Goal: Task Accomplishment & Management: Use online tool/utility

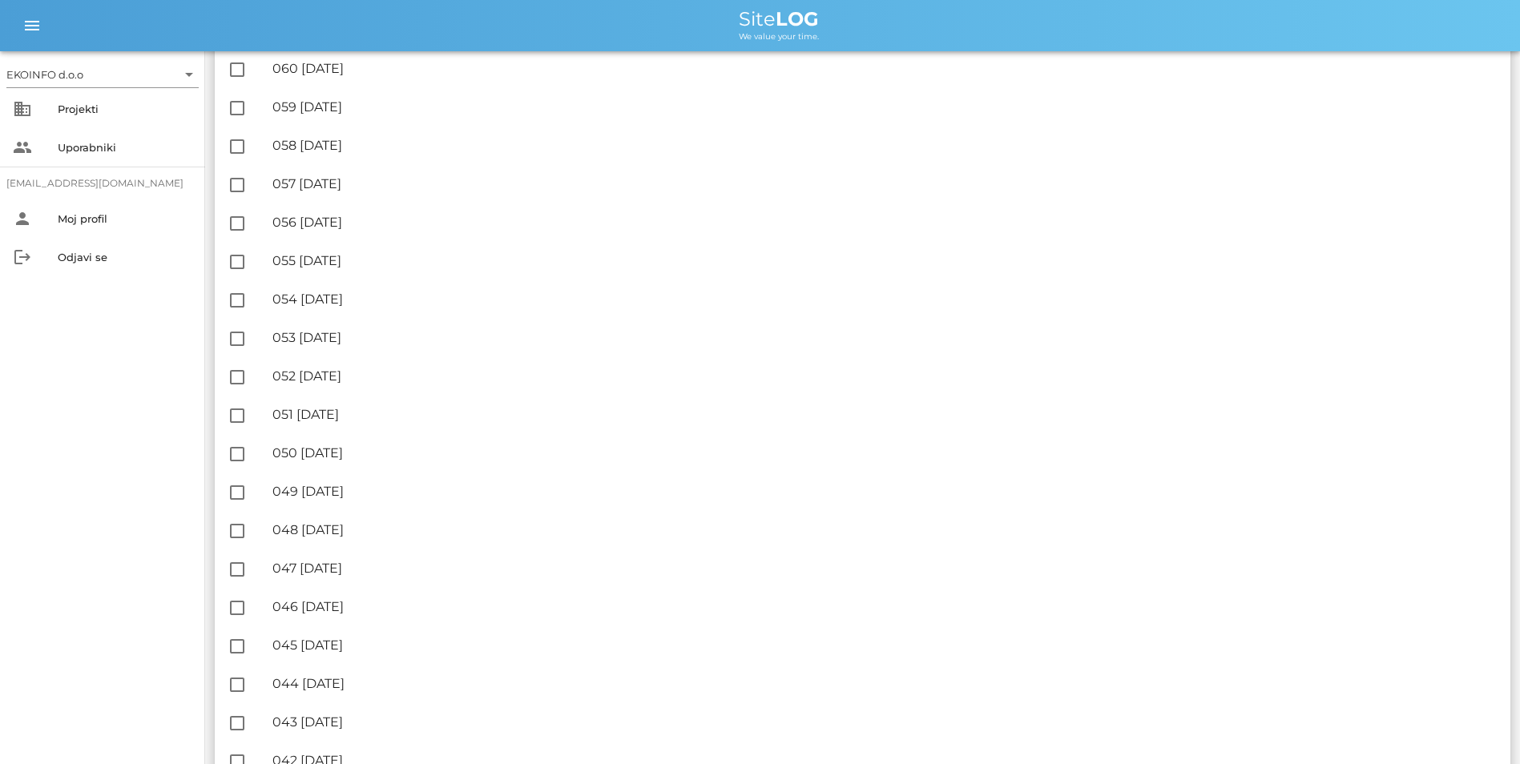
scroll to position [1522, 0]
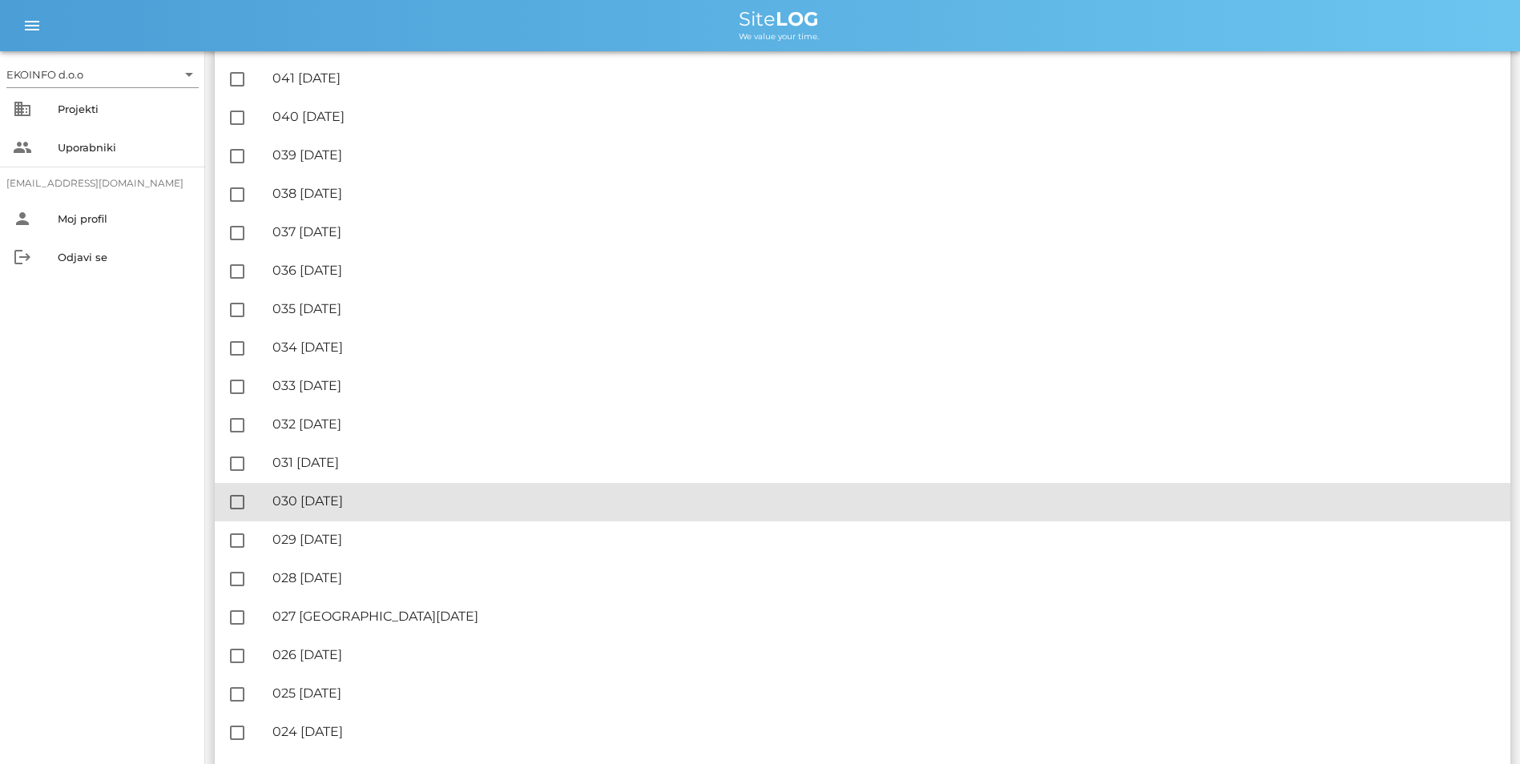
click at [367, 502] on div "🔏 030 [DATE]" at bounding box center [884, 501] width 1225 height 15
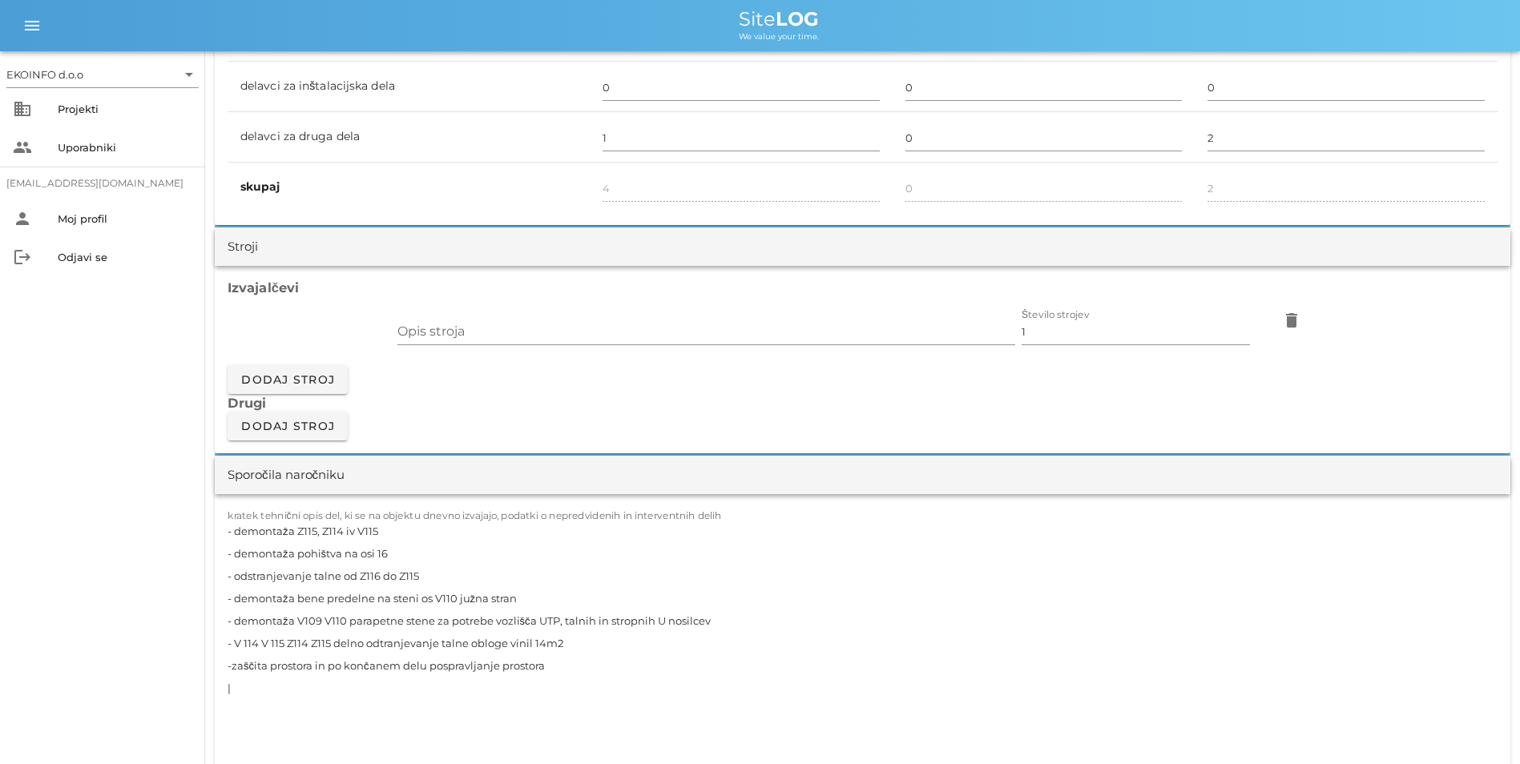
scroll to position [1202, 0]
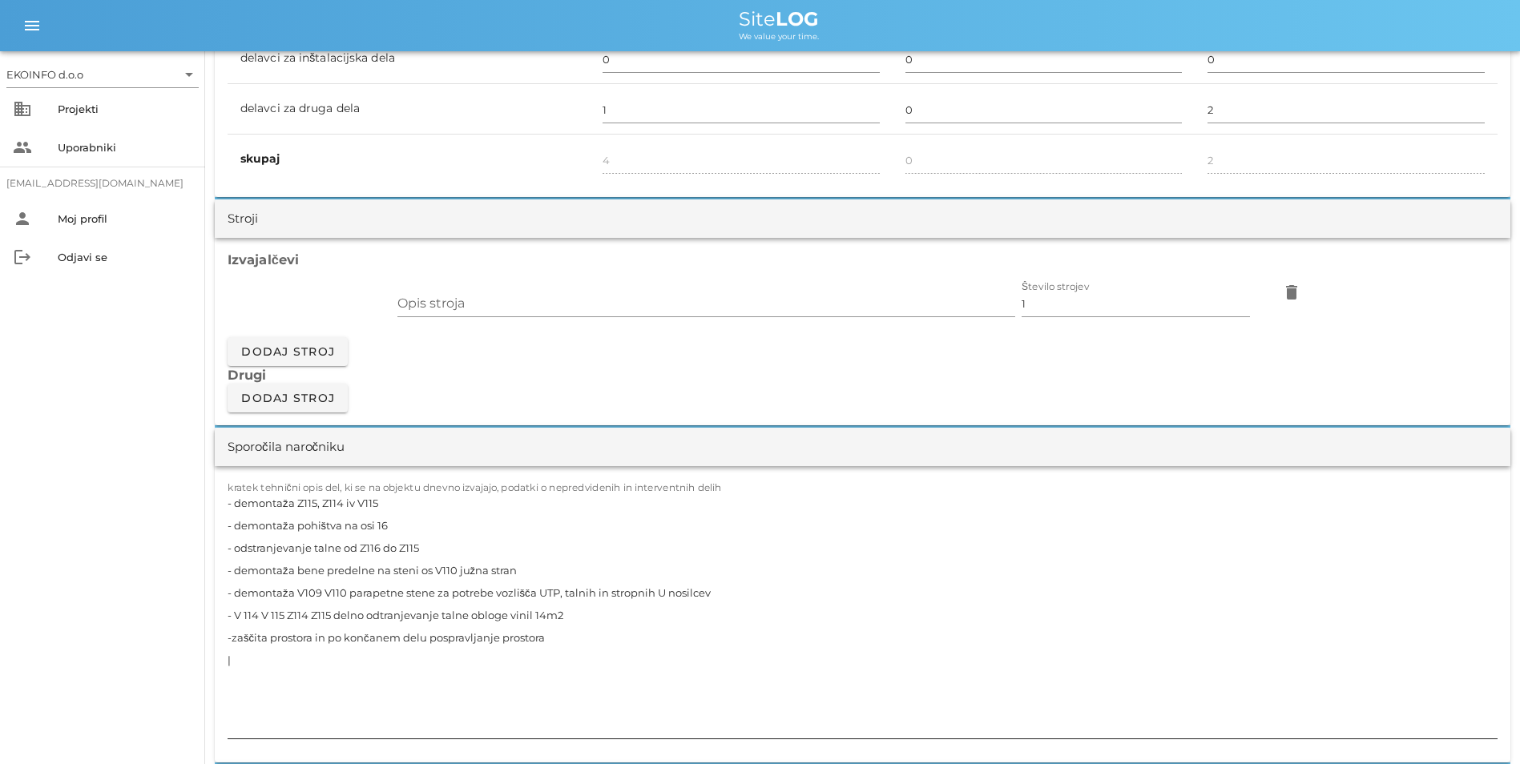
click at [295, 526] on textarea "- demontaža Z115, Z114 iv V115 - demontaža pohištva na osi 16 - odstranjevanje …" at bounding box center [863, 615] width 1270 height 247
drag, startPoint x: 449, startPoint y: 519, endPoint x: 408, endPoint y: 531, distance: 42.6
click at [408, 531] on textarea "- demontaža bene stene Z115, Z114 iv V115 - demontaža pohištva na osi 16 - odst…" at bounding box center [863, 615] width 1270 height 247
drag, startPoint x: 522, startPoint y: 593, endPoint x: 228, endPoint y: 602, distance: 295.0
click at [228, 602] on textarea "- demontaža bene stene Z115, Z114 2x12,96m2 - demontaža pohištva na osi 16 - od…" at bounding box center [863, 615] width 1270 height 247
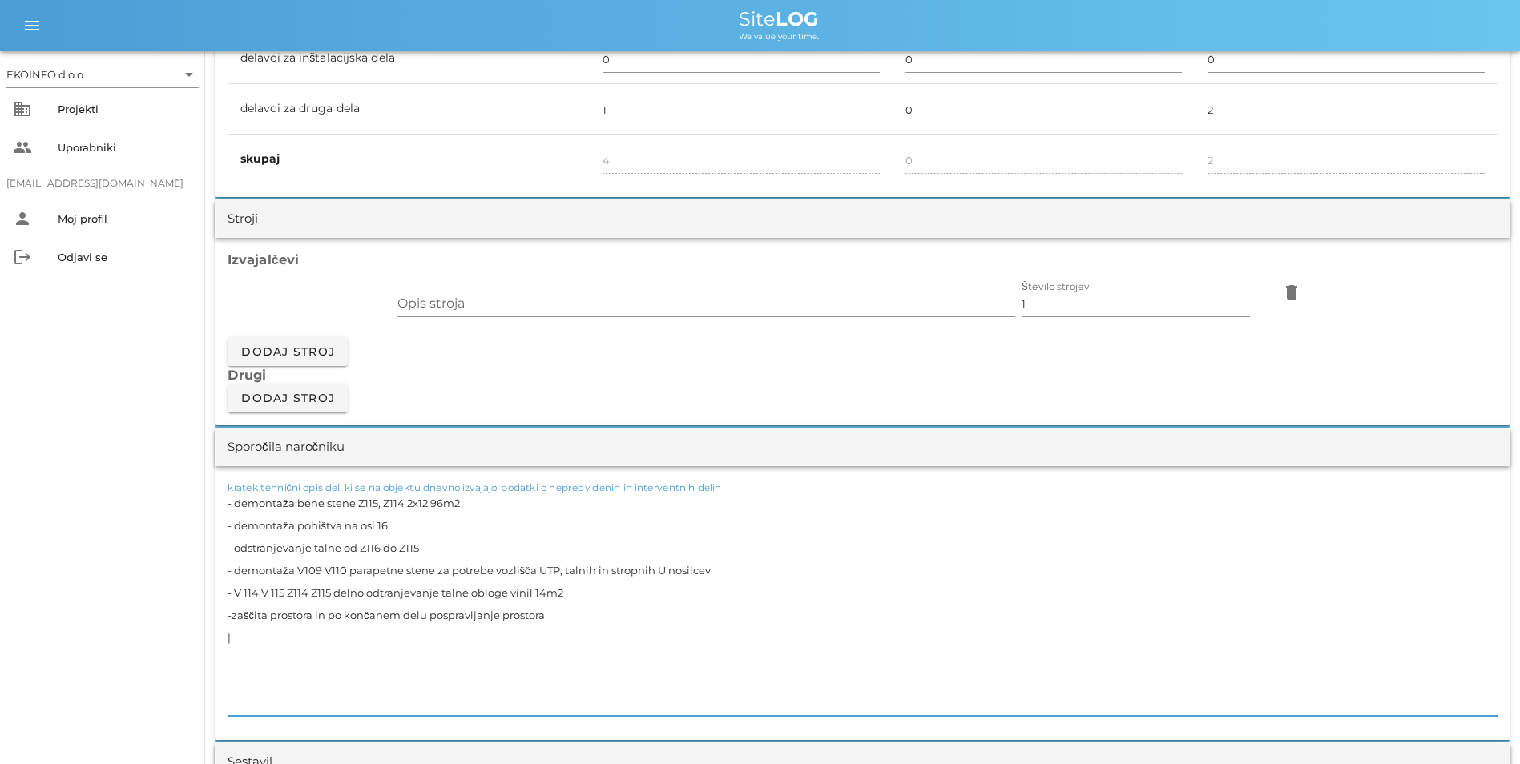
click at [387, 617] on textarea "- demontaža bene stene Z115, Z114 2x12,96m2 - demontaža pohištva na osi 16 - od…" at bounding box center [863, 604] width 1270 height 224
click at [622, 617] on textarea "- demontaža bene stene Z115, Z114 2x12,96m2 - demontaža pohištva na osi 16 - od…" at bounding box center [863, 604] width 1270 height 224
drag, startPoint x: 322, startPoint y: 590, endPoint x: 308, endPoint y: 598, distance: 15.4
click at [308, 598] on textarea "- demontaža bene stene Z115, Z114 2x12,96m2 - demontaža pohištva na osi 16 - od…" at bounding box center [863, 604] width 1270 height 224
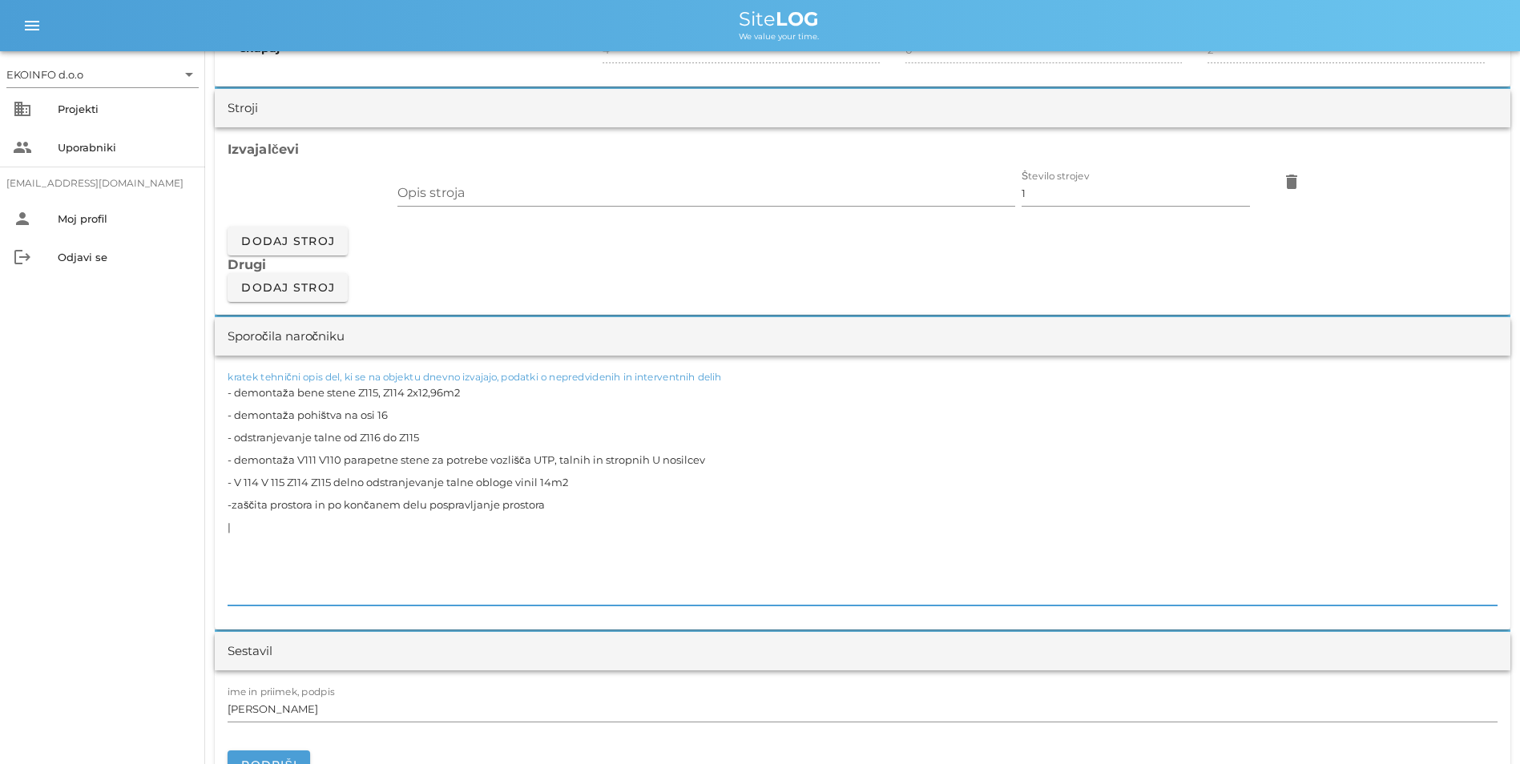
scroll to position [1362, 0]
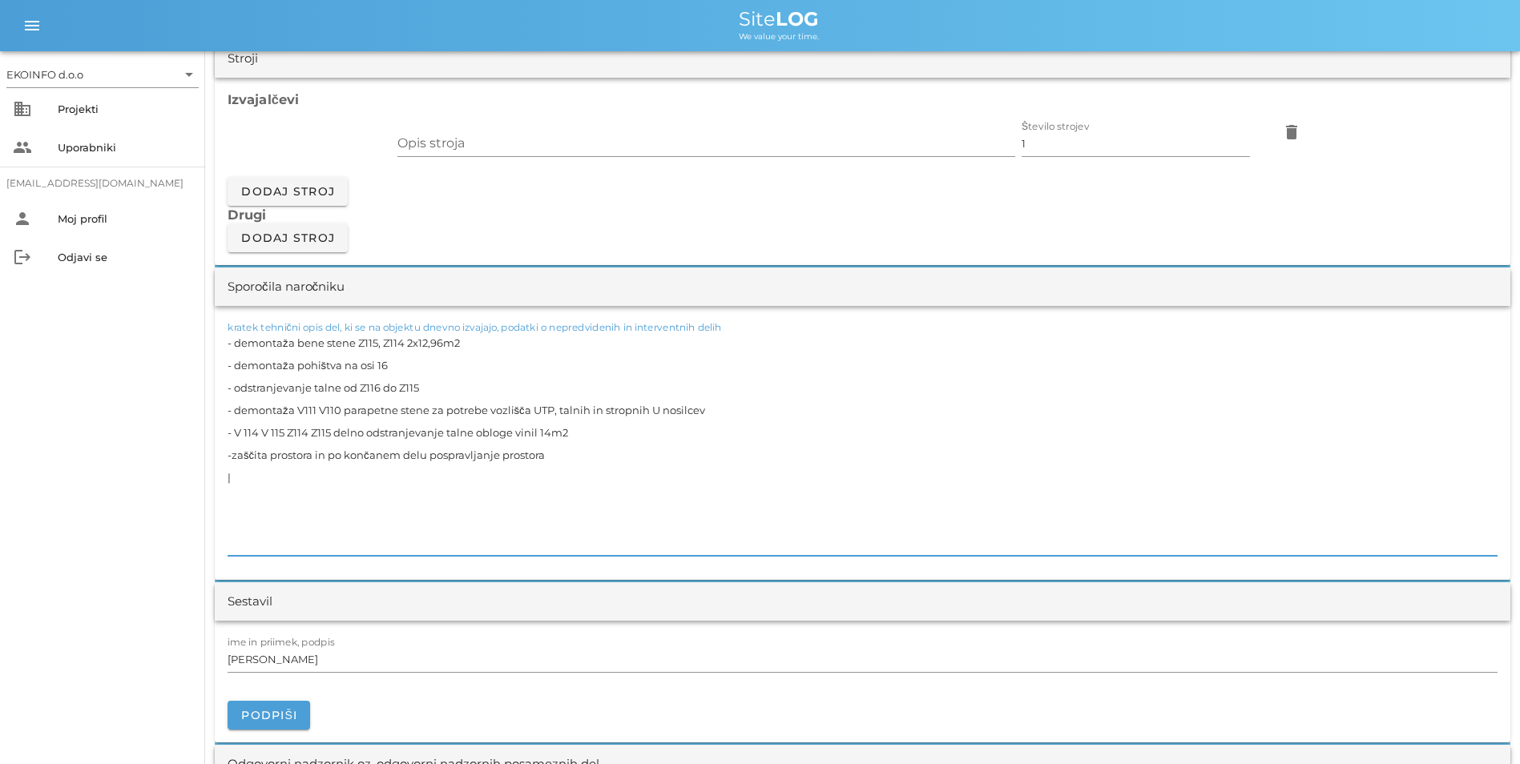
drag, startPoint x: 463, startPoint y: 365, endPoint x: 409, endPoint y: 370, distance: 53.9
click at [409, 370] on textarea "- demontaža bene stene Z115, Z114 2x12,96m2 - demontaža pohištva na osi 16 - od…" at bounding box center [863, 444] width 1270 height 224
drag, startPoint x: 380, startPoint y: 367, endPoint x: 387, endPoint y: 373, distance: 9.1
click at [379, 367] on textarea "- demontaža bene stene Z115, Z114 2x12,96m2 - demontaža pohištva na osi 16 - od…" at bounding box center [863, 444] width 1270 height 224
drag, startPoint x: 472, startPoint y: 365, endPoint x: 451, endPoint y: 375, distance: 22.9
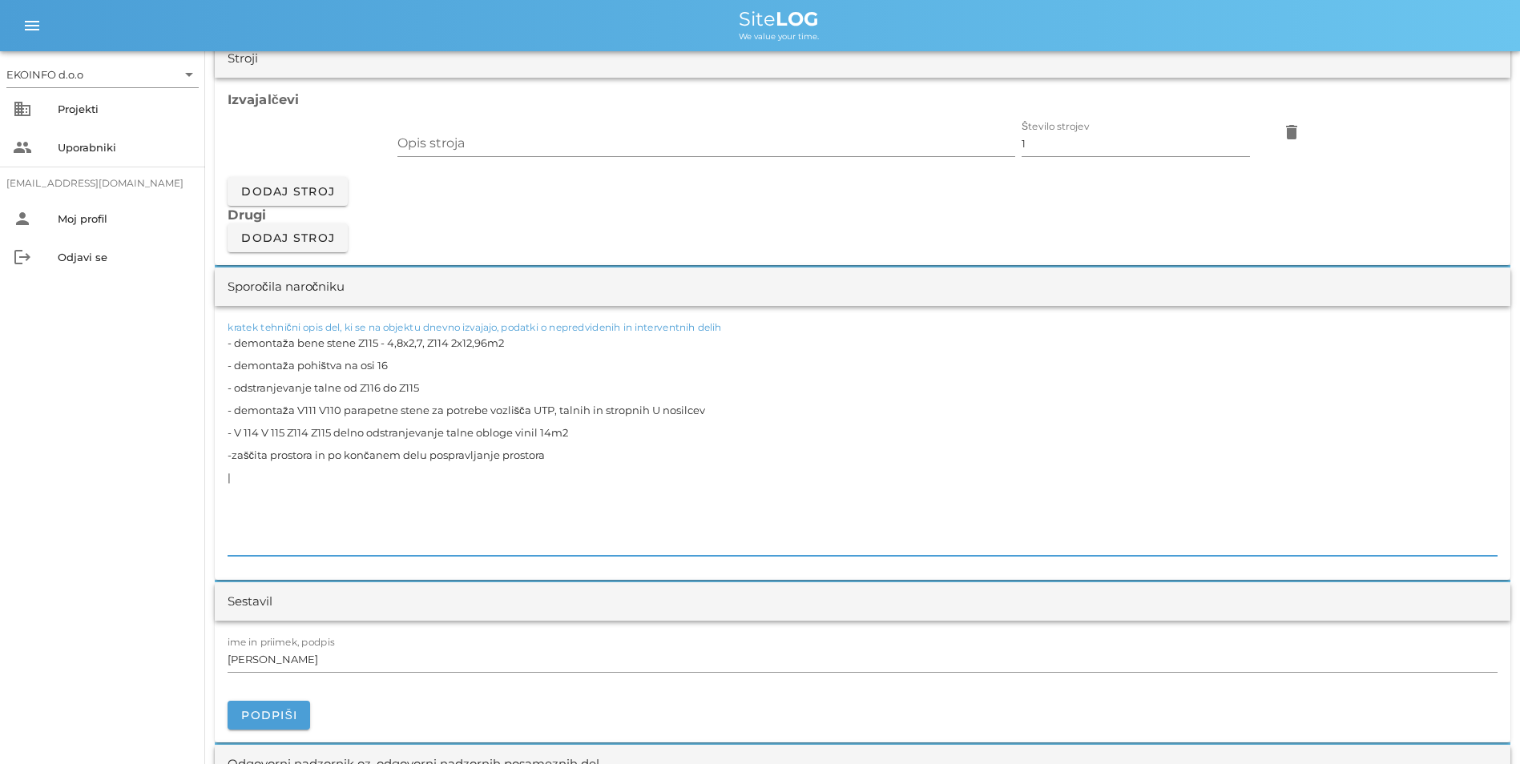
click at [451, 375] on textarea "- demontaža bene stene Z115 - 4,8x2,7, Z114 2x12,96m2 - demontaža pohištva na o…" at bounding box center [863, 444] width 1270 height 224
drag, startPoint x: 425, startPoint y: 366, endPoint x: 466, endPoint y: 404, distance: 56.2
click at [425, 367] on textarea "- demontaža bene stene Z115 - 4,8x2,7, Z114 - 4,8x2,7 - demontaža pohištva na o…" at bounding box center [863, 444] width 1270 height 224
click at [534, 364] on textarea "- demontaža bene stene Z115 - 4,8x2,7; Z114 - 4,8x2,7 - demontaža pohištva na o…" at bounding box center [863, 444] width 1270 height 224
click at [539, 365] on textarea "- demontaža bene stene Z115 - 4,8x2,7; Z114 - 4,8x2,7 (skupaj 5,92m2) - demonta…" at bounding box center [863, 444] width 1270 height 224
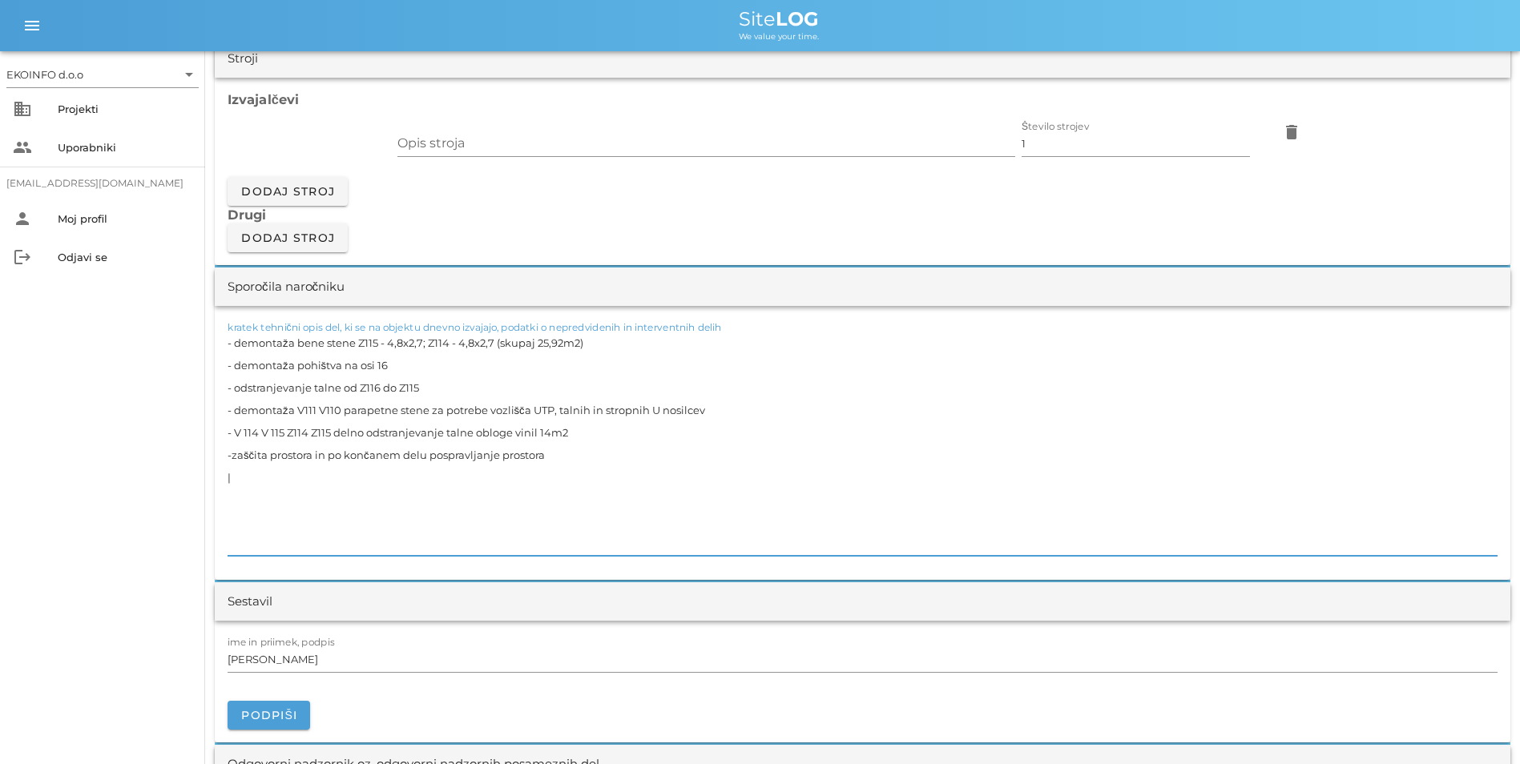
click at [453, 399] on textarea "- demontaža bene stene Z115 - 4,8x2,7; Z114 - 4,8x2,7 (skupaj 25,92m2) - demont…" at bounding box center [863, 444] width 1270 height 224
click at [594, 363] on textarea "- demontaža bene stene Z115 - 4,8x2,7; Z114 - 4,8x2,7 (skupaj 25,92m2) - demont…" at bounding box center [863, 444] width 1270 height 224
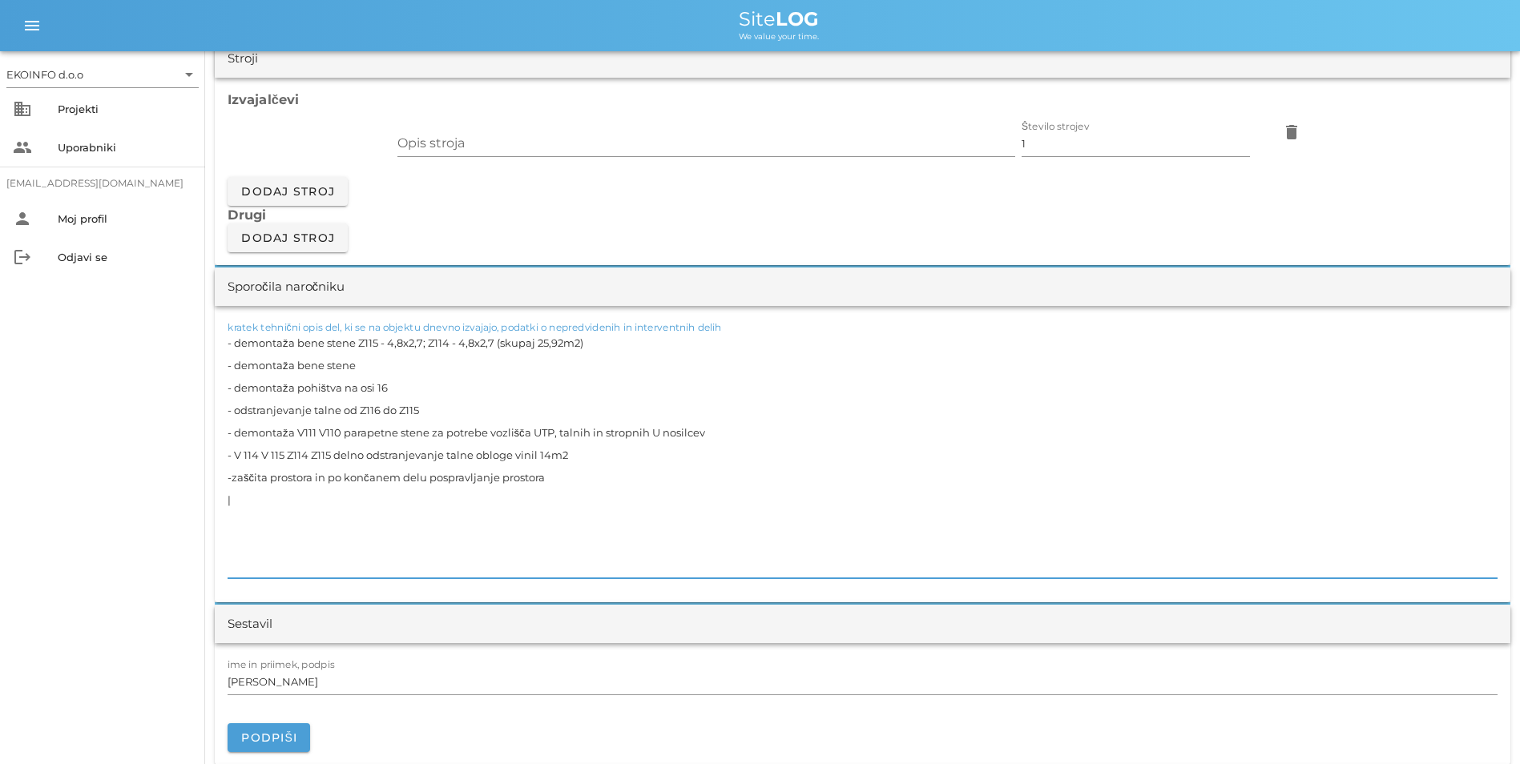
drag, startPoint x: 324, startPoint y: 368, endPoint x: 300, endPoint y: 368, distance: 24.8
click at [300, 368] on textarea "- demontaža bene stene Z115 - 4,8x2,7; Z114 - 4,8x2,7 (skupaj 25,92m2) - demont…" at bounding box center [863, 455] width 1270 height 247
click at [369, 388] on textarea "- demontaža italijan stene Z115 - 4,8x2,7; Z114 - 4,8x2,7 (skupaj 25,92m2) - de…" at bounding box center [863, 455] width 1270 height 247
type textarea "- demontaža italijan stene Z115 - 4,8x2,7; Z114 - 4,8x2,7 (skupaj 25,92m2) - de…"
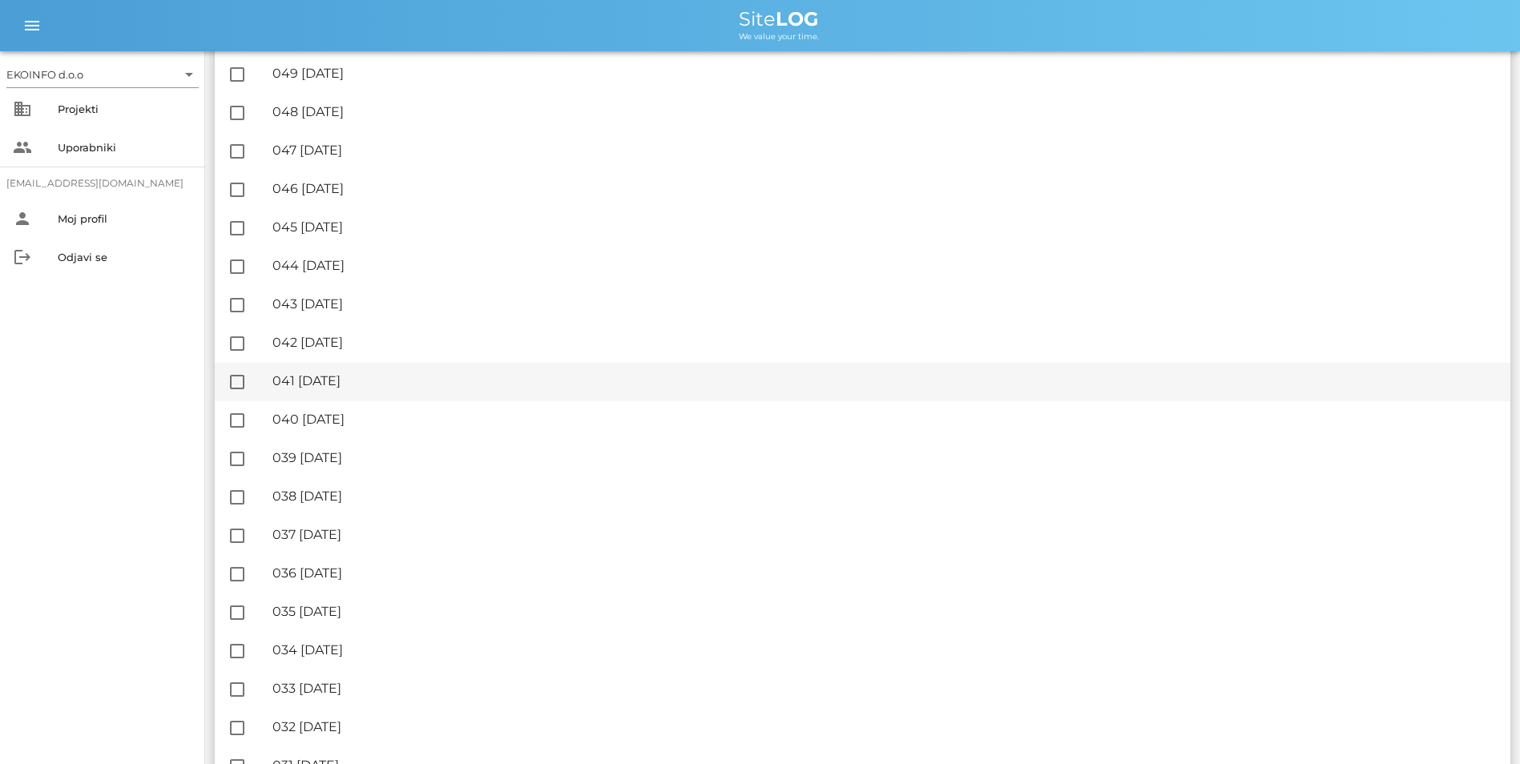
scroll to position [1282, 0]
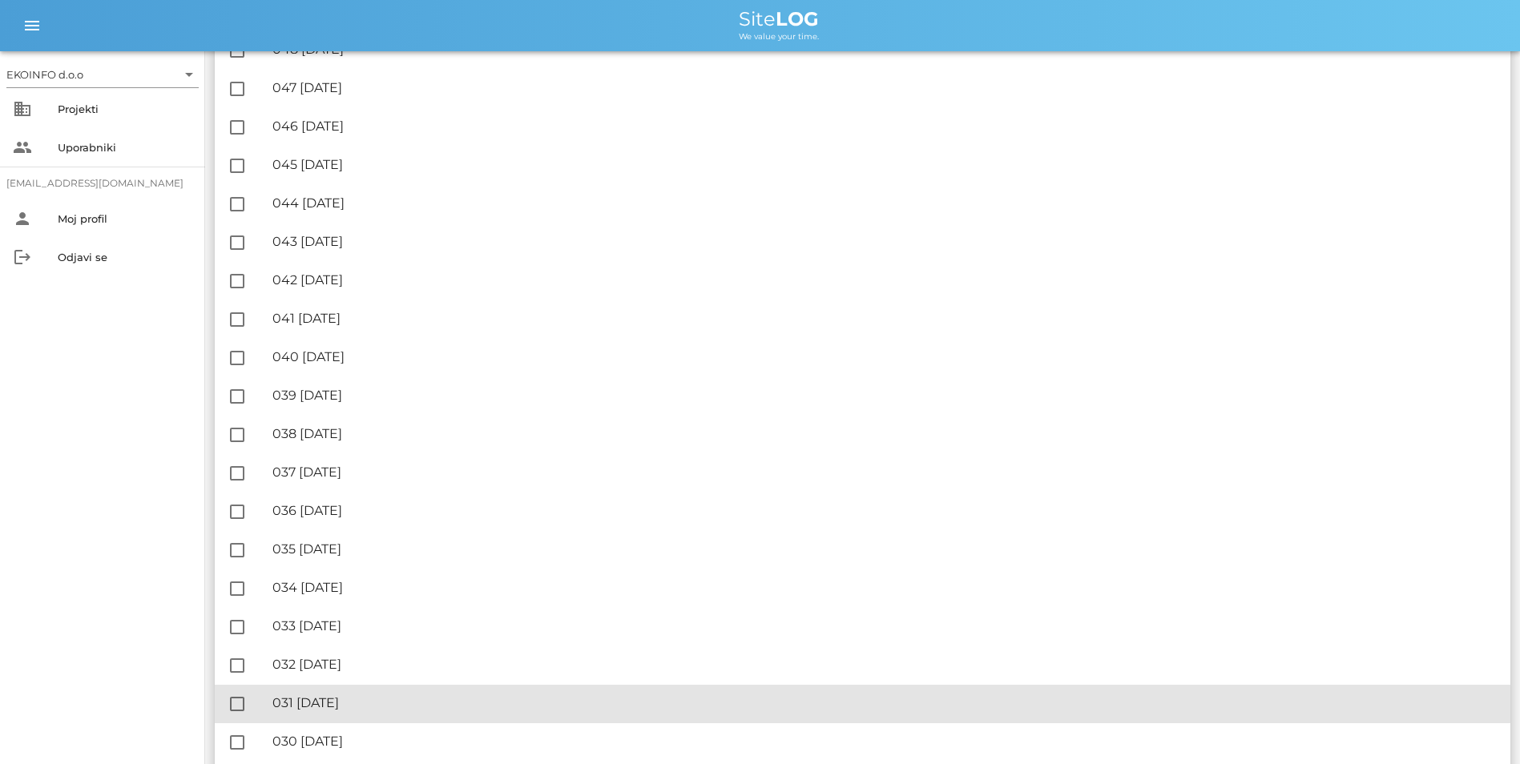
click at [331, 700] on div "🔏 031 [DATE]" at bounding box center [884, 702] width 1225 height 15
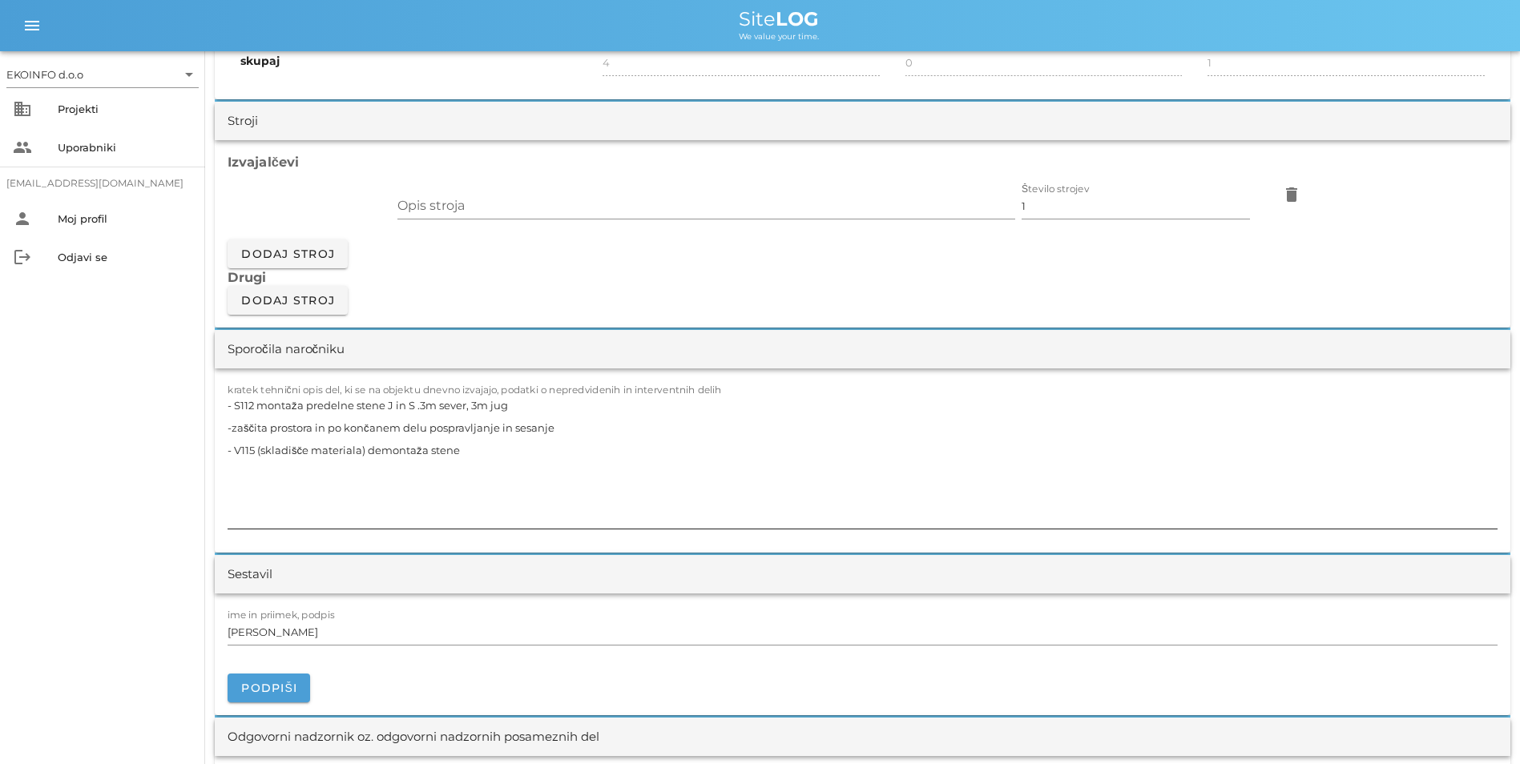
scroll to position [1362, 0]
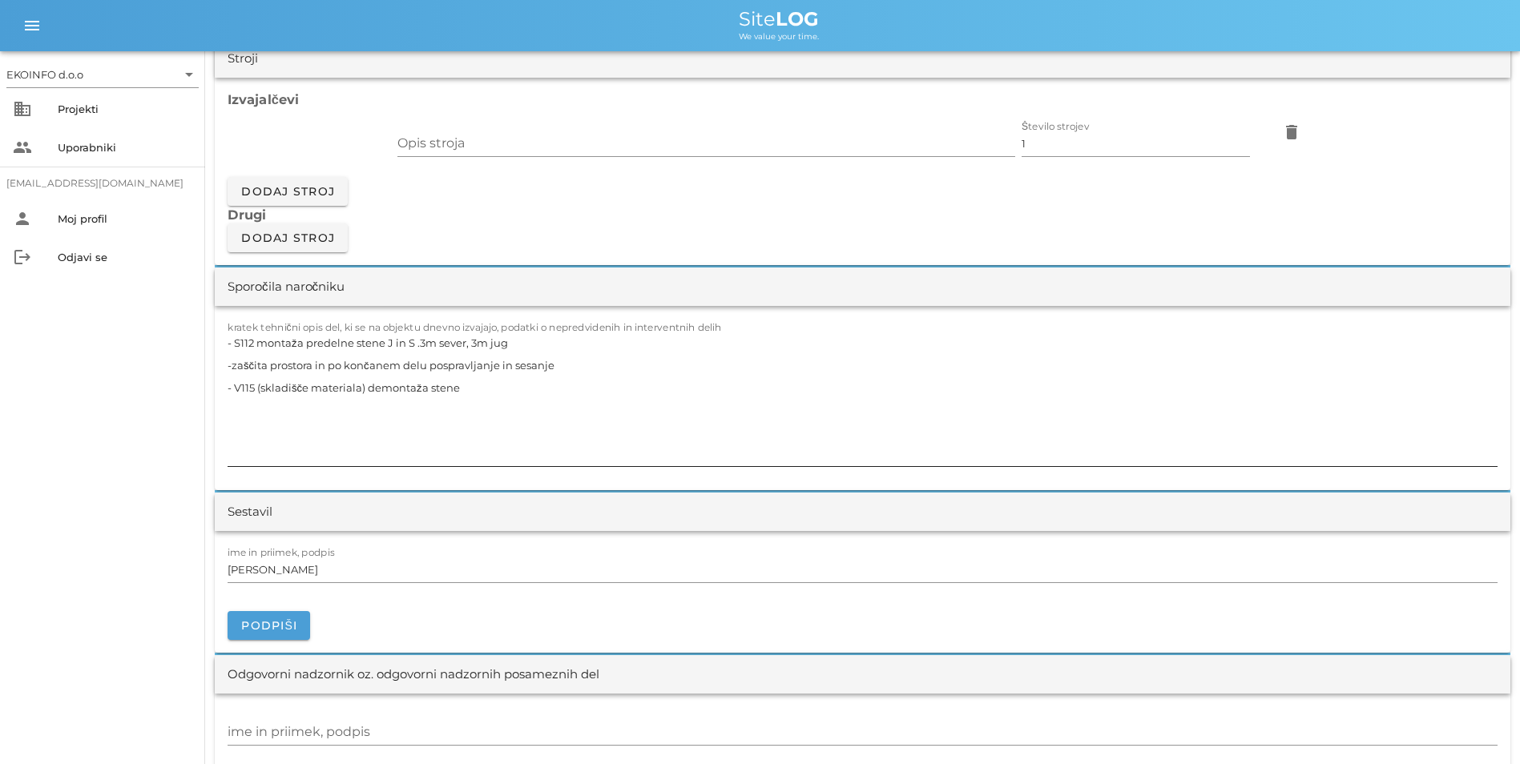
click at [472, 409] on textarea "- S112 montaža predelne stene J in S .3m sever, 3m jug -zaščita prostora in po …" at bounding box center [863, 399] width 1270 height 135
click at [726, 405] on textarea "- S112 montaža predelne stene J in S .3m sever, 3m jug -zaščita prostora in po …" at bounding box center [863, 399] width 1270 height 135
click at [587, 362] on textarea "- S112 montaža predelne stene J in S .3m sever, 3m jug -zaščita prostora in po …" at bounding box center [863, 399] width 1270 height 135
click at [615, 397] on textarea "- S112 montaža predelne stene J in S .3m sever, 3m jug (19,5m2, priloga skica) …" at bounding box center [863, 399] width 1270 height 135
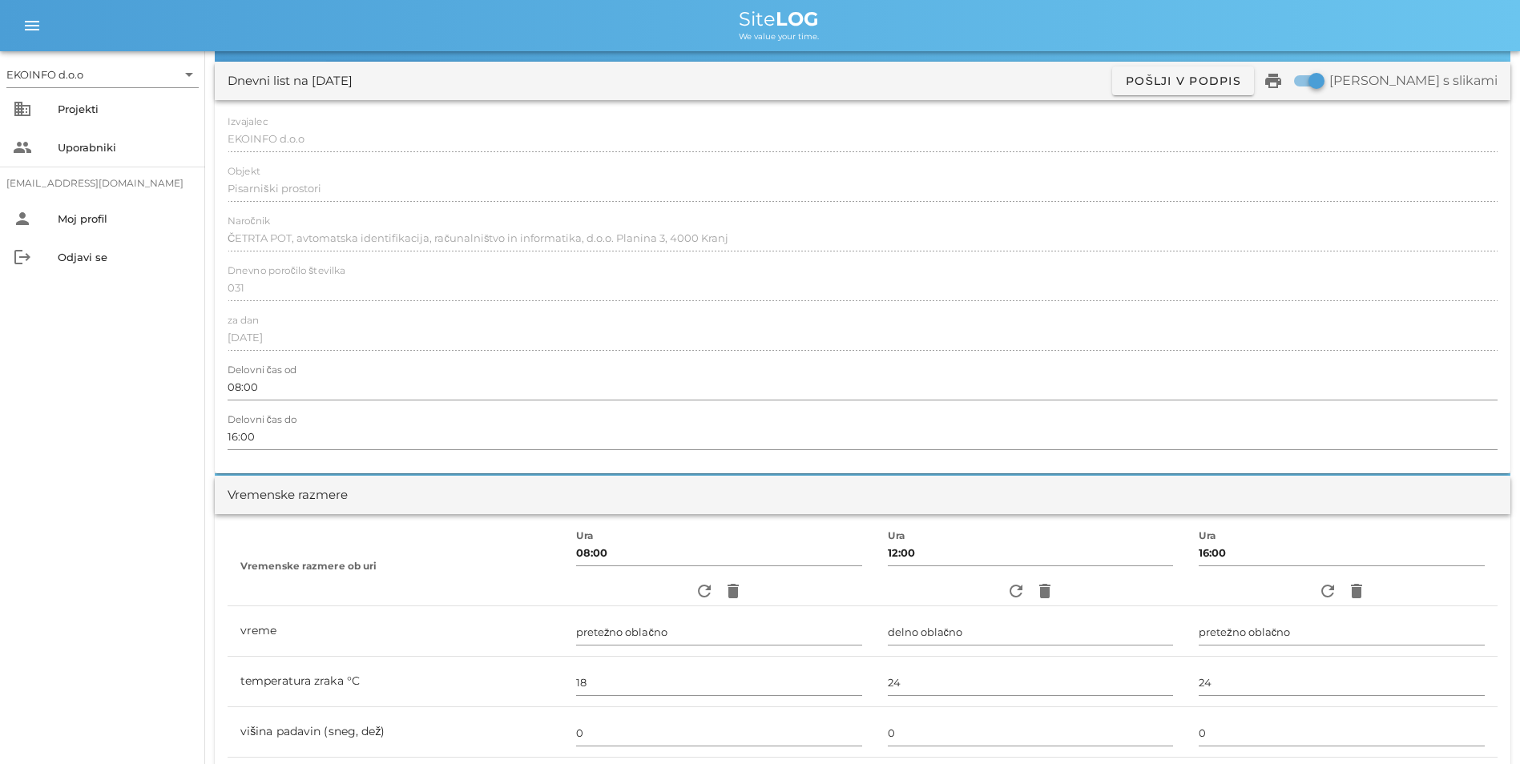
scroll to position [0, 0]
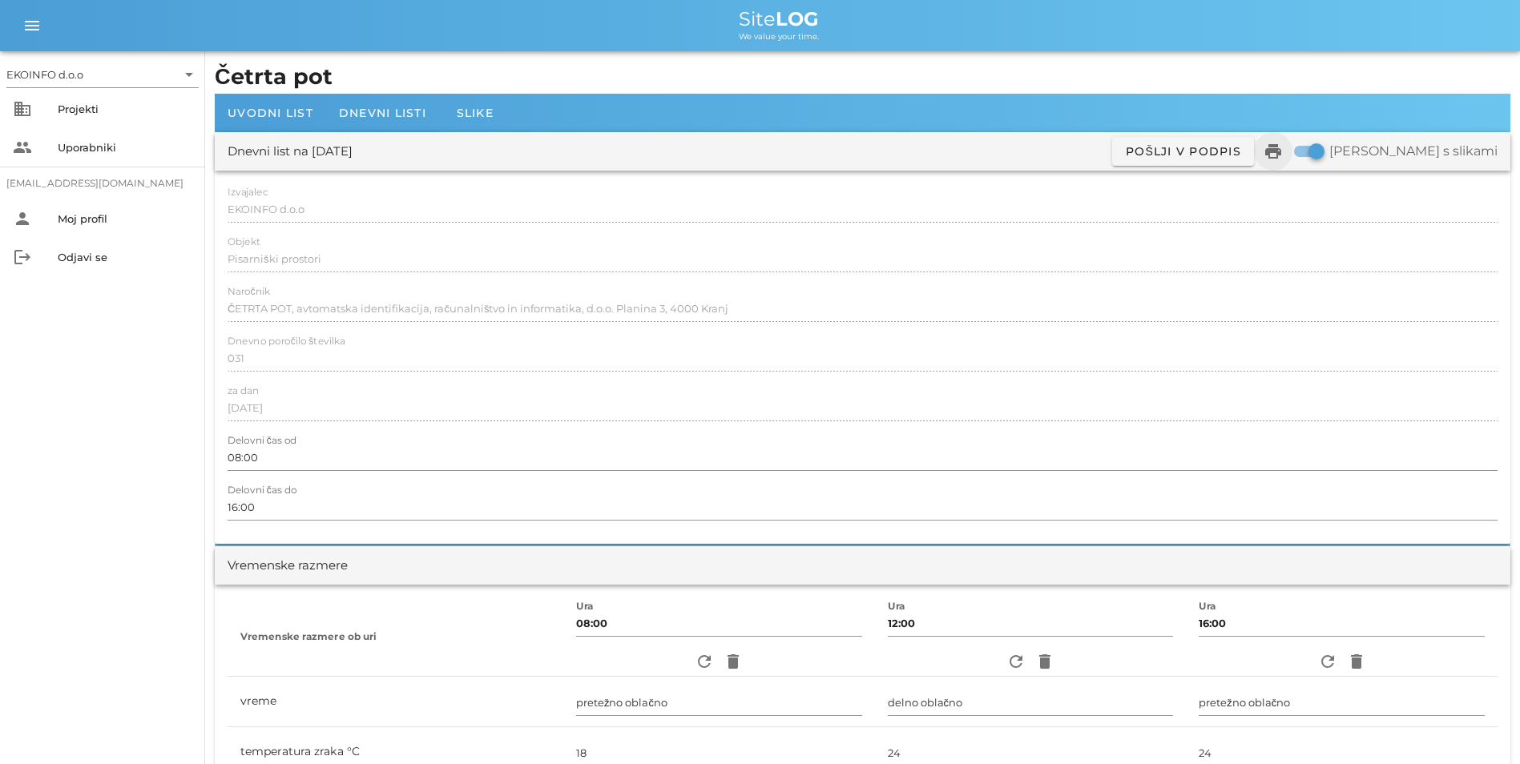
type textarea "- S112 montaža predelne stene J in S .3m sever, 3m jug (19,5m2, priloga skica) …"
click at [1283, 159] on icon "print" at bounding box center [1272, 151] width 19 height 19
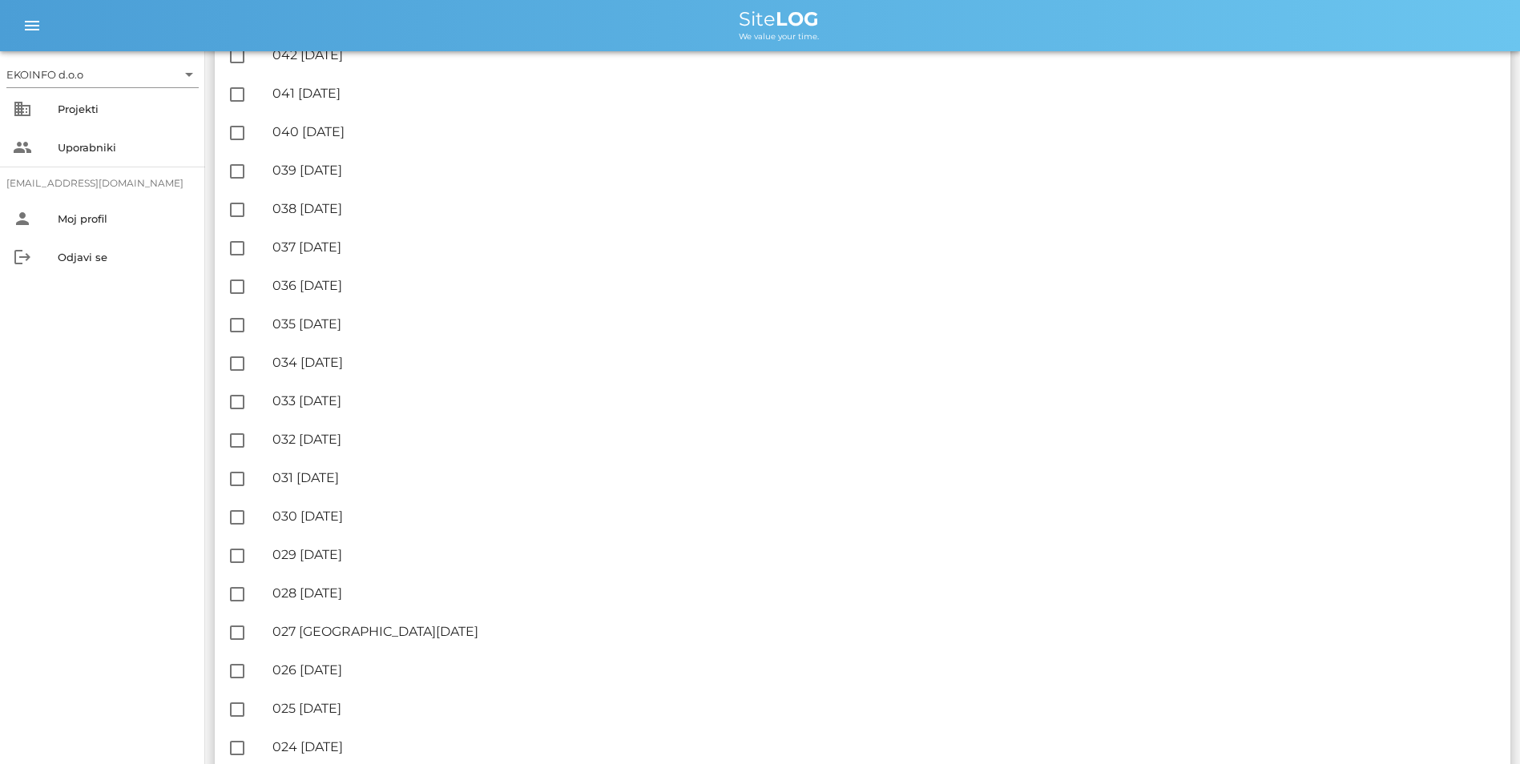
scroll to position [1522, 0]
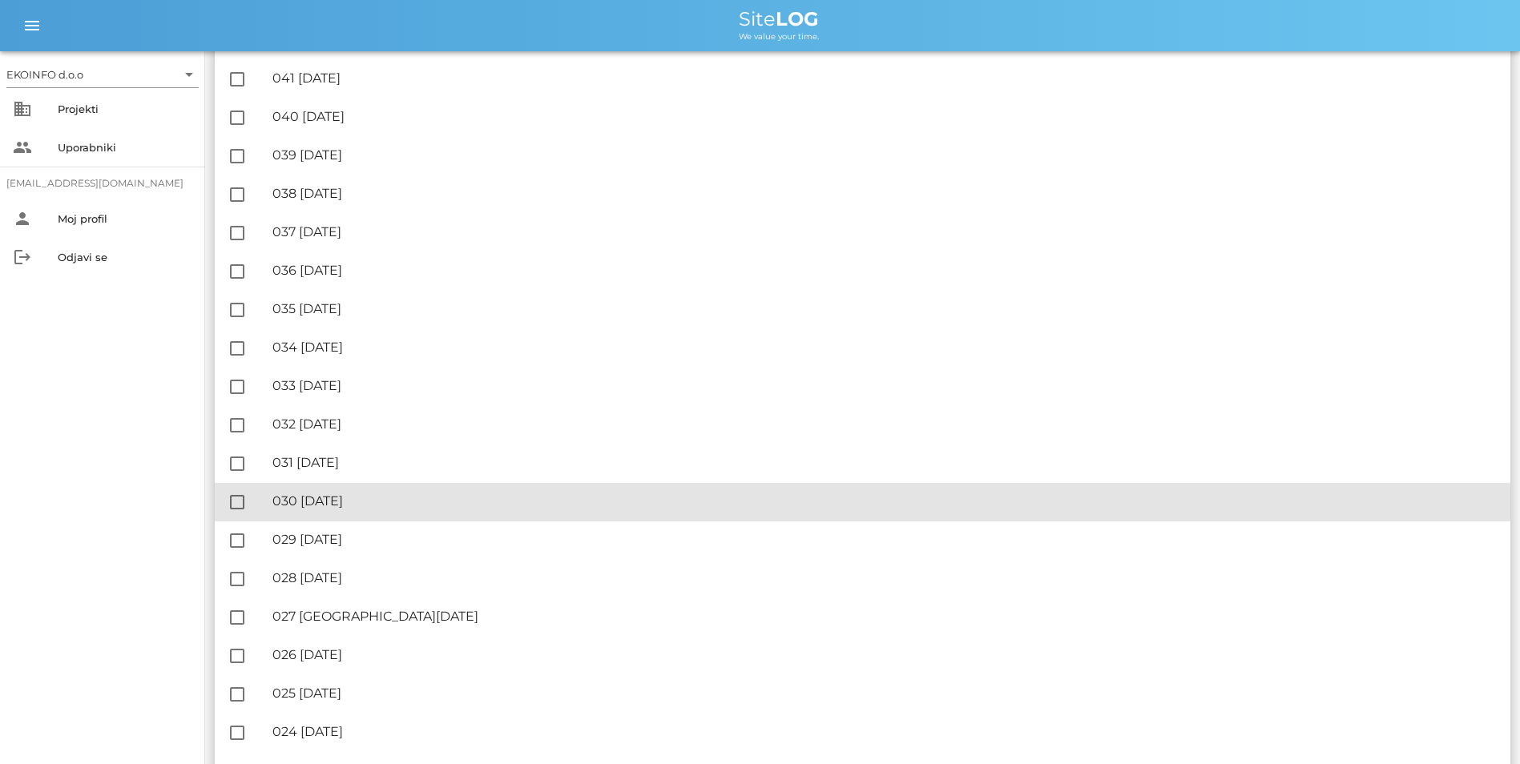
click at [364, 496] on div "🔏 030 [DATE]" at bounding box center [884, 501] width 1225 height 15
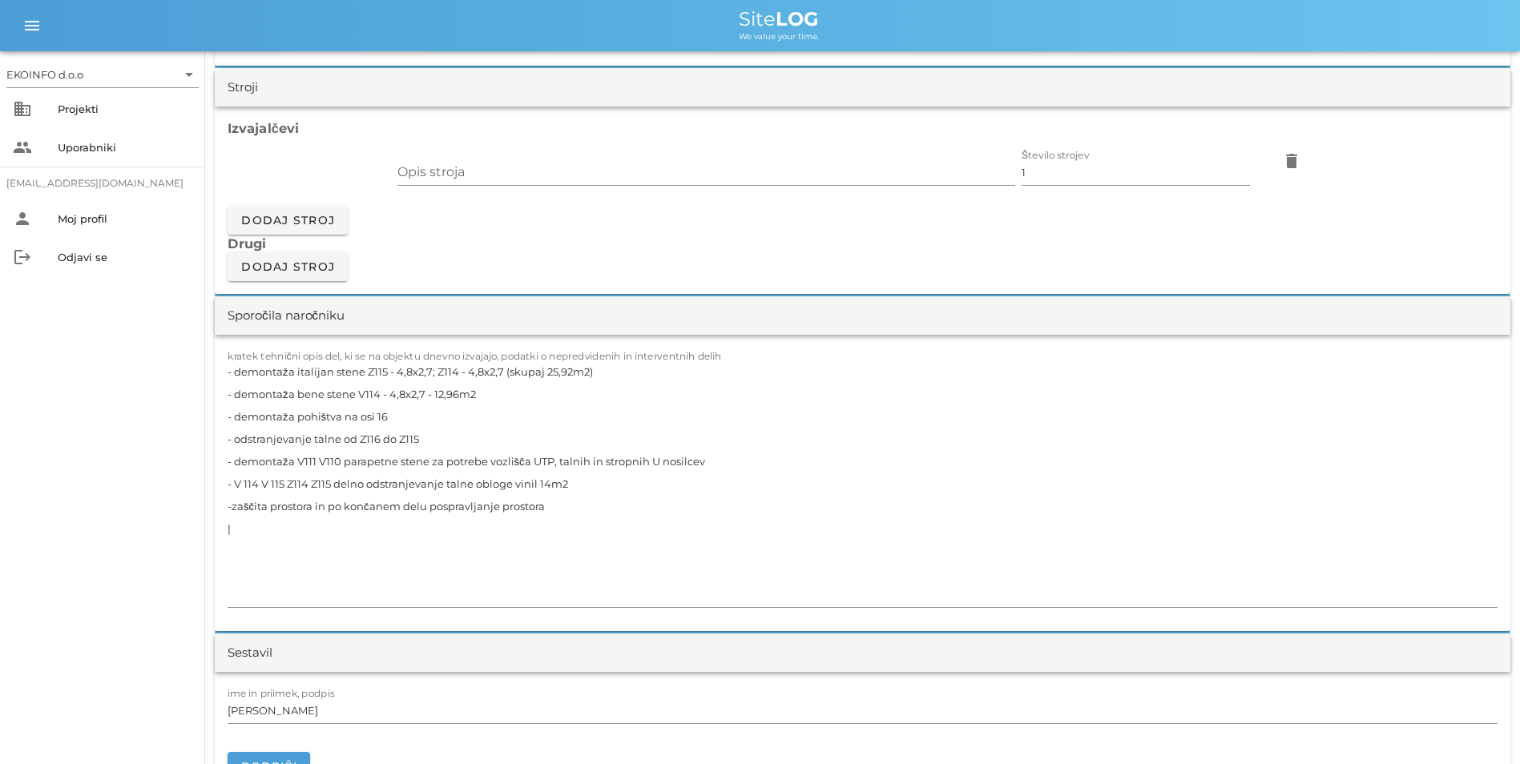
scroll to position [1362, 0]
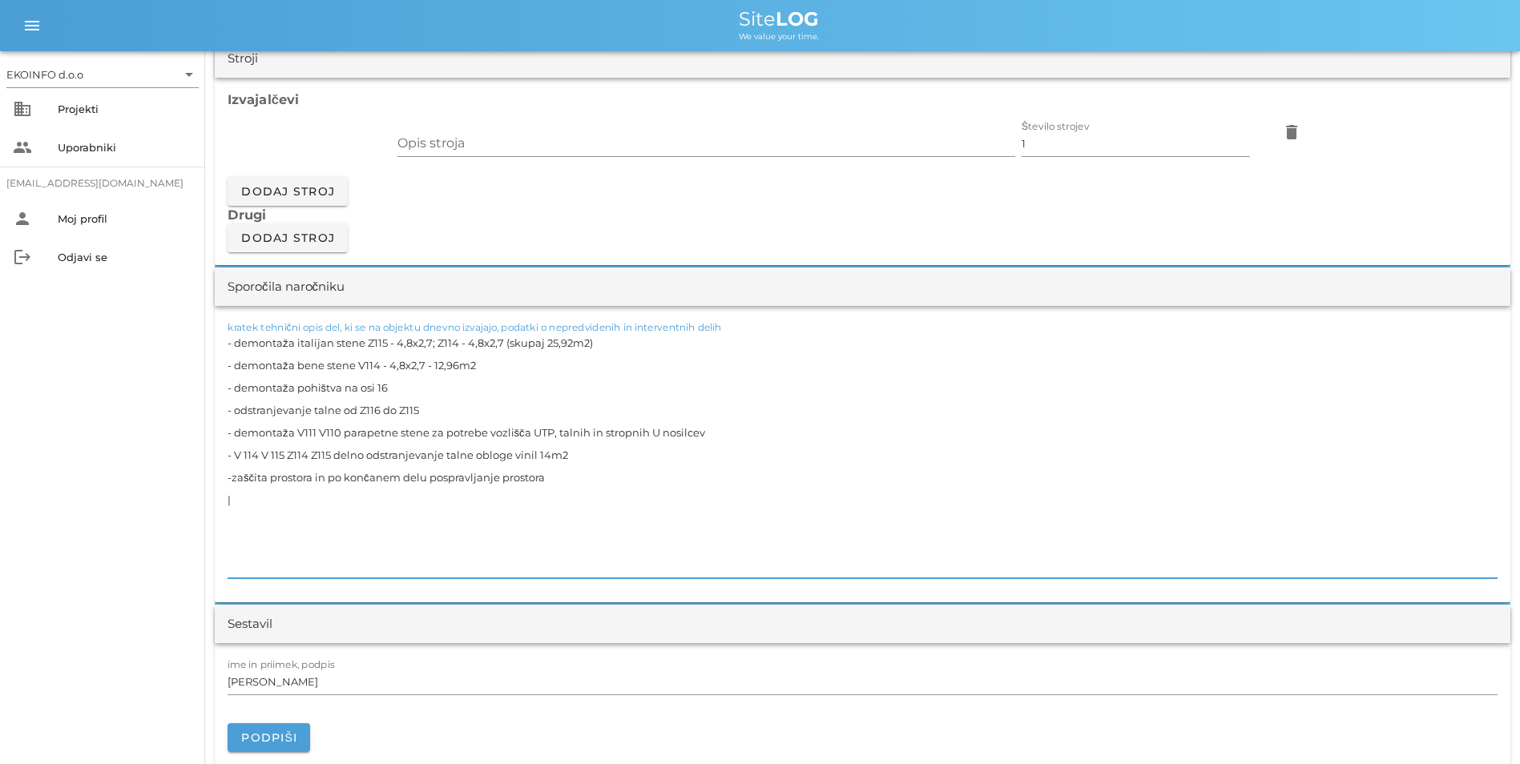
drag, startPoint x: 316, startPoint y: 456, endPoint x: 300, endPoint y: 457, distance: 16.0
click at [300, 457] on textarea "- demontaža italijan stene Z115 - 4,8x2,7; Z114 - 4,8x2,7 (skupaj 25,92m2) - de…" at bounding box center [863, 455] width 1270 height 247
drag, startPoint x: 336, startPoint y: 456, endPoint x: 303, endPoint y: 460, distance: 33.1
click at [303, 460] on textarea "- demontaža italijan stene Z115 - 4,8x2,7; Z114 - 4,8x2,7 (skupaj 25,92m2) - de…" at bounding box center [863, 455] width 1270 height 247
drag, startPoint x: 339, startPoint y: 457, endPoint x: 302, endPoint y: 458, distance: 36.9
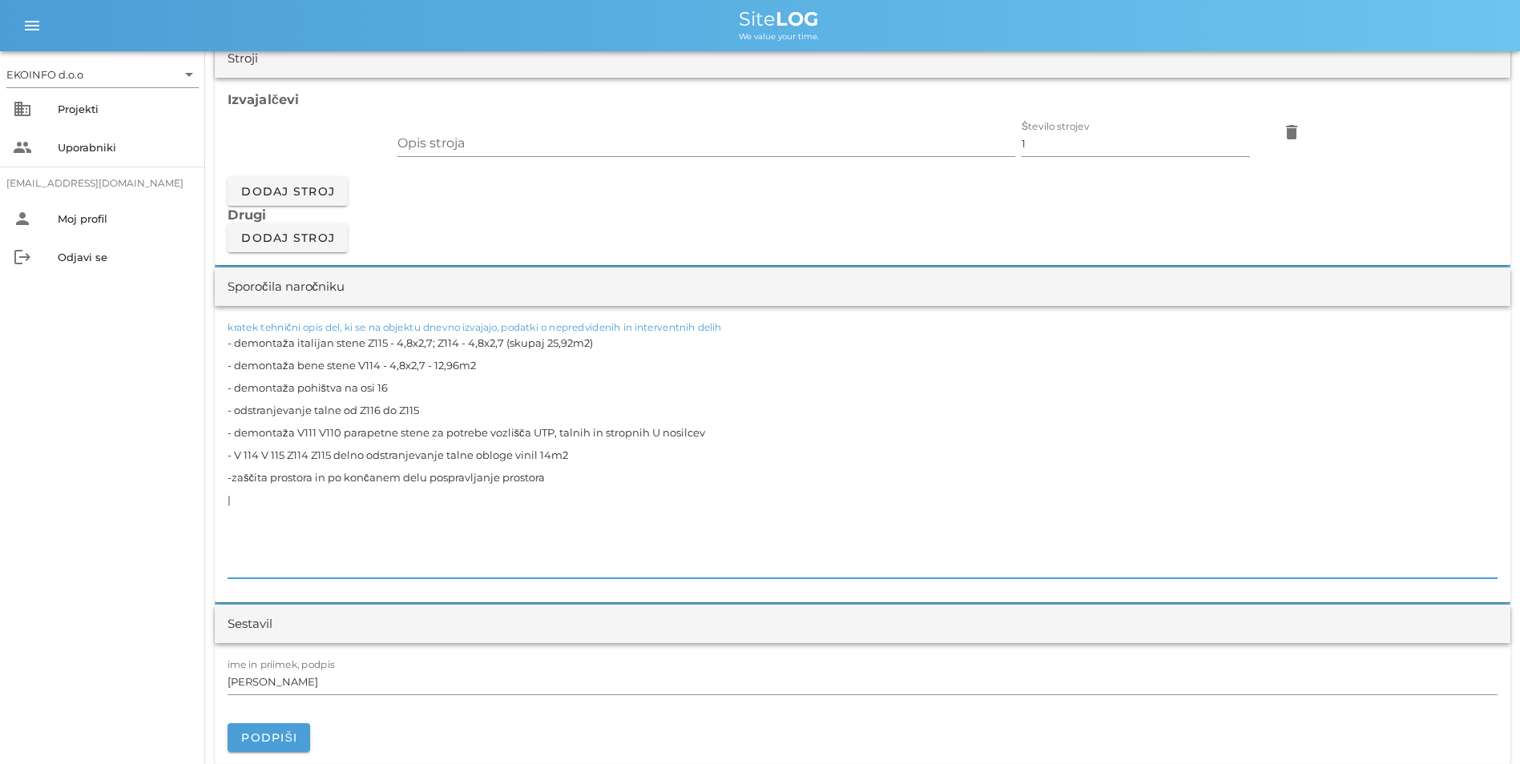
click at [302, 458] on textarea "- demontaža italijan stene Z115 - 4,8x2,7; Z114 - 4,8x2,7 (skupaj 25,92m2) - de…" at bounding box center [863, 455] width 1270 height 247
click at [243, 477] on textarea "- demontaža italijan stene Z115 - 4,8x2,7; Z114 - 4,8x2,7 (skupaj 25,92m2) - de…" at bounding box center [863, 455] width 1270 height 247
type textarea "- demontaža italijan stene Z115 - 4,8x2,7; Z114 - 4,8x2,7 (skupaj 25,92m2) - de…"
click at [678, 469] on textarea "- demontaža italijan stene Z115 - 4,8x2,7; Z114 - 4,8x2,7 (skupaj 25,92m2) - de…" at bounding box center [863, 455] width 1270 height 247
click at [448, 431] on textarea "- demontaža italijan stene Z115 - 4,8x2,7; Z114 - 4,8x2,7 (skupaj 25,92m2) - de…" at bounding box center [863, 455] width 1270 height 247
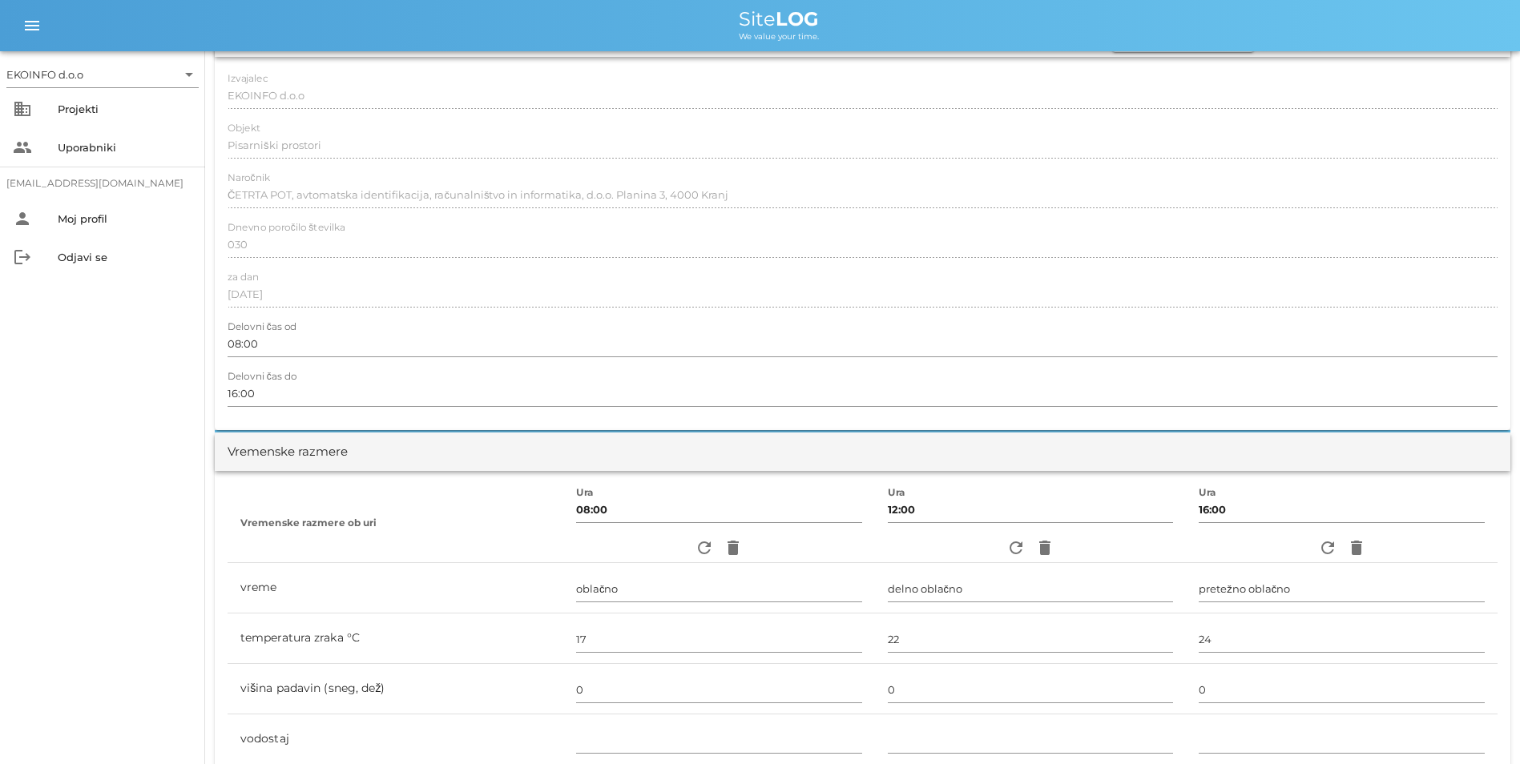
scroll to position [0, 0]
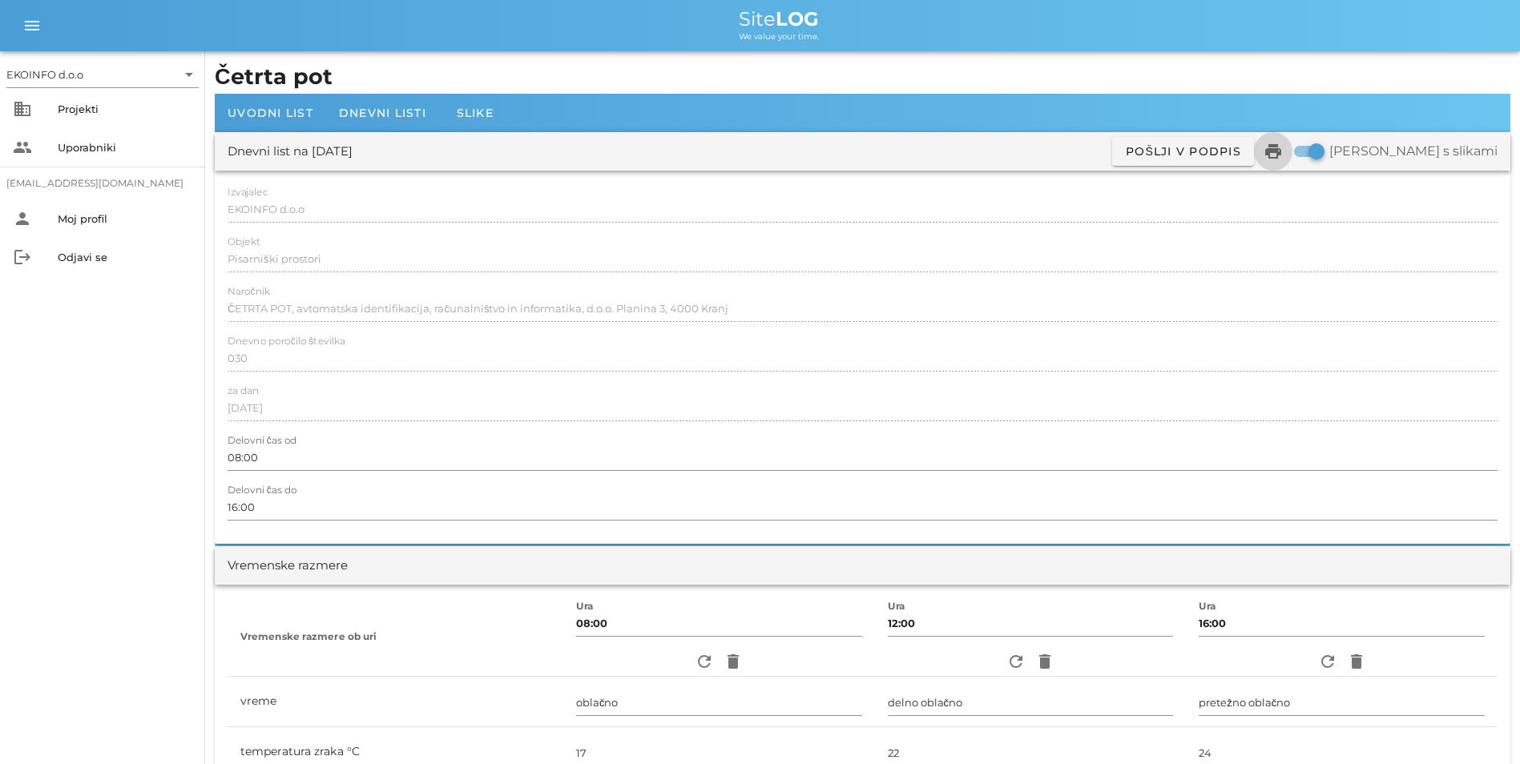
click at [1283, 150] on icon "print" at bounding box center [1272, 151] width 19 height 19
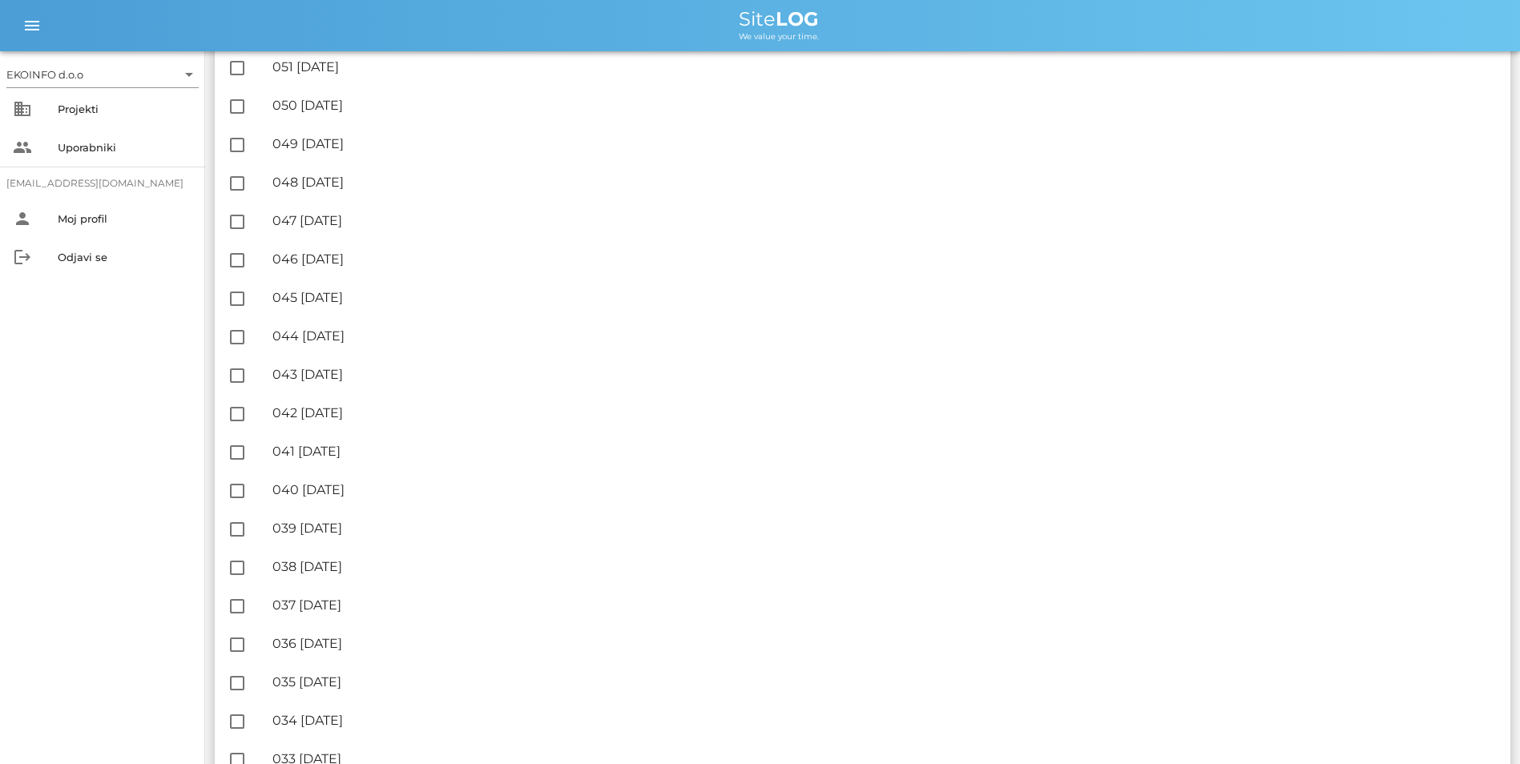
scroll to position [1522, 0]
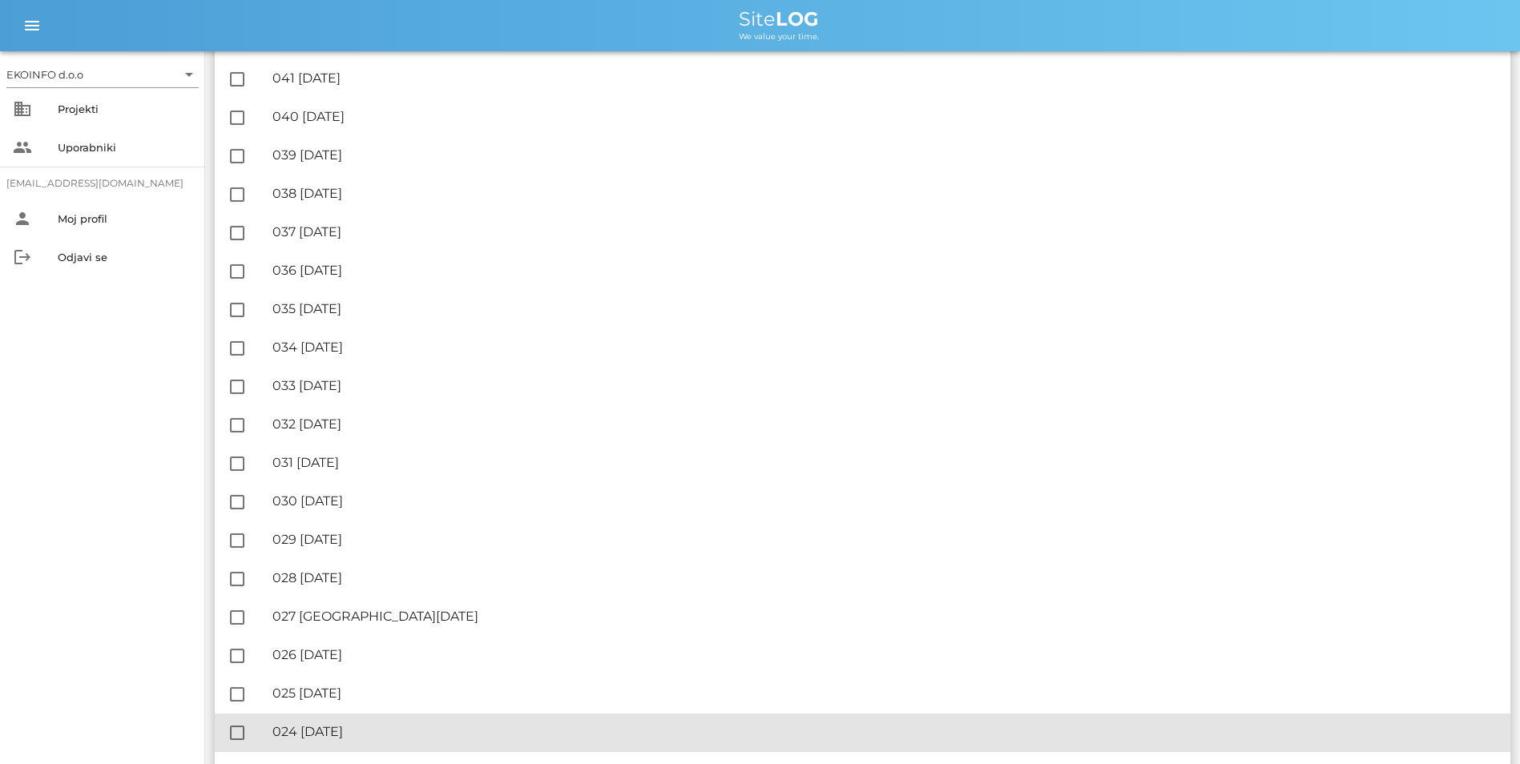
click at [397, 729] on div "🔏 024 [DATE]" at bounding box center [884, 731] width 1225 height 15
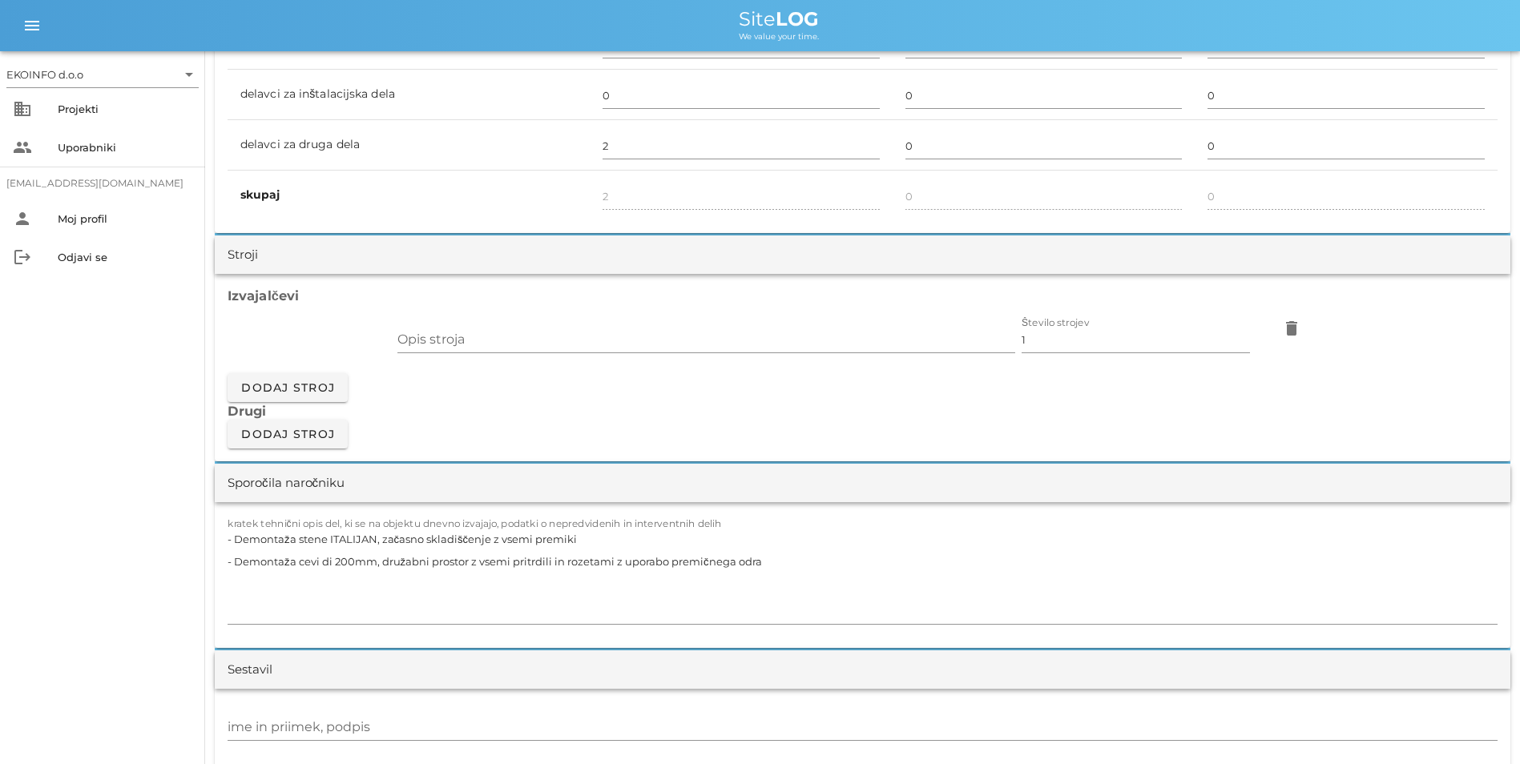
scroll to position [1202, 0]
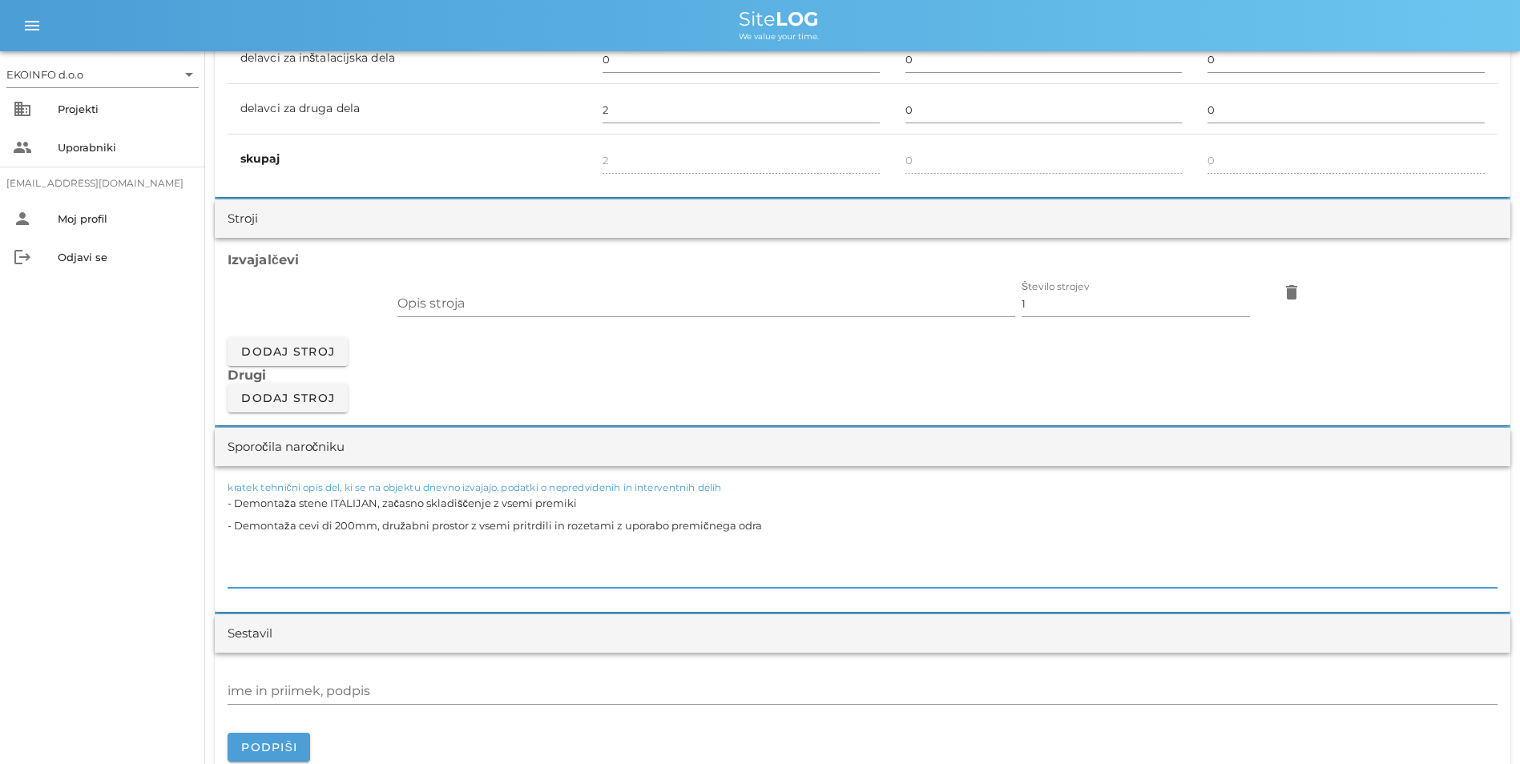
drag, startPoint x: 574, startPoint y: 502, endPoint x: 227, endPoint y: 495, distance: 347.8
click at [227, 495] on div "kratek tehnični opis del, ki se na objektu dnevno izvajajo, podatki o nepredvid…" at bounding box center [862, 539] width 1295 height 146
click at [780, 503] on textarea "- Demontaža cevi di 200mm, družabni prostor z vsemi pritrdili in rozetami z upo…" at bounding box center [863, 540] width 1270 height 96
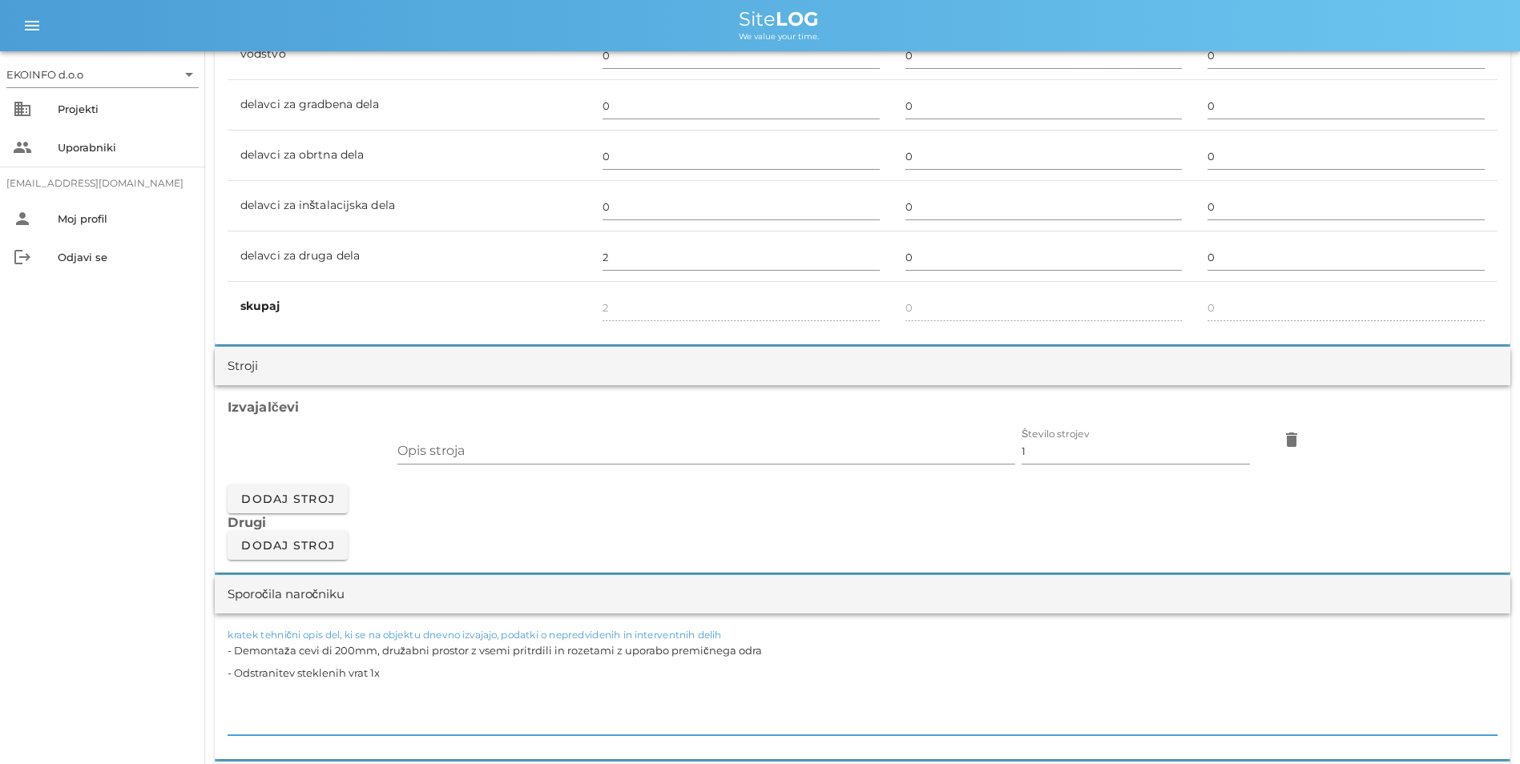
scroll to position [1042, 0]
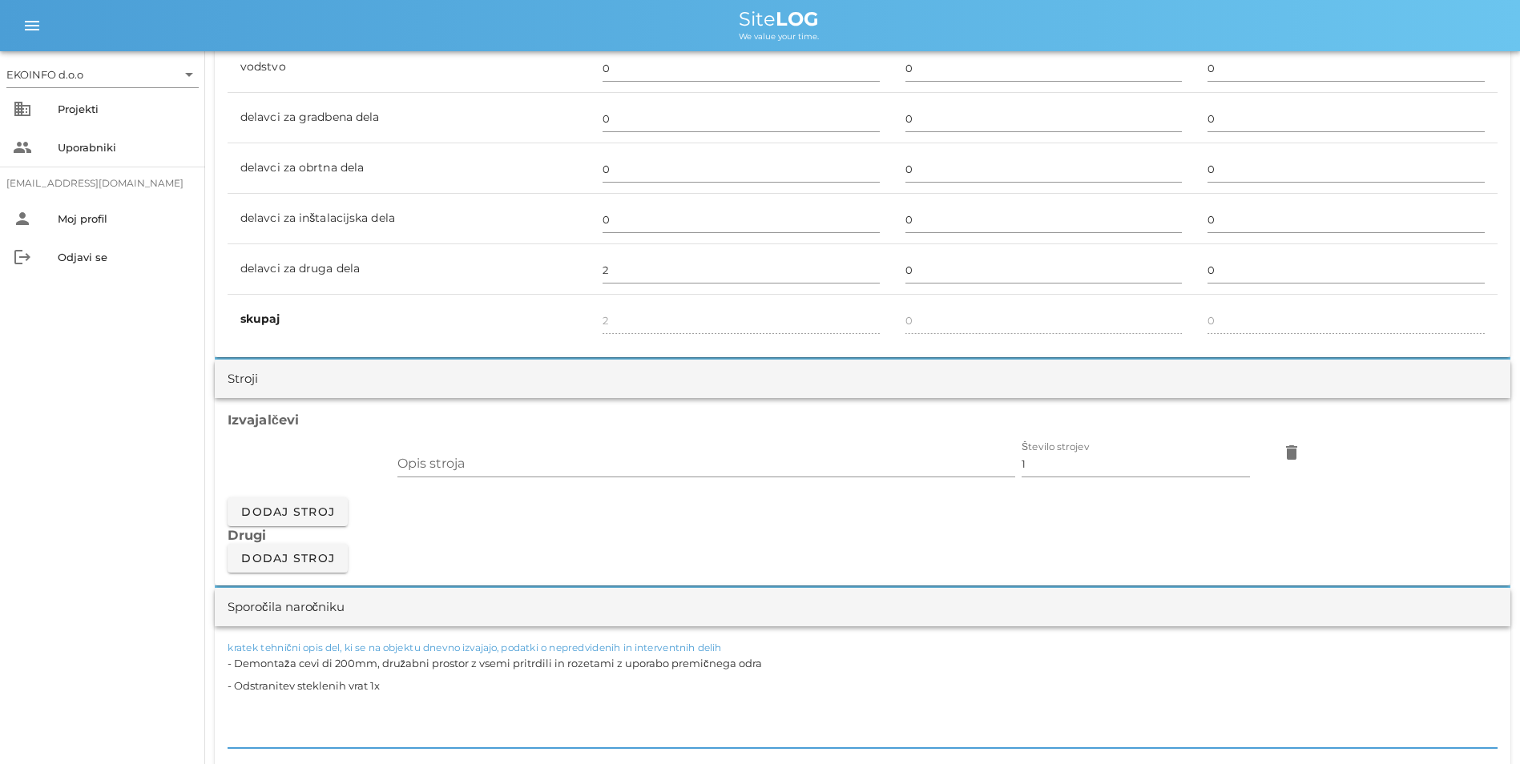
type textarea "- Demontaža cevi di 200mm, družabni prostor z vsemi pritrdili in rozetami z upo…"
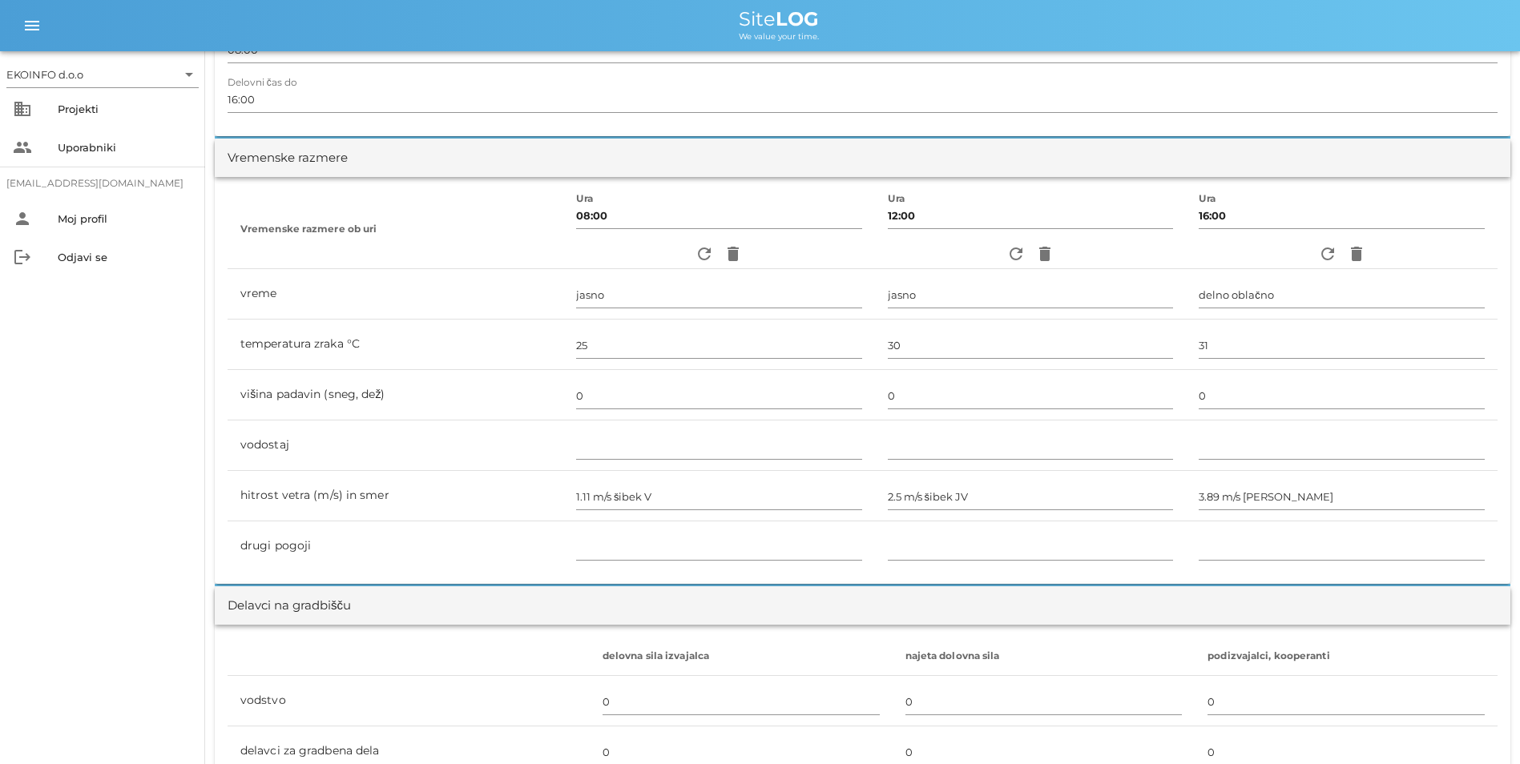
scroll to position [80, 0]
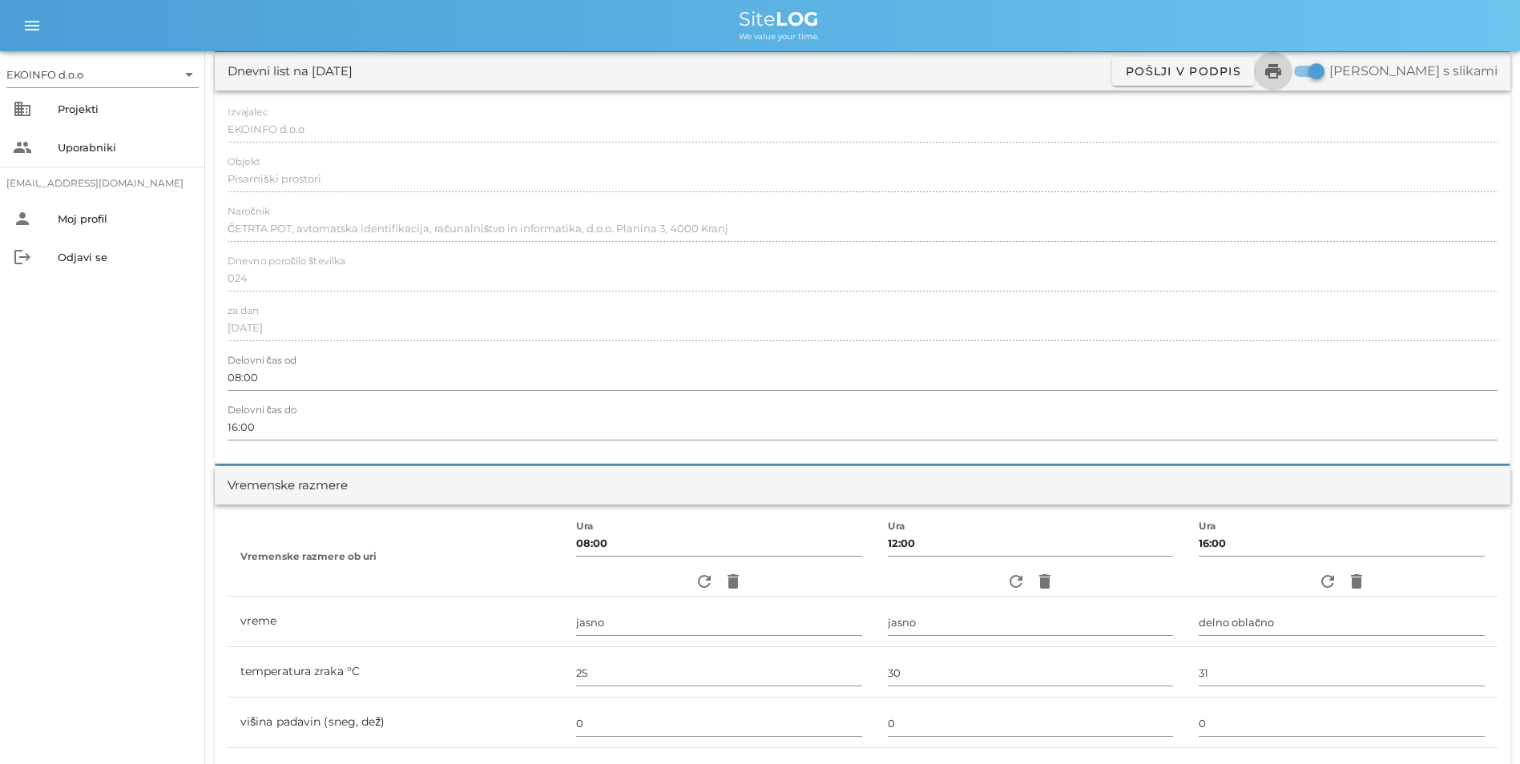
click at [1283, 75] on icon "print" at bounding box center [1272, 71] width 19 height 19
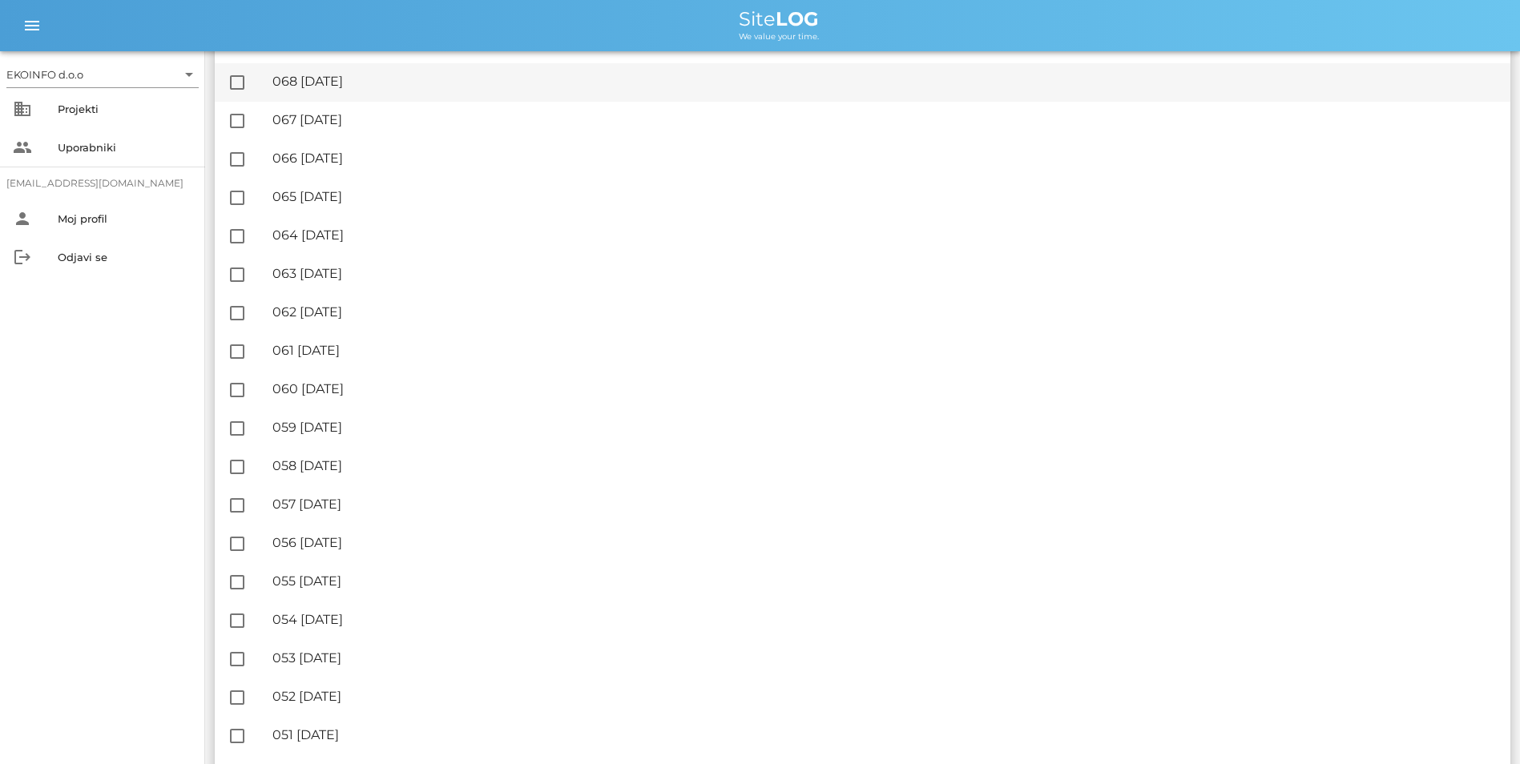
scroll to position [561, 0]
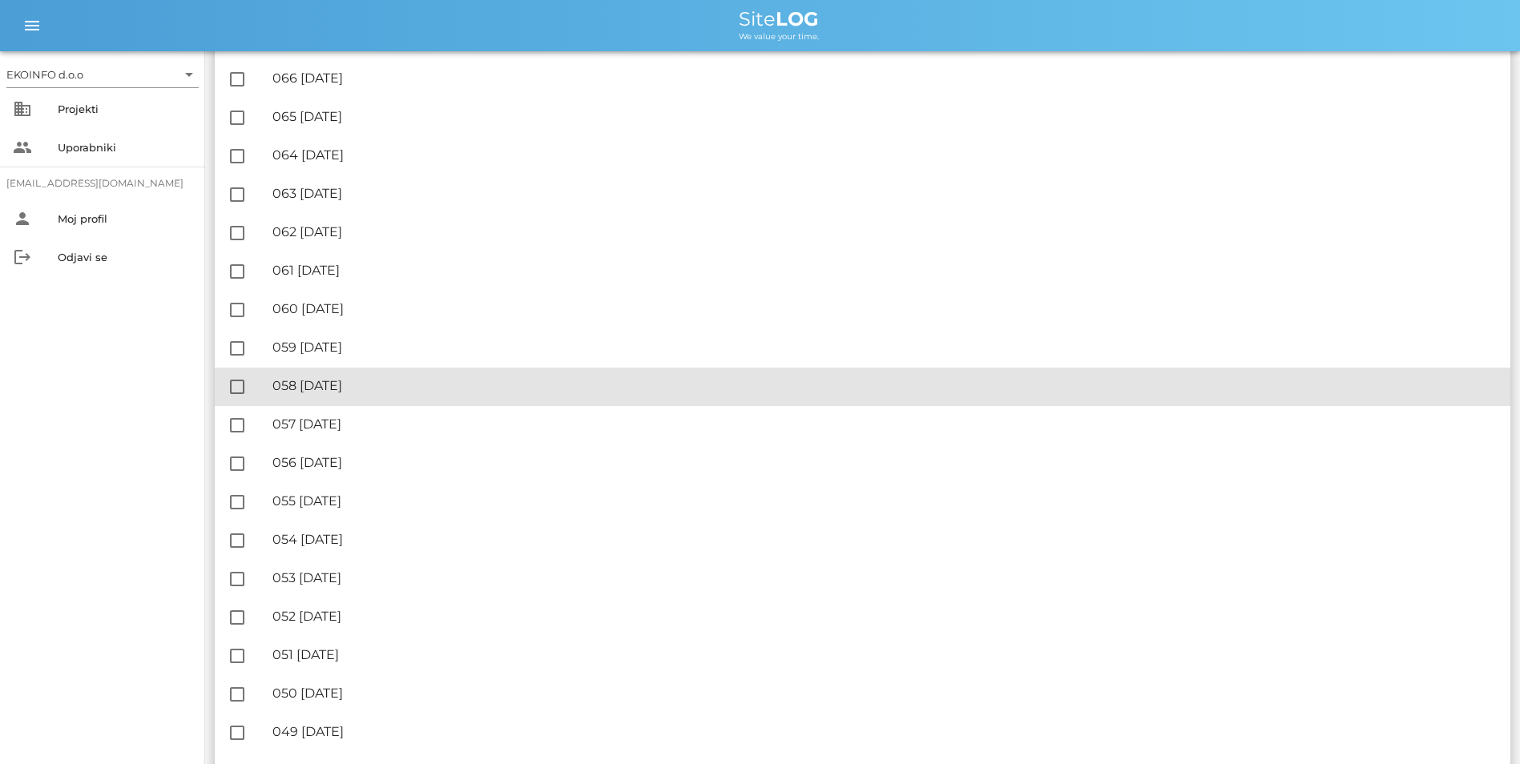
click at [402, 389] on div "🔏 058 [DATE]" at bounding box center [884, 385] width 1225 height 15
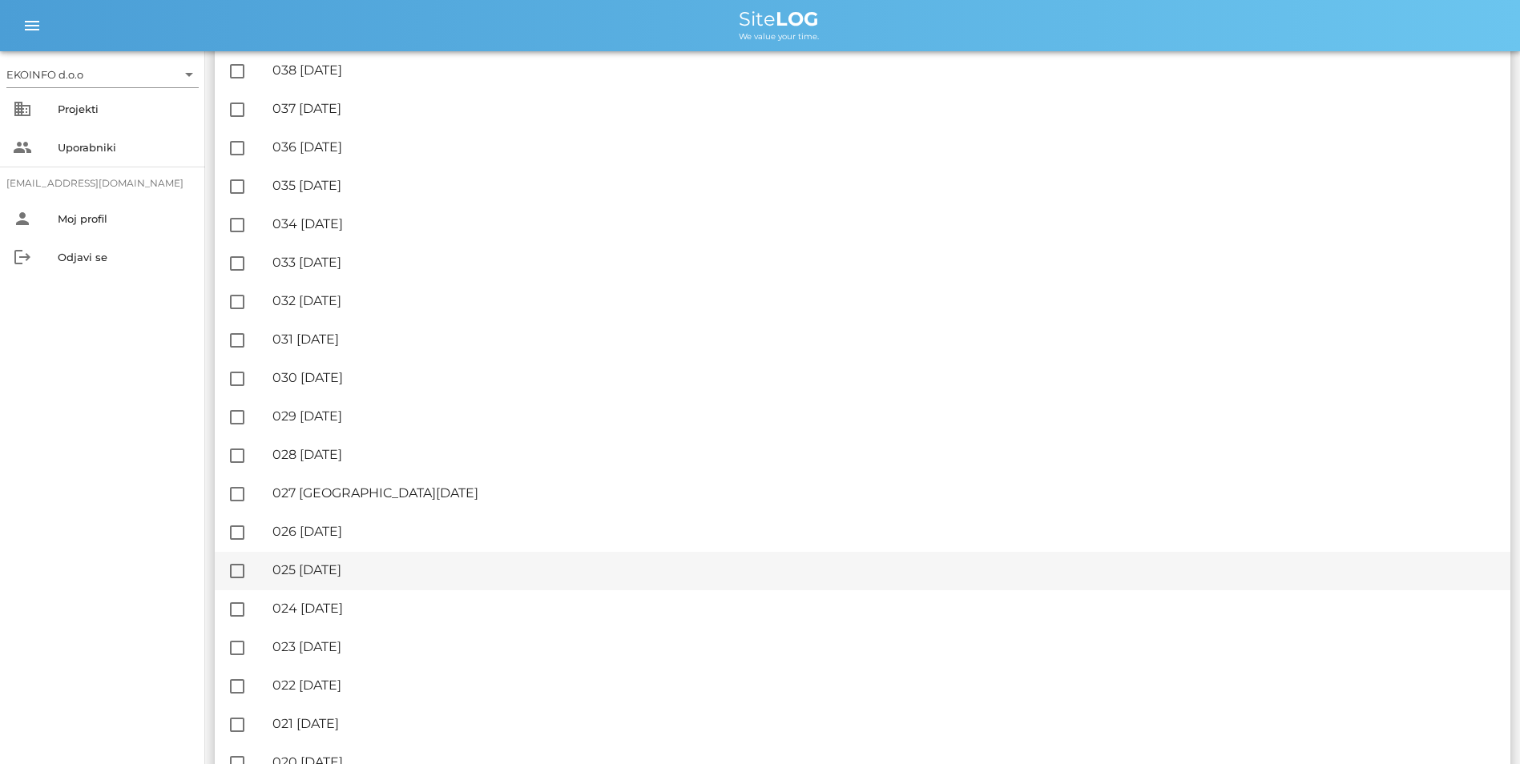
scroll to position [1682, 0]
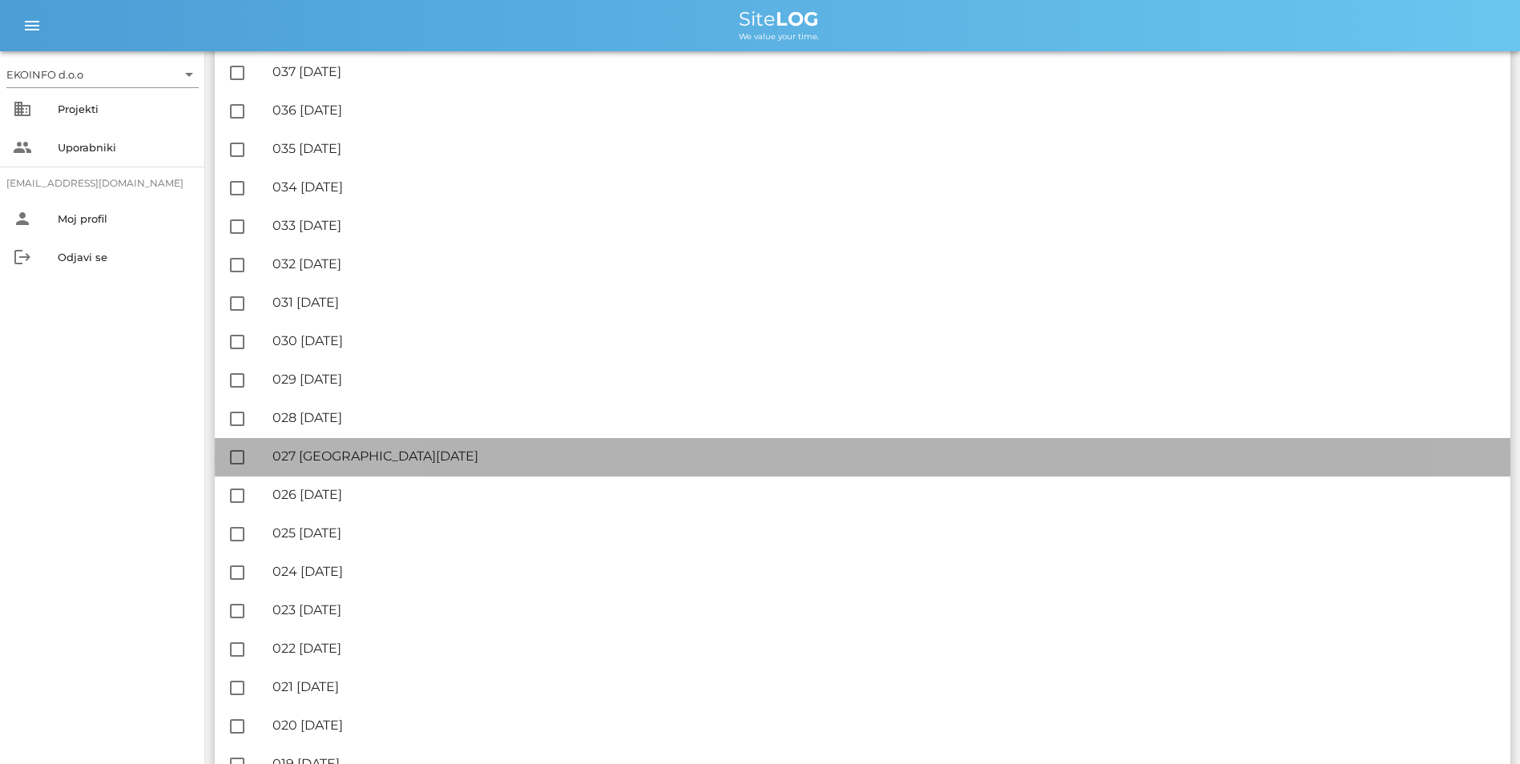
click at [373, 459] on div "🔏 027 [GEOGRAPHIC_DATA][DATE]" at bounding box center [884, 456] width 1225 height 15
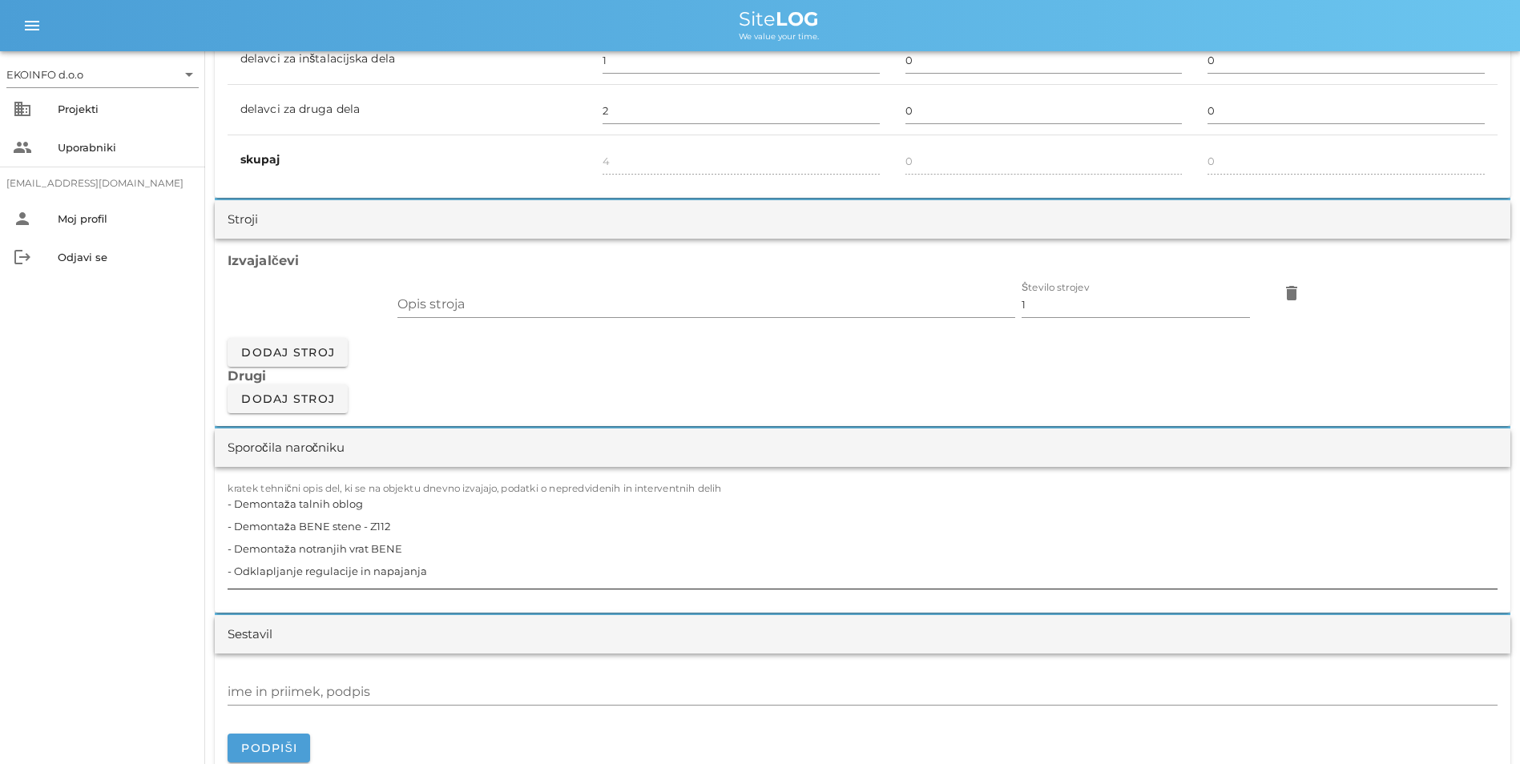
scroll to position [1202, 0]
click at [368, 502] on textarea "- Demontaža talnih oblog - Demontaža BENE stene - Z112 - Demontaža notranjih vr…" at bounding box center [863, 540] width 1270 height 96
click at [397, 526] on textarea "- Demontaža talnih oblog vinil - V114, V115 - Demontaža BENE stene - Z112 - Dem…" at bounding box center [863, 540] width 1270 height 96
drag, startPoint x: 320, startPoint y: 524, endPoint x: 359, endPoint y: 525, distance: 39.3
click at [320, 524] on textarea "- Demontaža talnih oblog vinil - V114, V115 - Demontaža BENE stene - Z112 - Dem…" at bounding box center [863, 540] width 1270 height 96
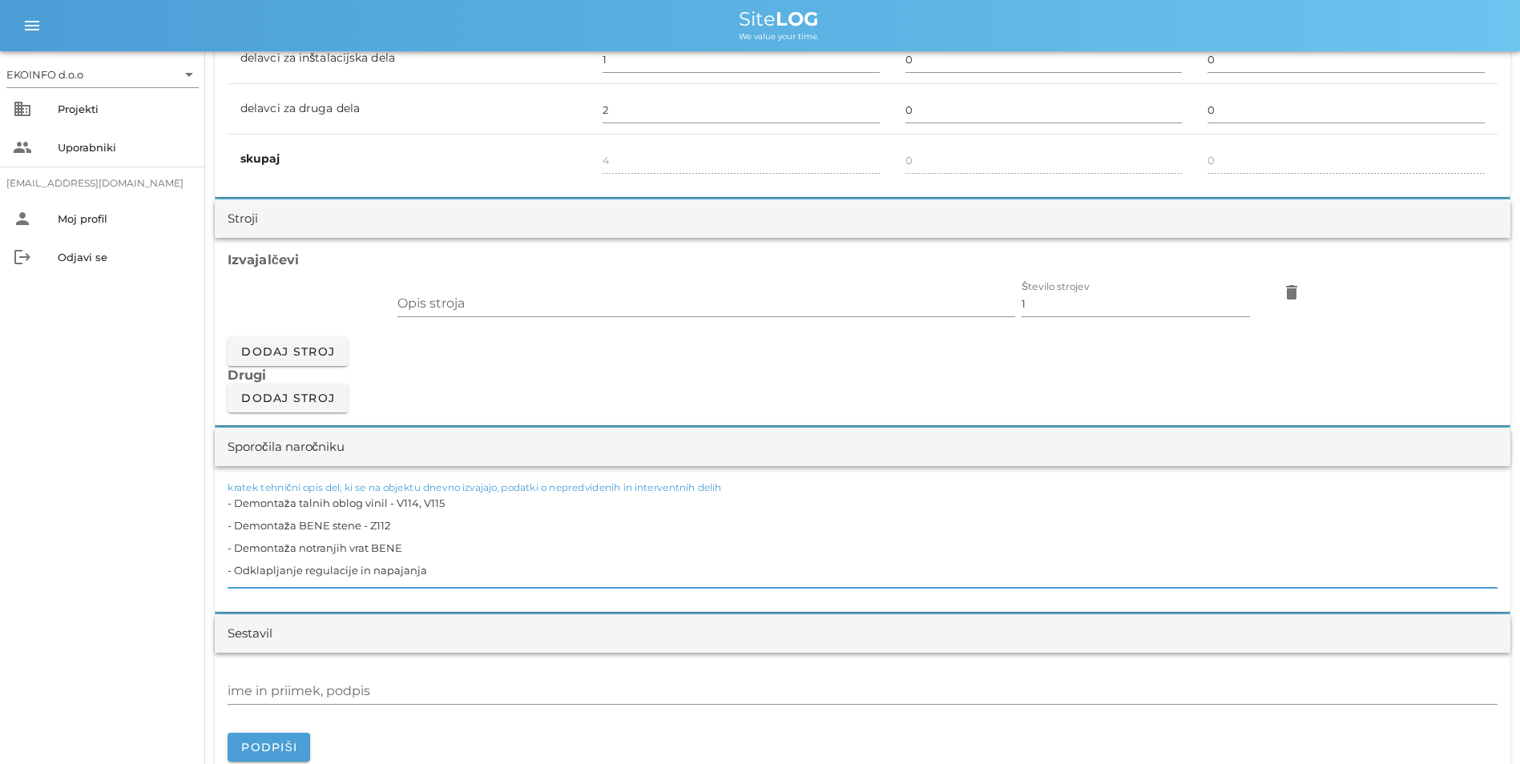
drag, startPoint x: 398, startPoint y: 528, endPoint x: 234, endPoint y: 520, distance: 164.4
click at [234, 520] on textarea "- Demontaža talnih oblog vinil - V114, V115 - Demontaža BENE stene - Z112 - Dem…" at bounding box center [863, 540] width 1270 height 96
click at [494, 526] on textarea "- Demontaža talnih oblog vinil - V114, V115 - 14m2 - Demontaža notranjih vrat B…" at bounding box center [863, 540] width 1270 height 96
click at [438, 555] on textarea "- Demontaža talnih oblog vinil - V114, V115 - 14m2 - Demontaža notranjih vrat B…" at bounding box center [863, 540] width 1270 height 96
click at [468, 550] on textarea "- Demontaža talnih oblog vinil - V114, V115 - 14m2 - Demontaža notranjih vrat B…" at bounding box center [863, 540] width 1270 height 96
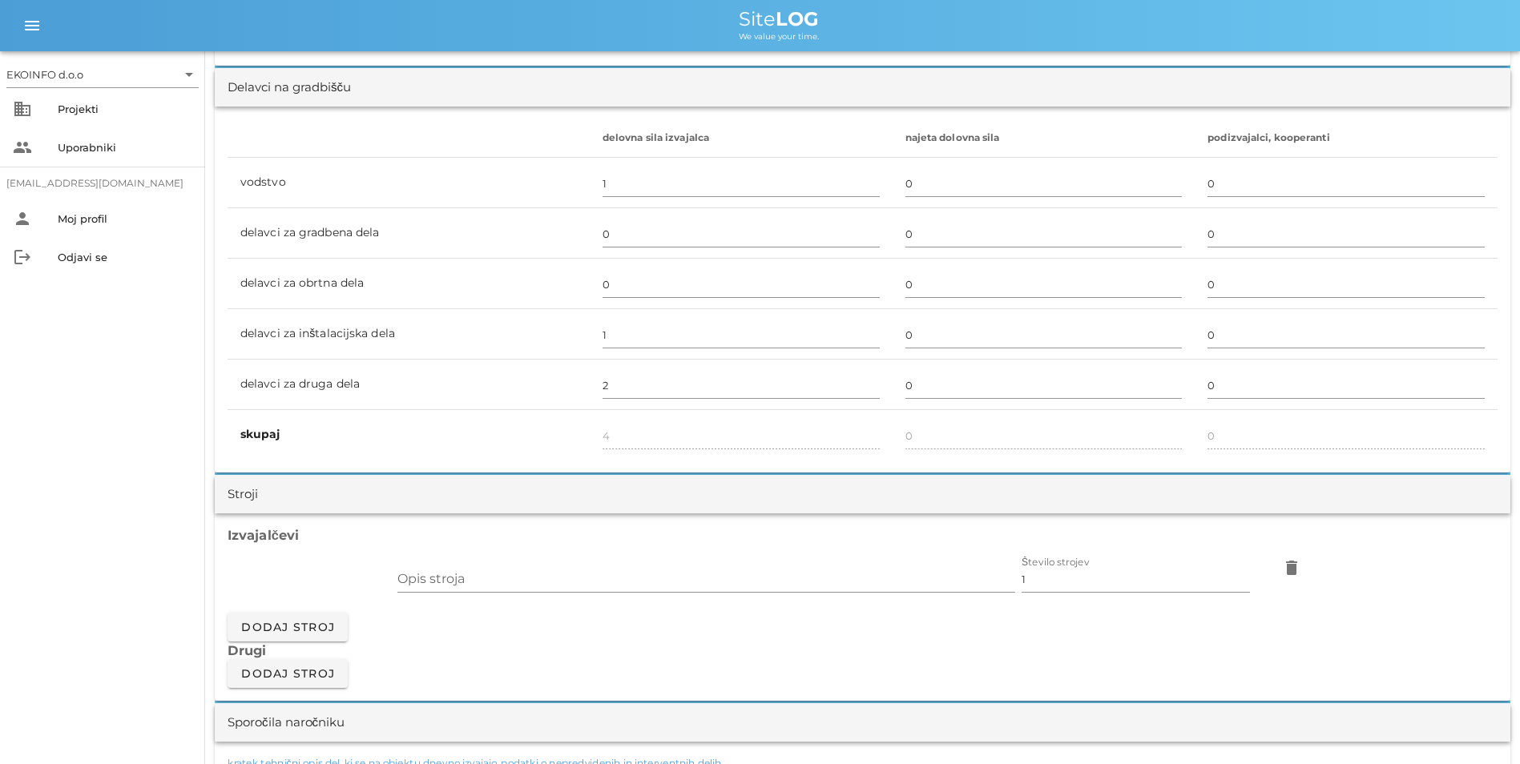
scroll to position [961, 0]
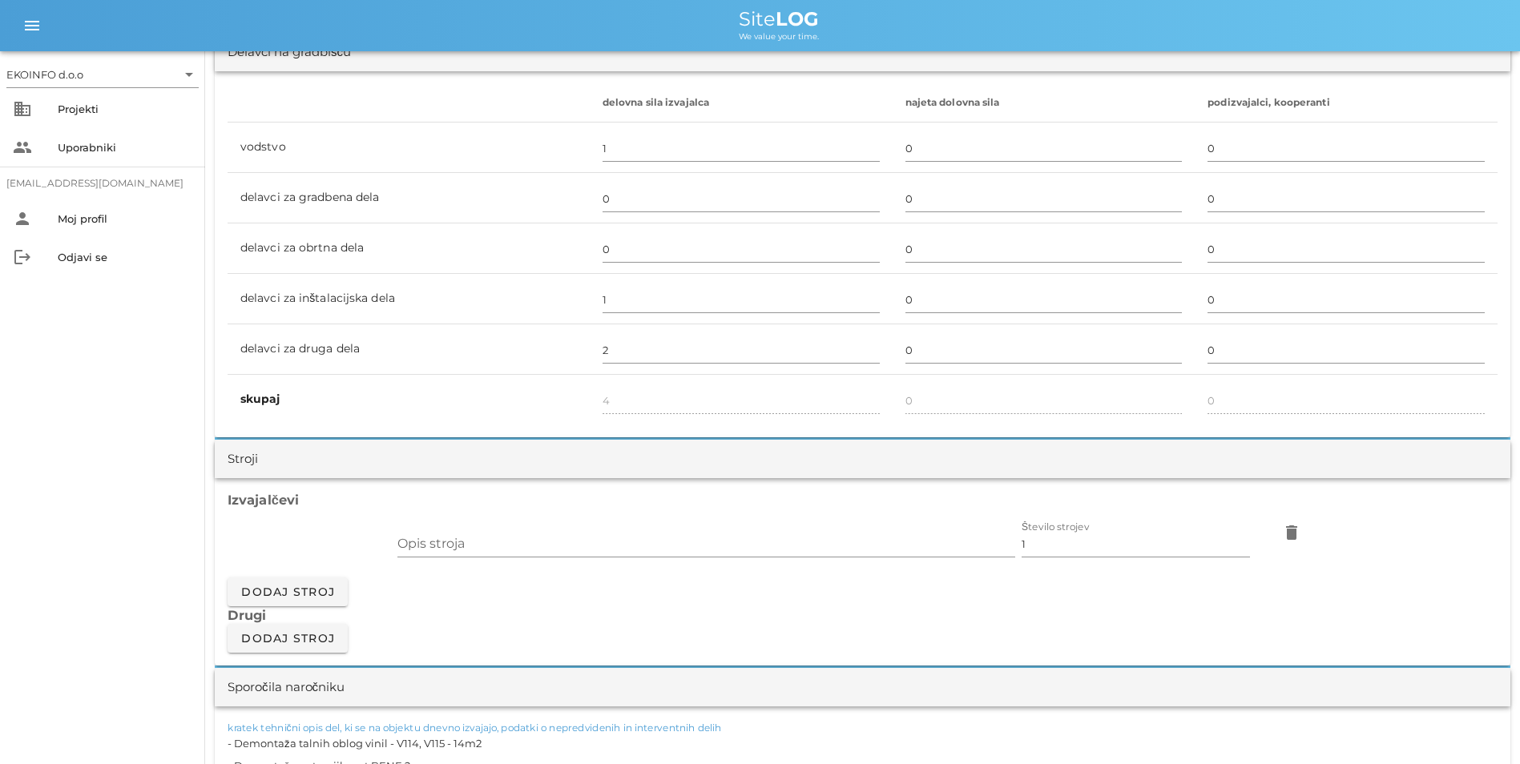
type textarea "- Demontaža talnih oblog vinil - V114, V115 - 14m2 - Demontaža notranjih vrat B…"
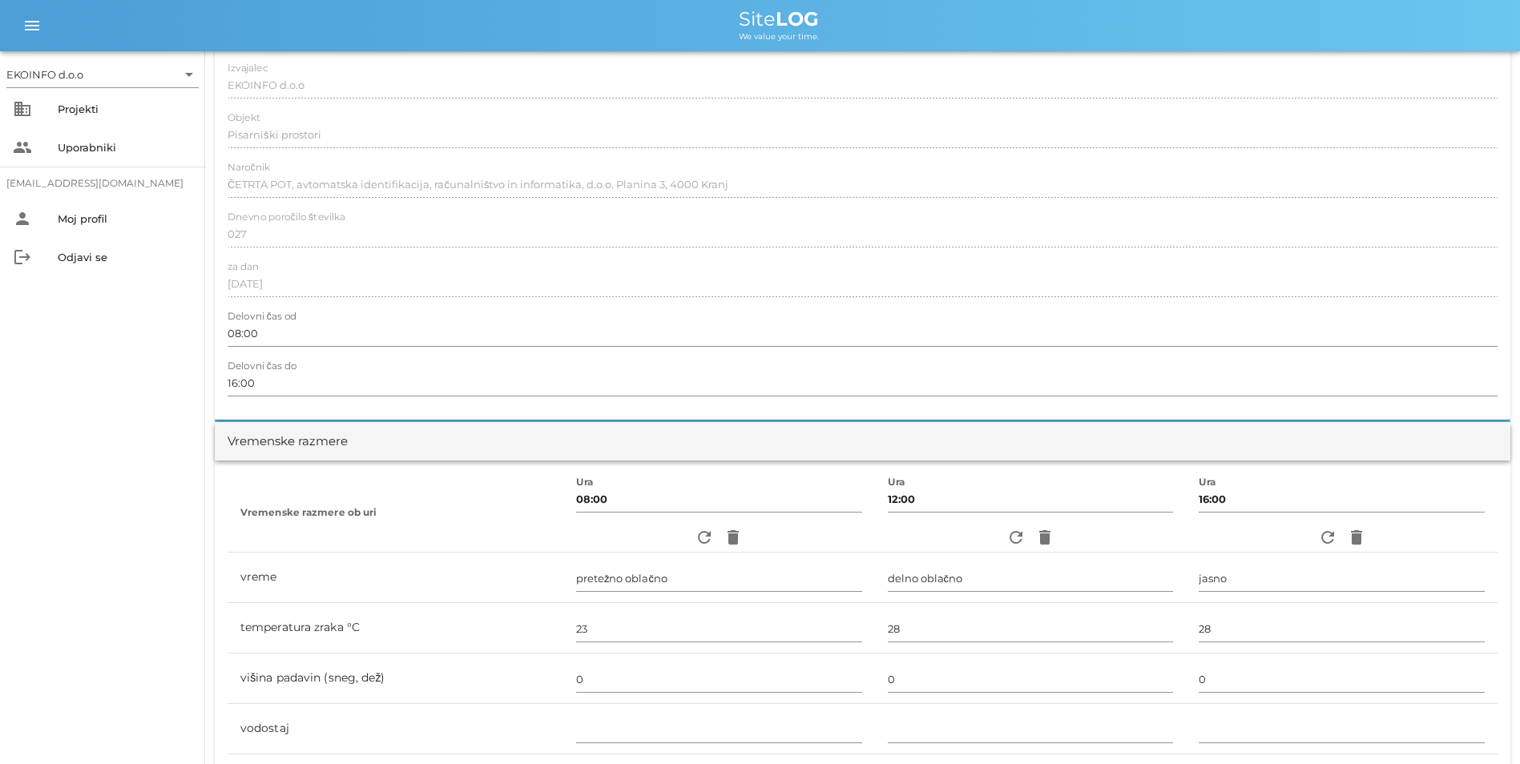
scroll to position [0, 0]
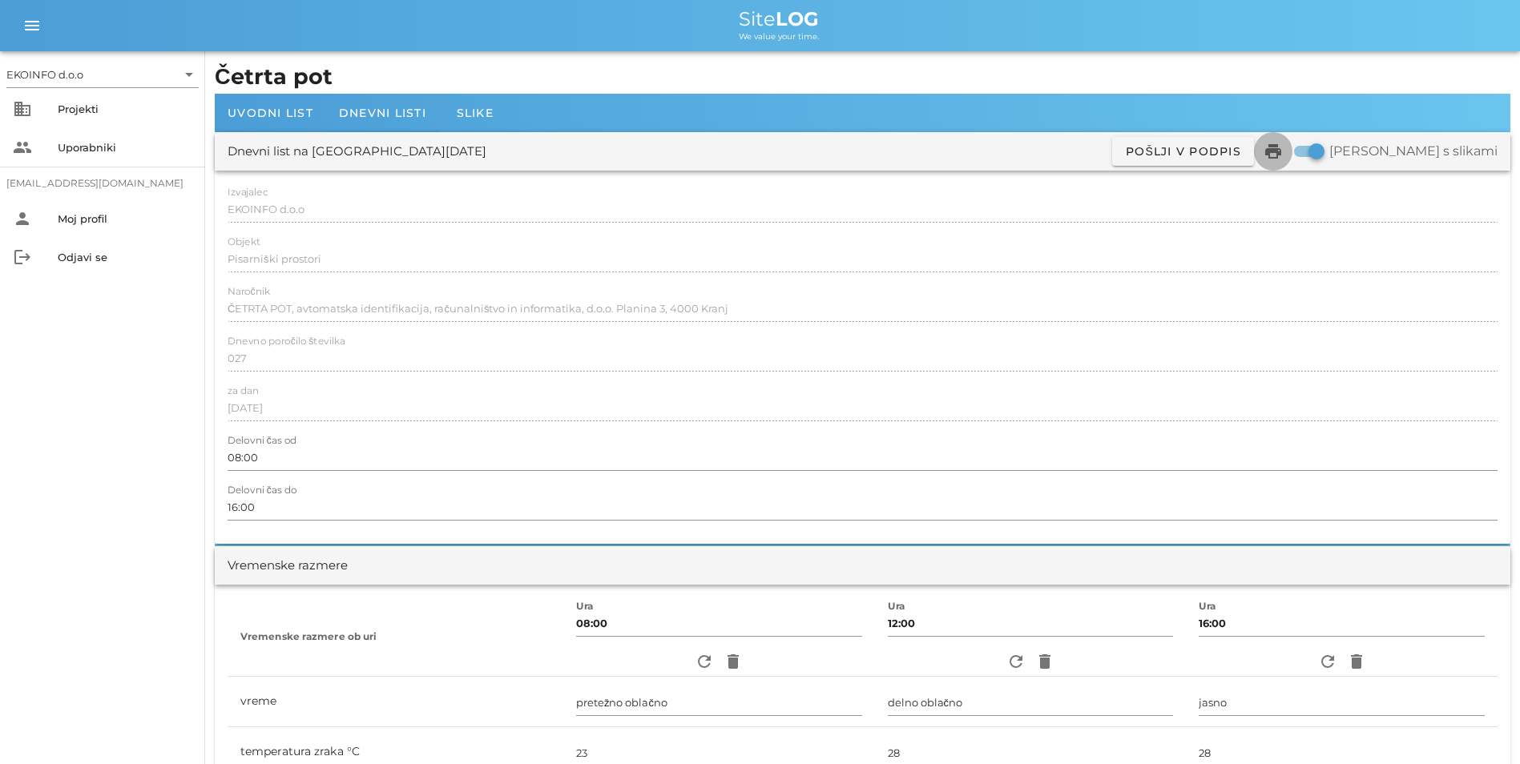
click at [1283, 151] on icon "print" at bounding box center [1272, 151] width 19 height 19
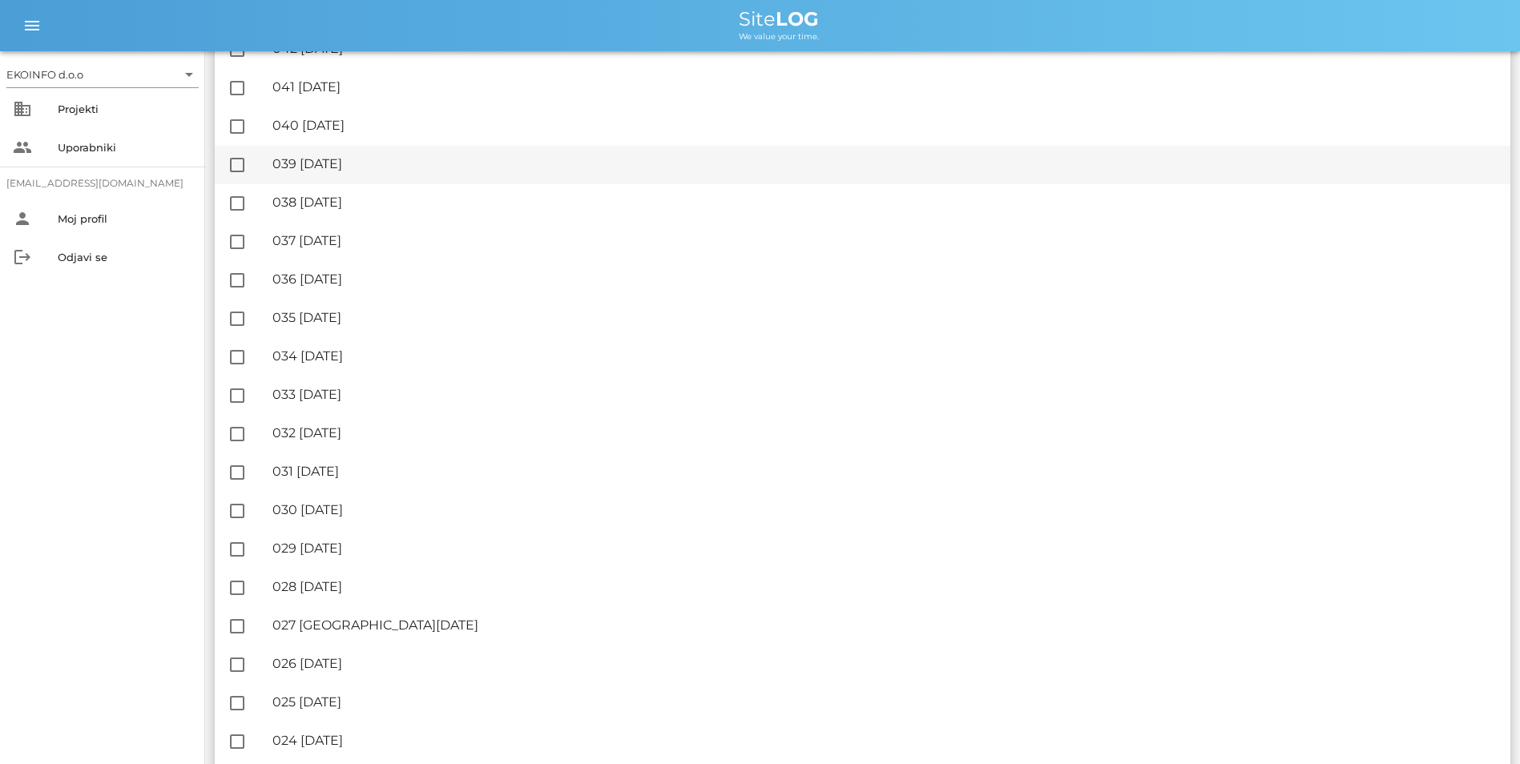
scroll to position [1843, 0]
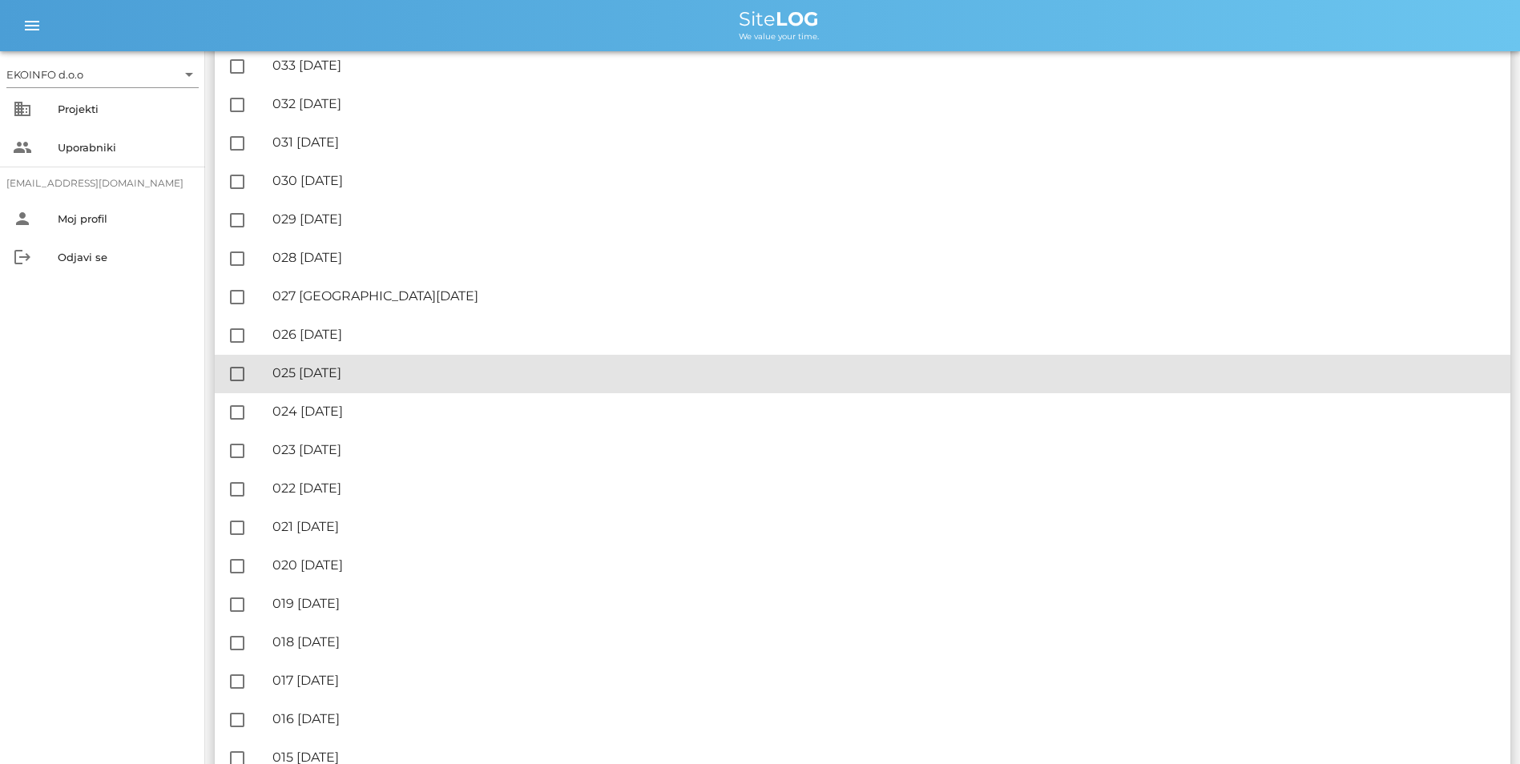
click at [415, 369] on div "🔏 025 [DATE]" at bounding box center [884, 372] width 1225 height 15
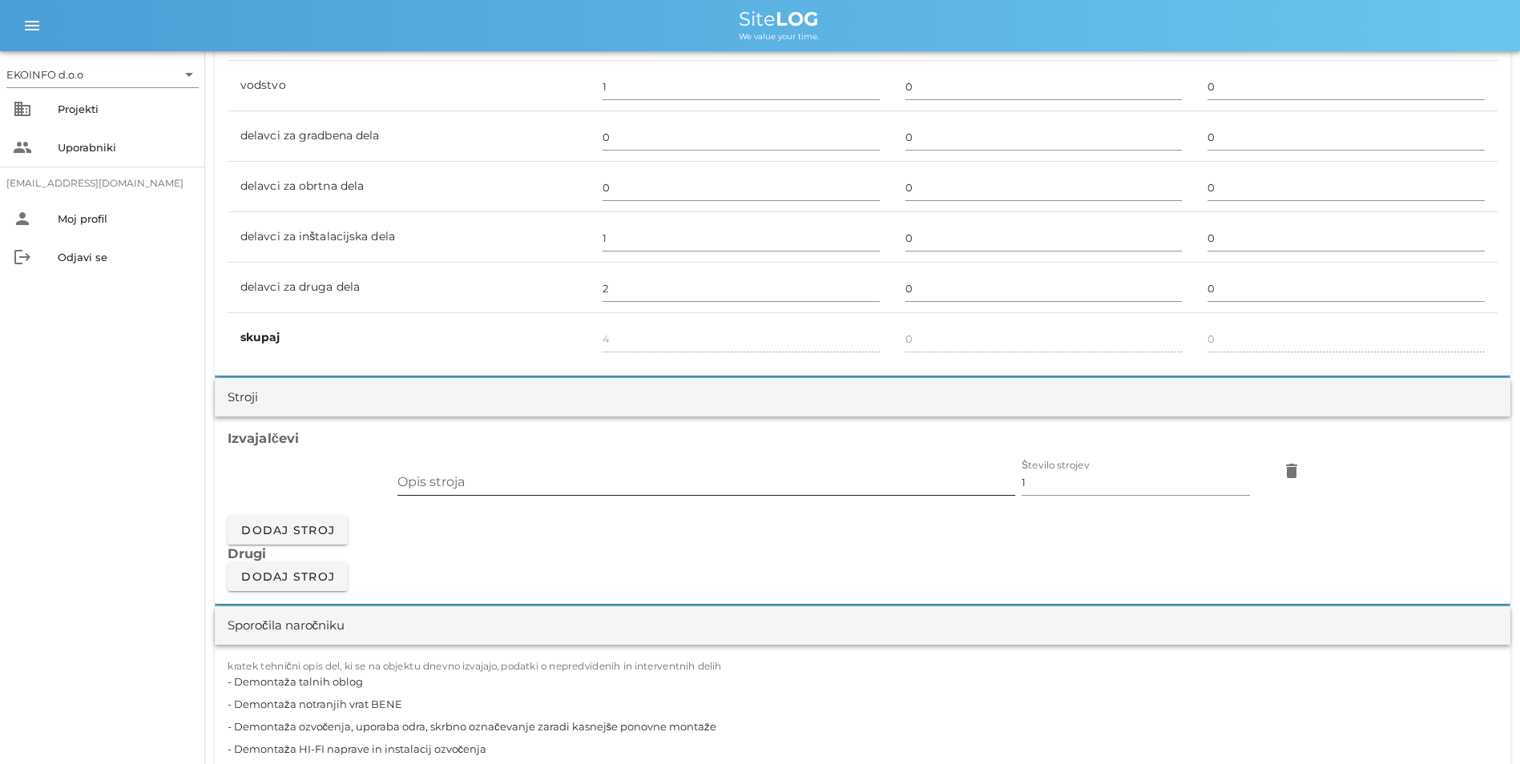
scroll to position [1042, 0]
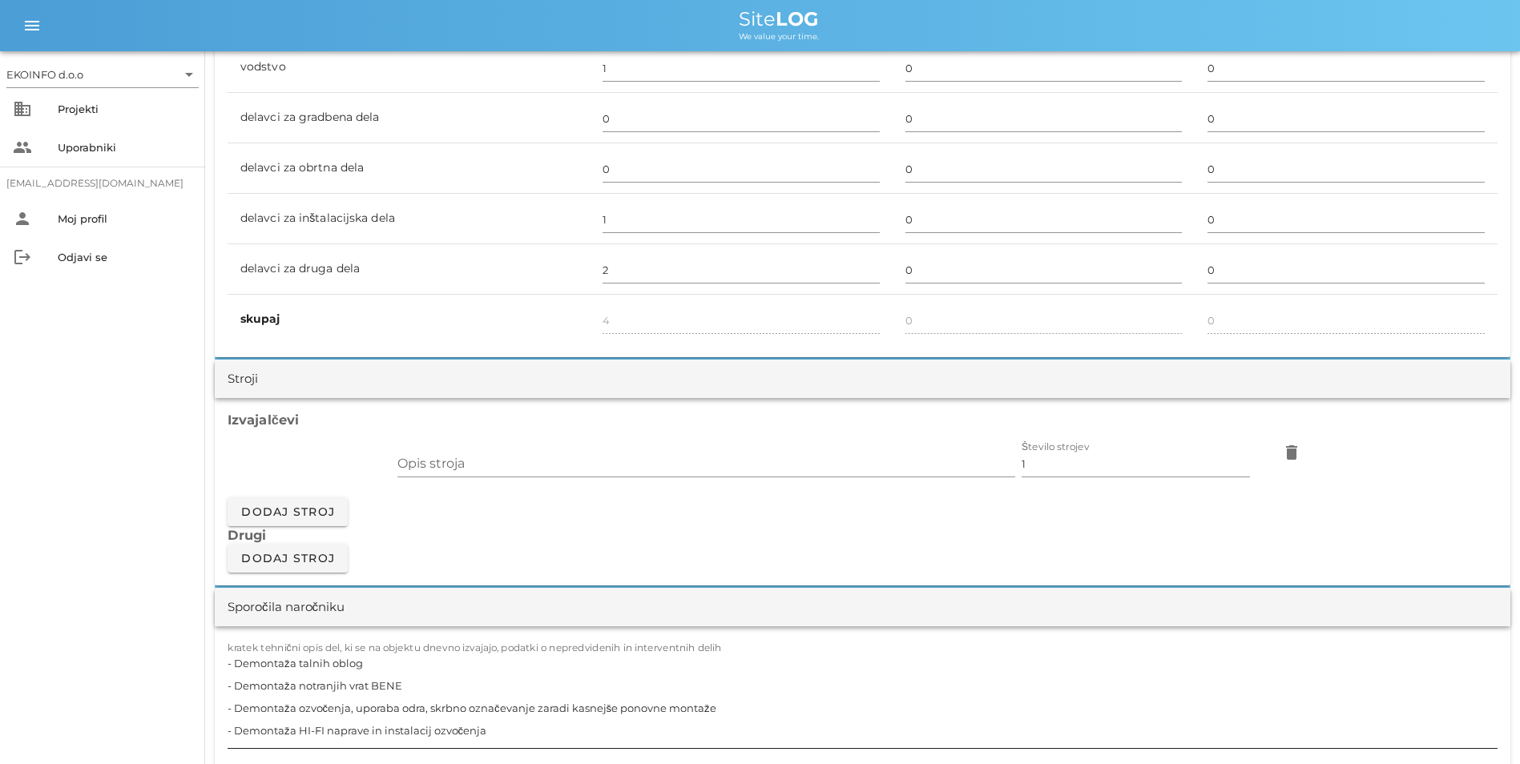
click at [775, 675] on textarea "- Demontaža talnih oblog - Demontaža notranjih vrat BENE - Demontaža ozvočenja,…" at bounding box center [863, 700] width 1270 height 96
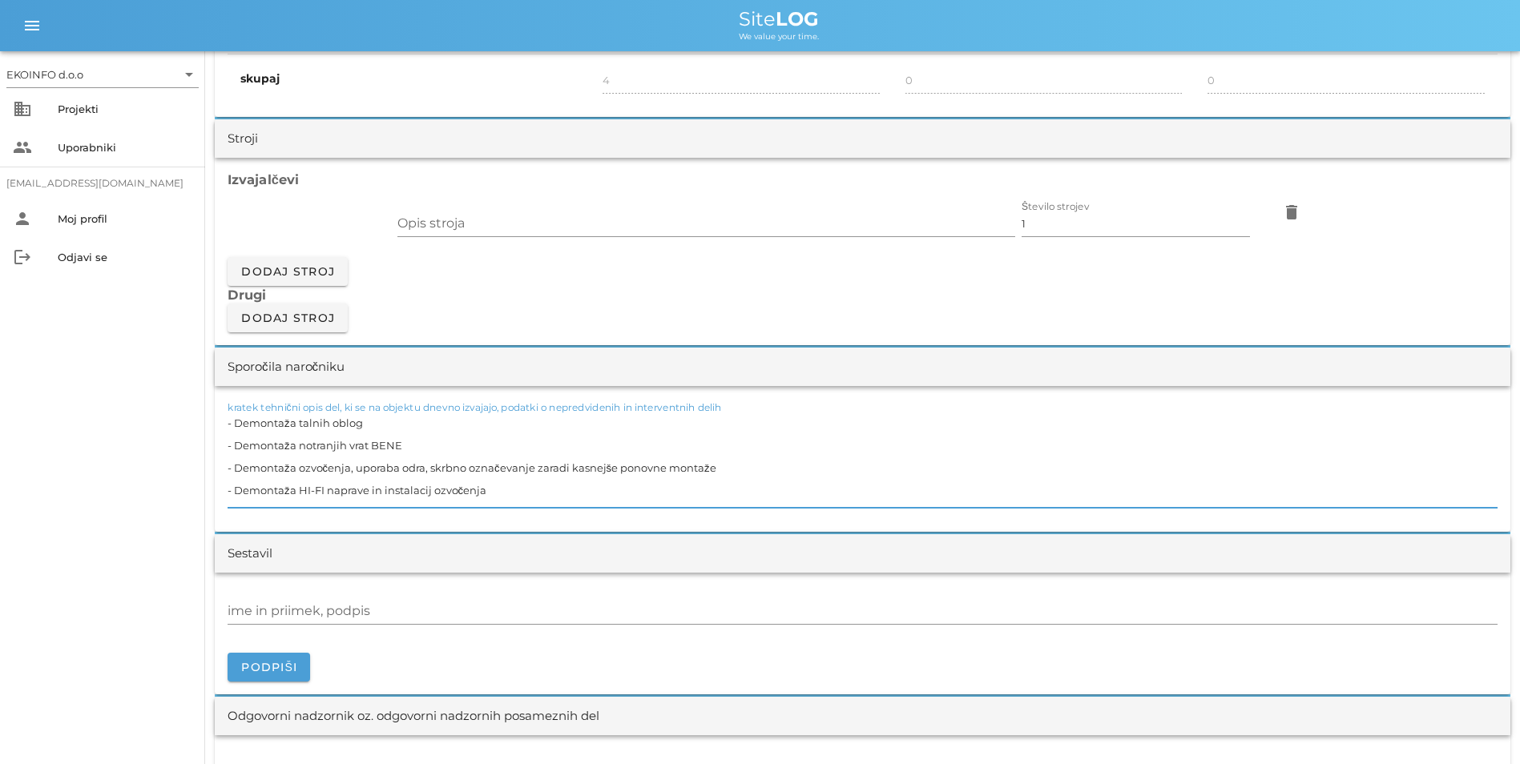
click at [411, 428] on textarea "- Demontaža talnih oblog - Demontaža notranjih vrat BENE - Demontaža ozvočenja,…" at bounding box center [863, 460] width 1270 height 96
click at [433, 429] on textarea "- Demontaža talnih oblog - Demontaža notranjih vrat BENE - Demontaža ozvočenja,…" at bounding box center [863, 460] width 1270 height 96
paste textarea "- V114, V115, S112, S111, S110"
click at [409, 450] on textarea "- Demontaža talnih oblog - V114, V115, S112, S111, S110 - Demontaža notranjih v…" at bounding box center [863, 460] width 1270 height 96
click at [583, 491] on textarea "- Demontaža talnih oblog - V114, V115, S112, S111, S110 - Demontaža notranjih v…" at bounding box center [863, 460] width 1270 height 96
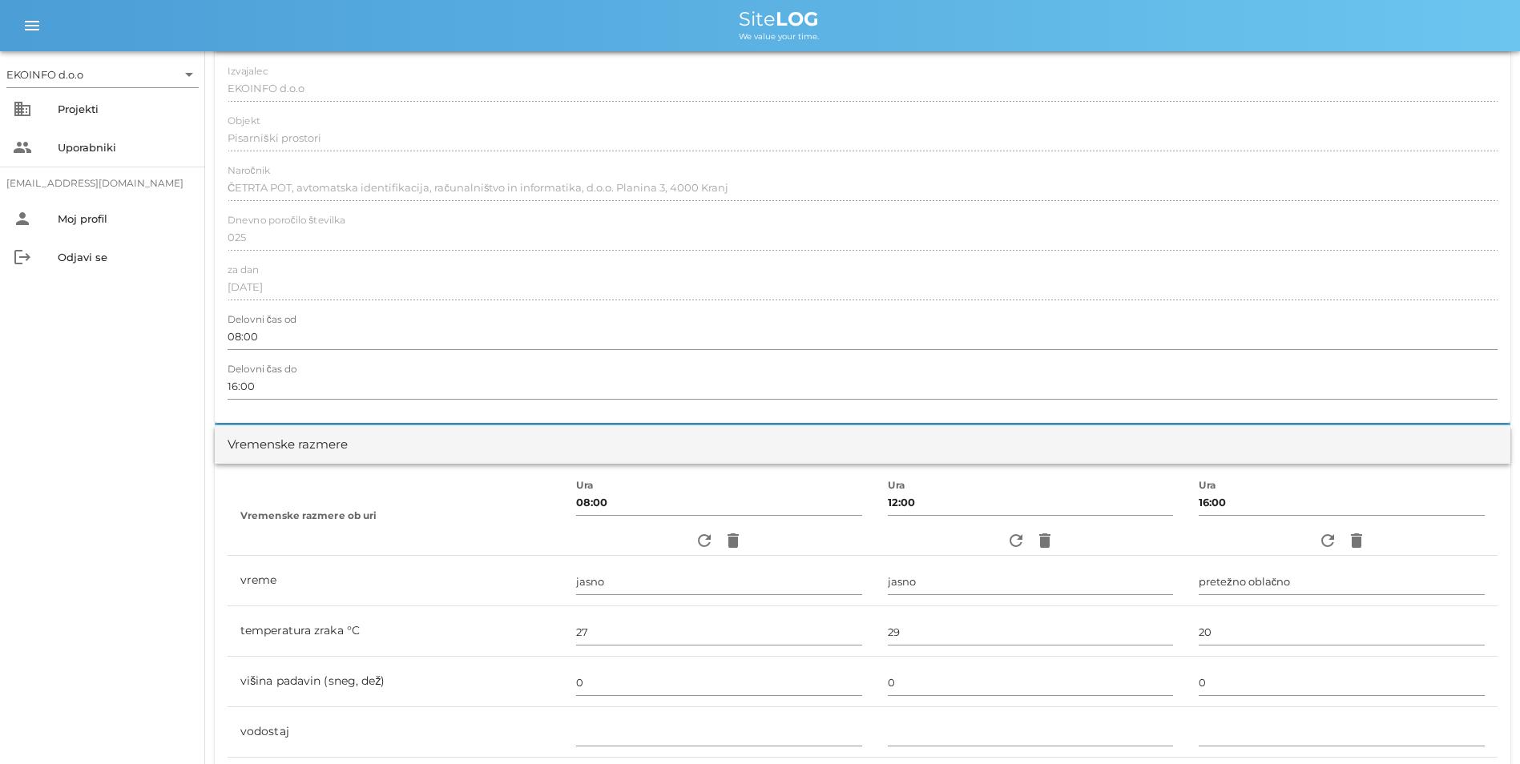
scroll to position [0, 0]
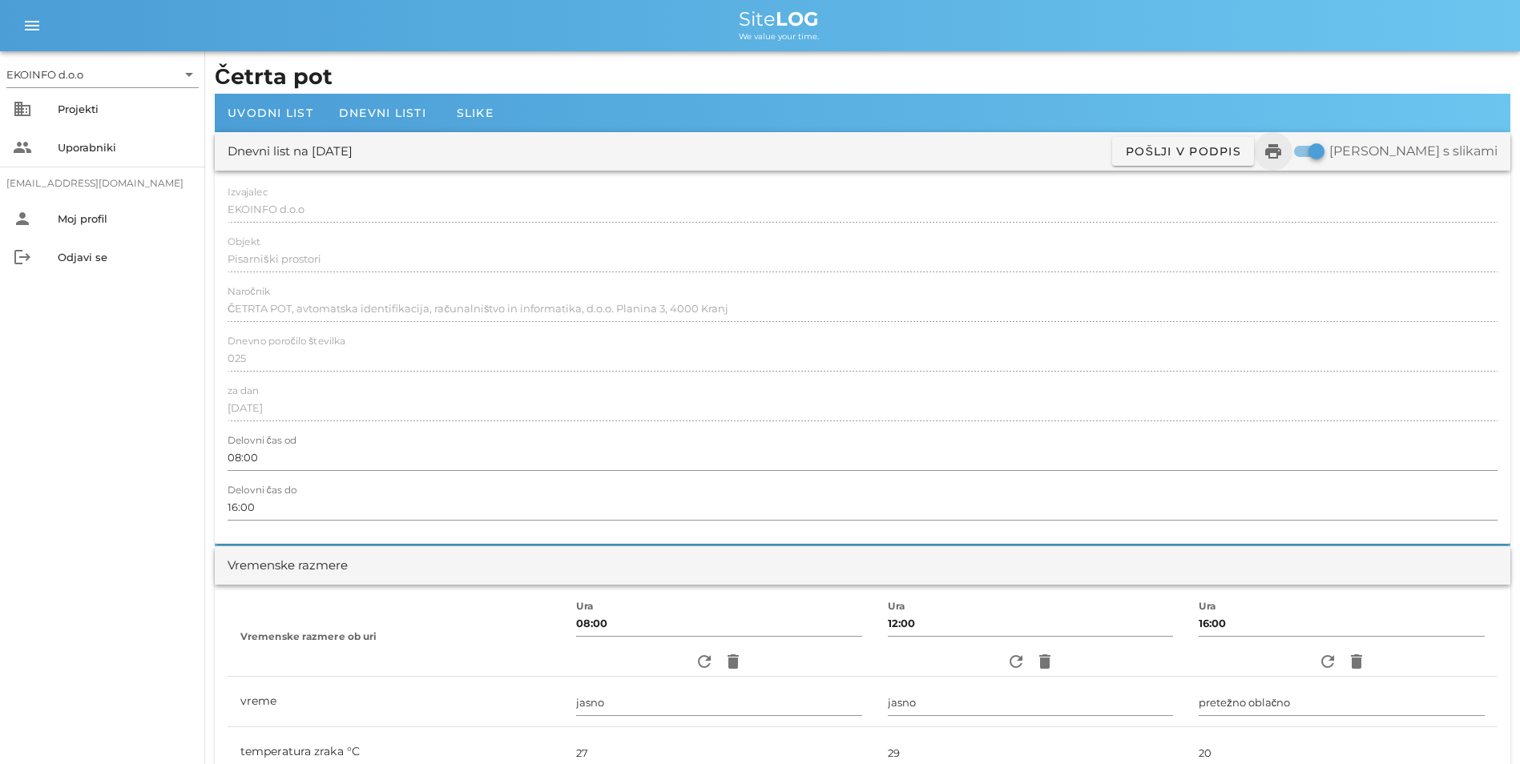
type textarea "- Demontaža talnih oblog - V114, V115, S112, S111, S110 - Demontaža notranjih v…"
click at [1283, 154] on icon "print" at bounding box center [1272, 151] width 19 height 19
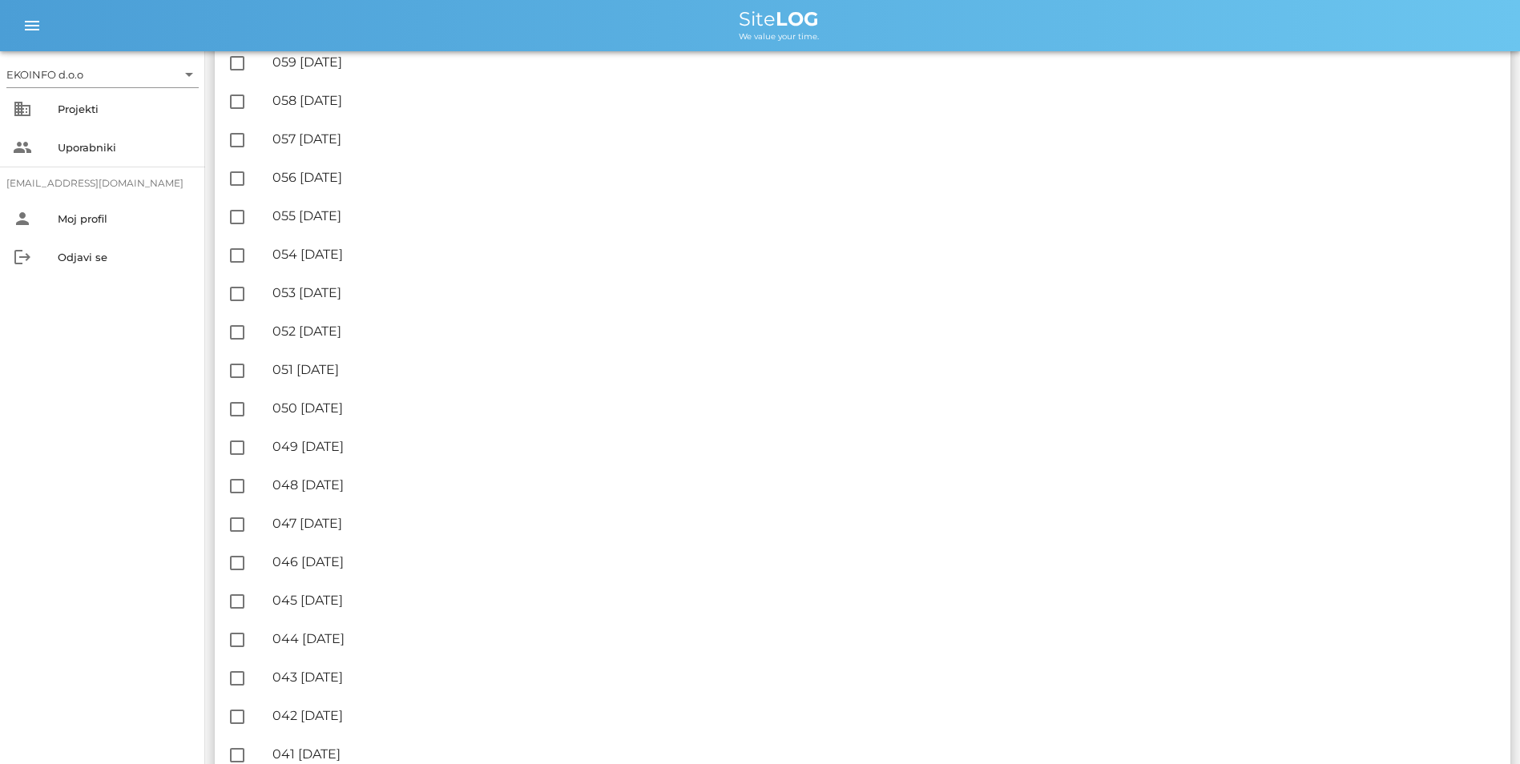
scroll to position [1442, 0]
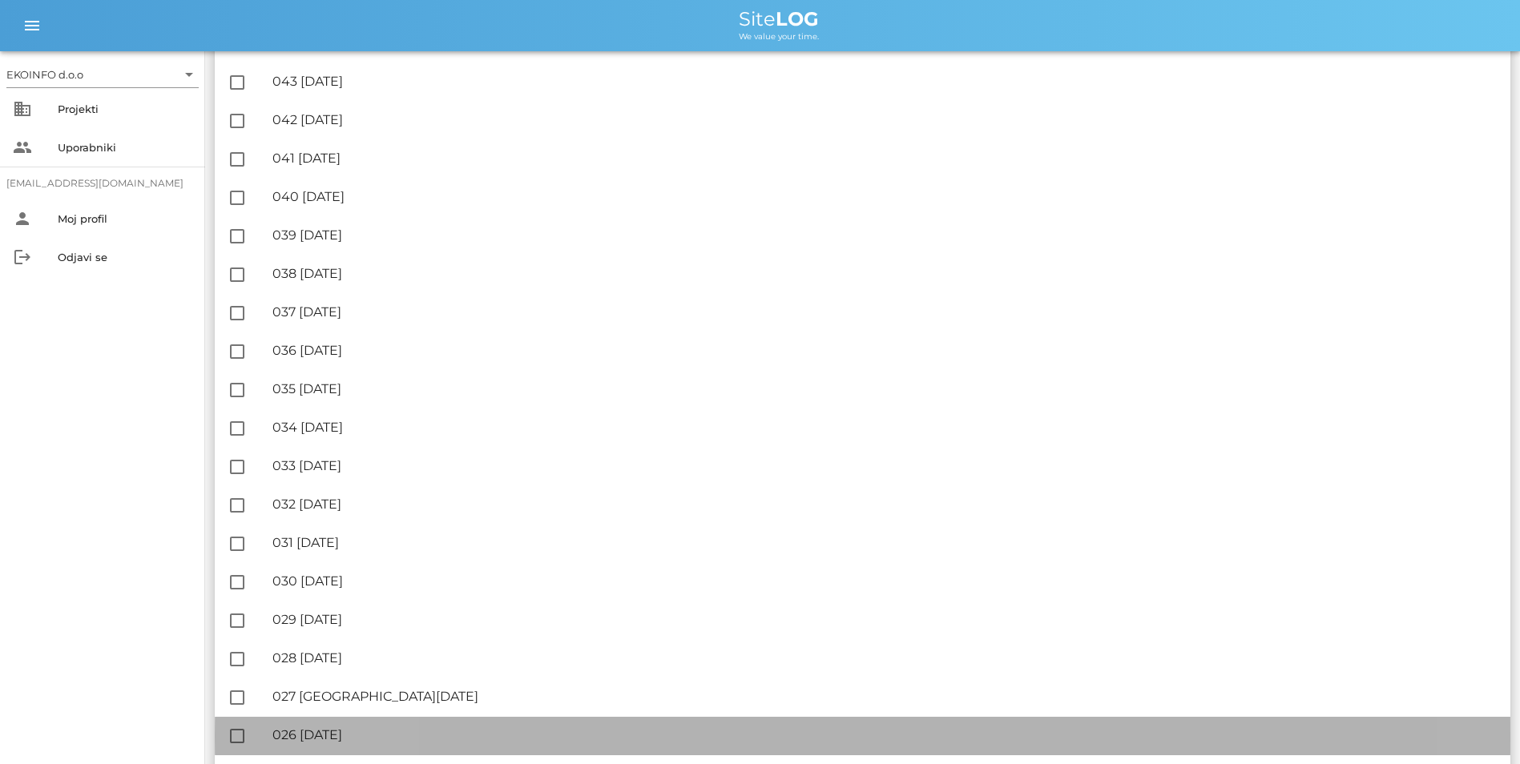
click at [387, 735] on div "🔏 026 [DATE]" at bounding box center [884, 734] width 1225 height 15
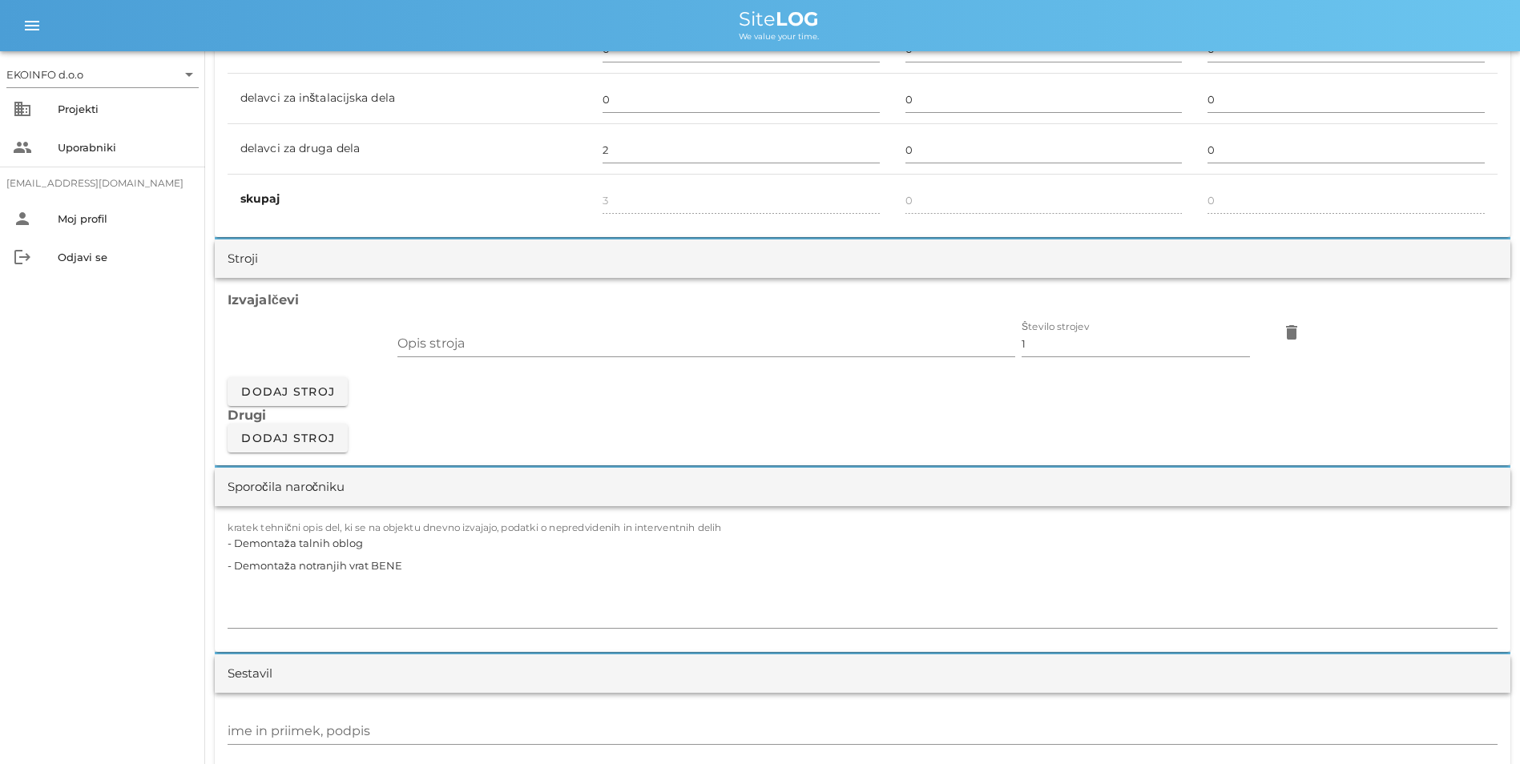
scroll to position [1202, 0]
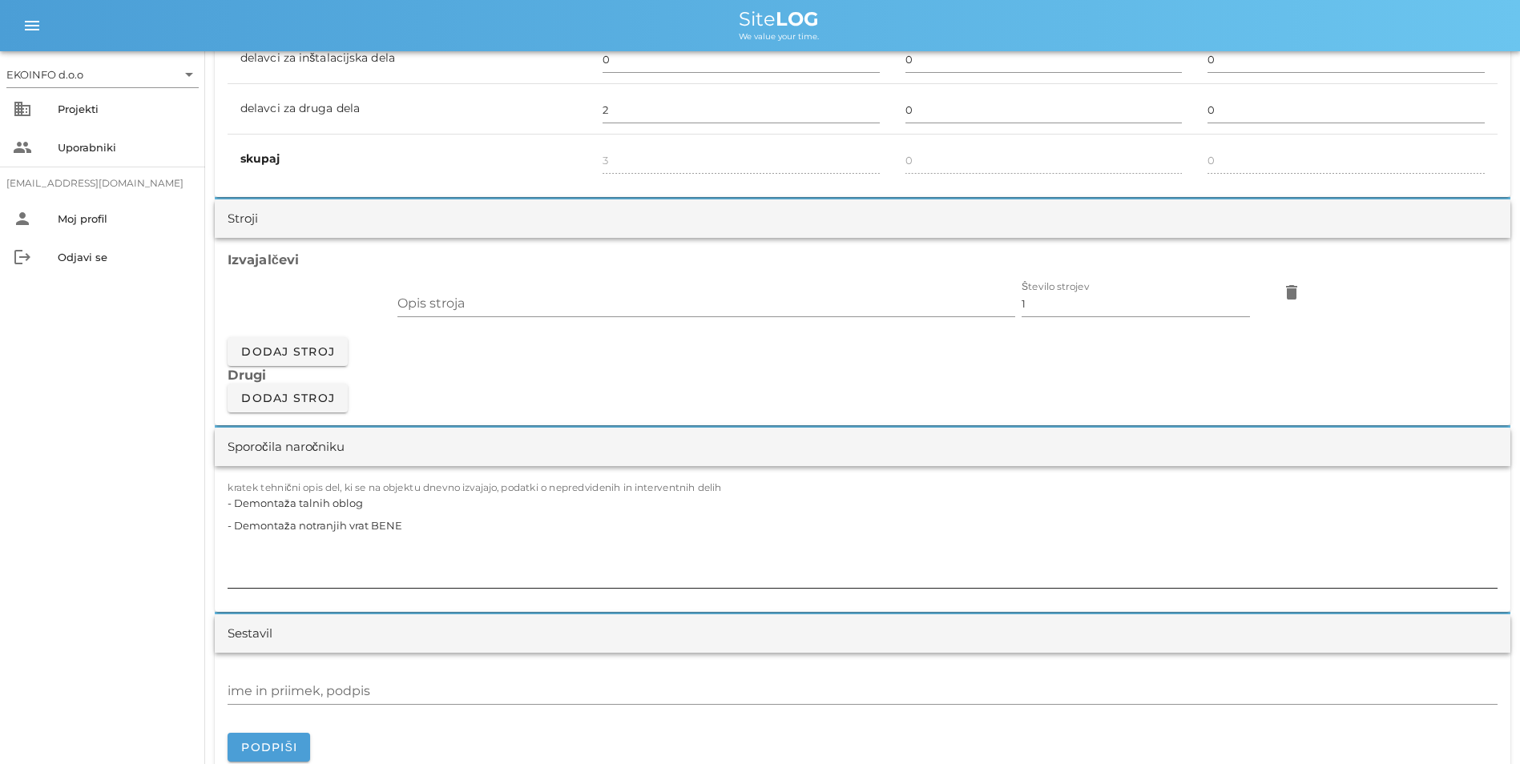
click at [477, 499] on textarea "- Demontaža talnih oblog - Demontaža notranjih vrat BENE" at bounding box center [863, 540] width 1270 height 96
paste textarea "- V114, V115, S112, S111, S110"
click at [569, 526] on textarea "- Demontaža talnih oblog - V114, V115, S112, S111, S110 - 27,50m2 - Demontaža n…" at bounding box center [863, 540] width 1270 height 96
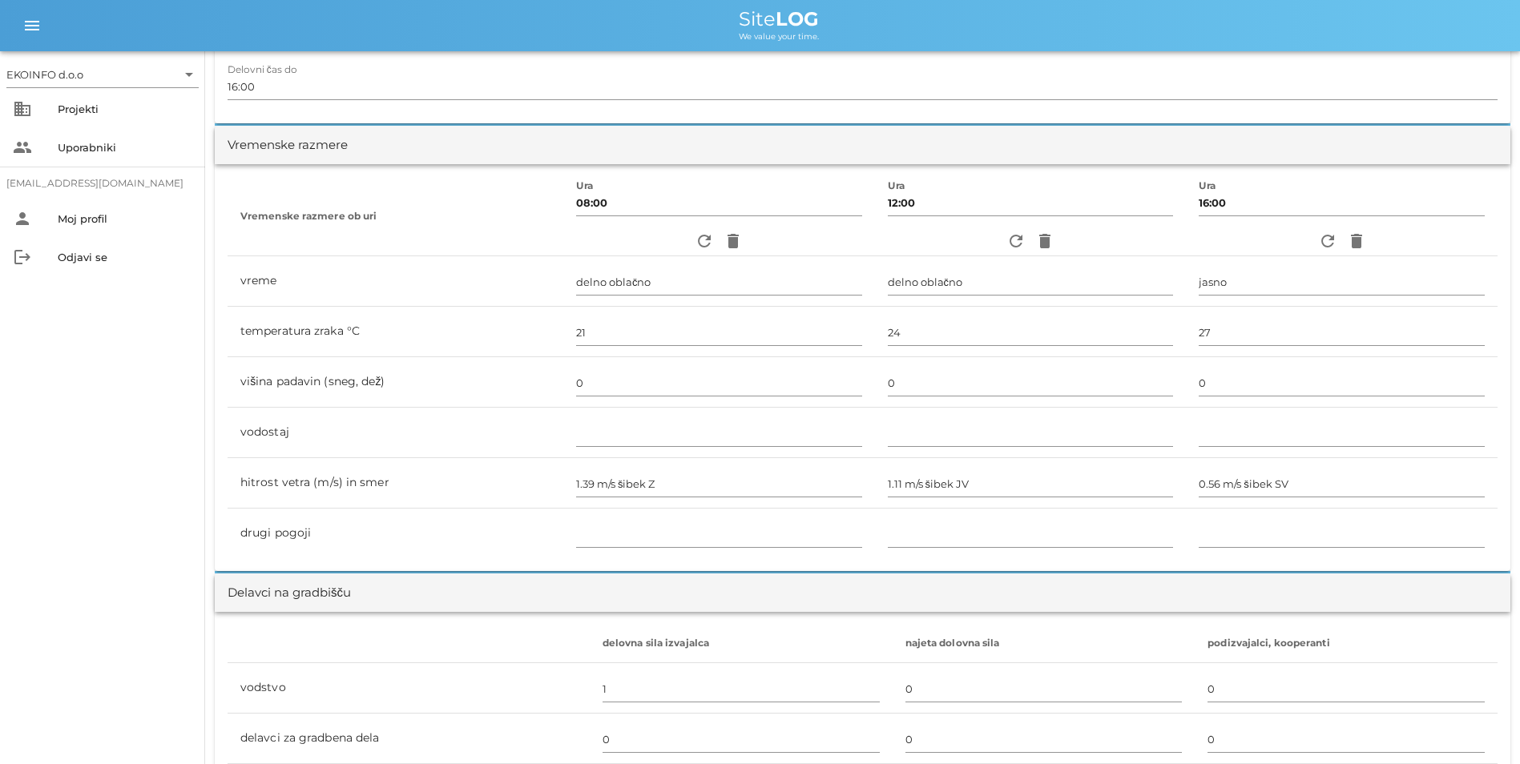
scroll to position [80, 0]
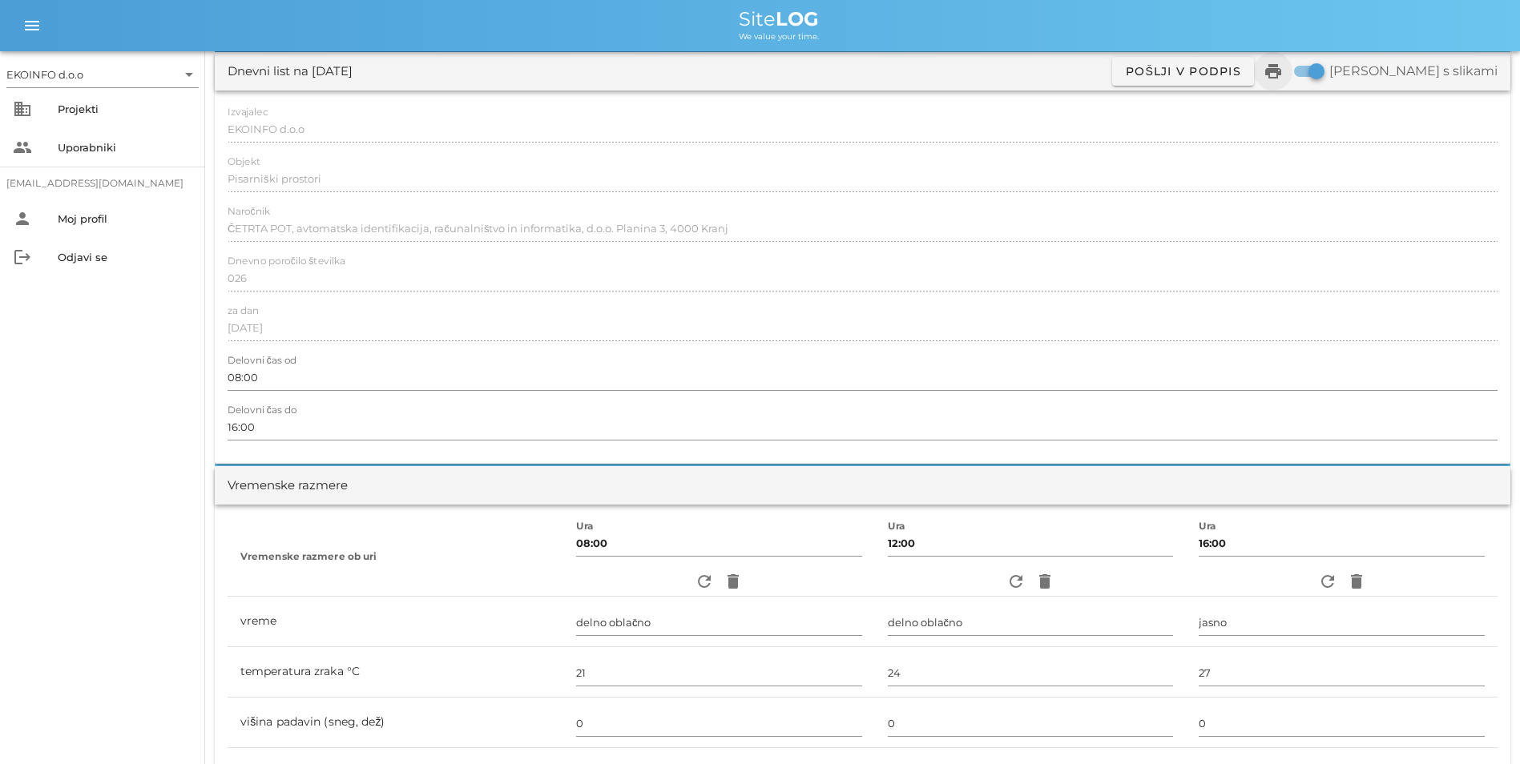
type textarea "- Demontaža talnih oblog - V114, V115, S112, S111, S110 - 27,50m2 - Demontaža n…"
click at [1283, 79] on icon "print" at bounding box center [1272, 71] width 19 height 19
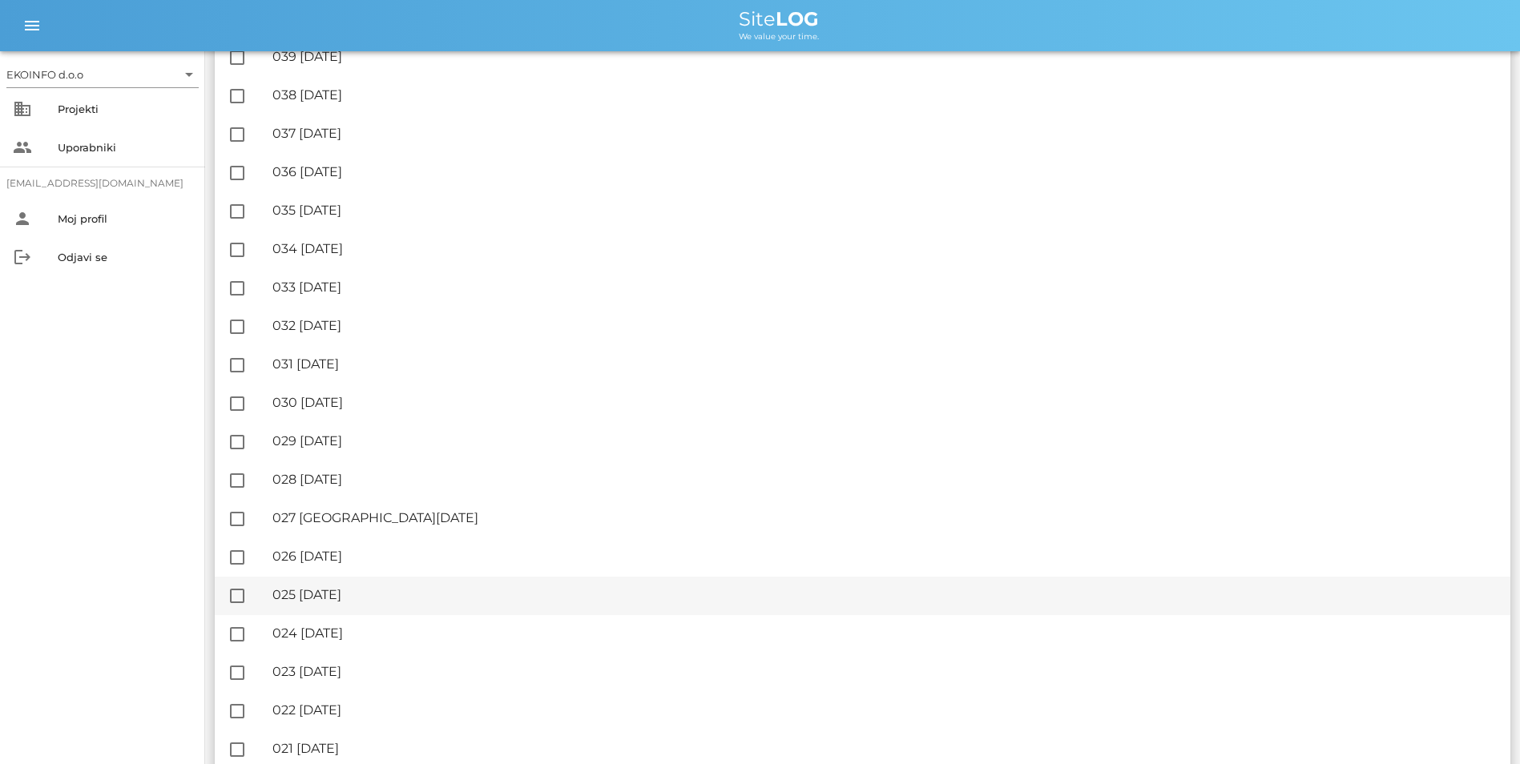
scroll to position [1682, 0]
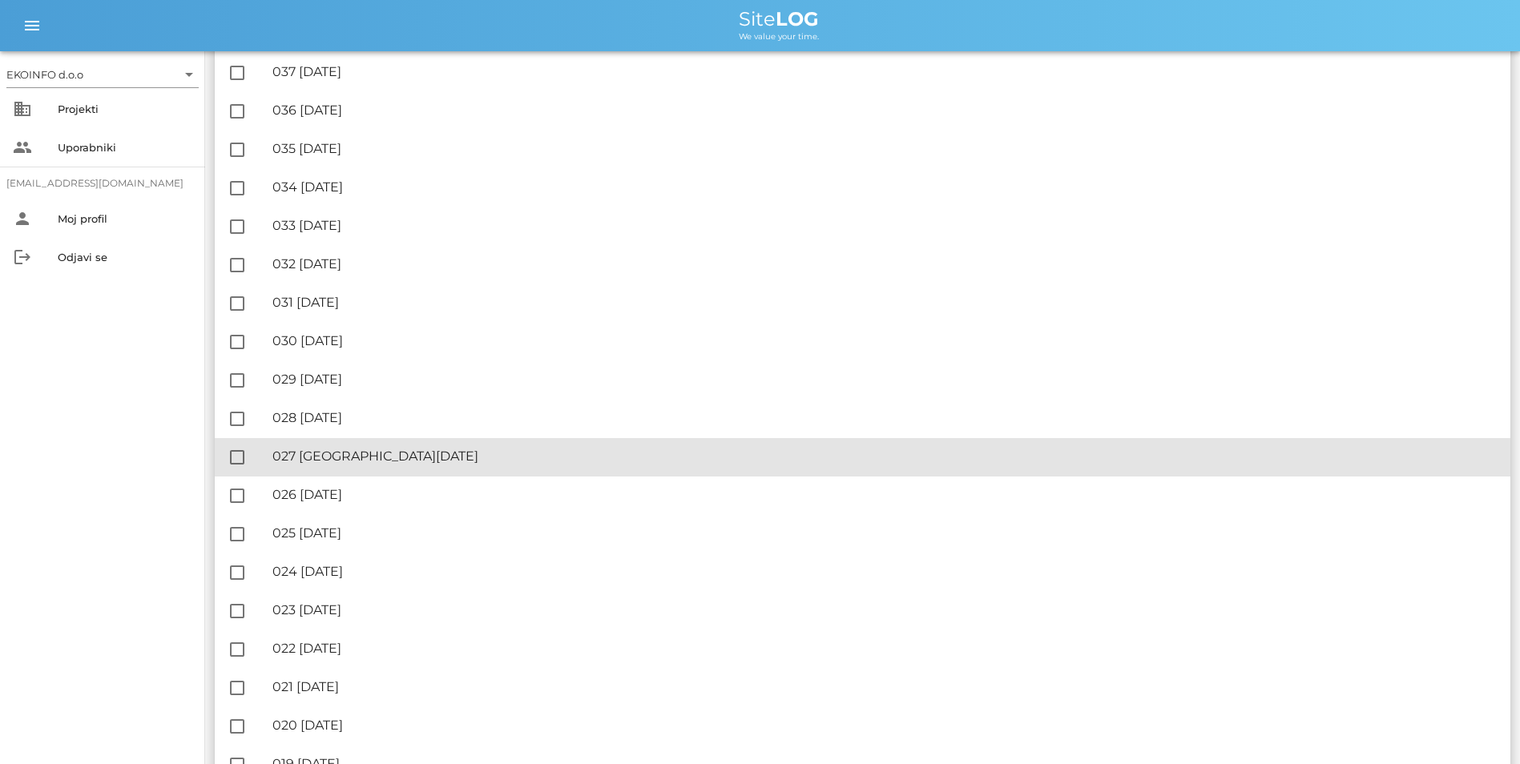
click at [373, 459] on div "🔏 027 [GEOGRAPHIC_DATA][DATE]" at bounding box center [884, 456] width 1225 height 15
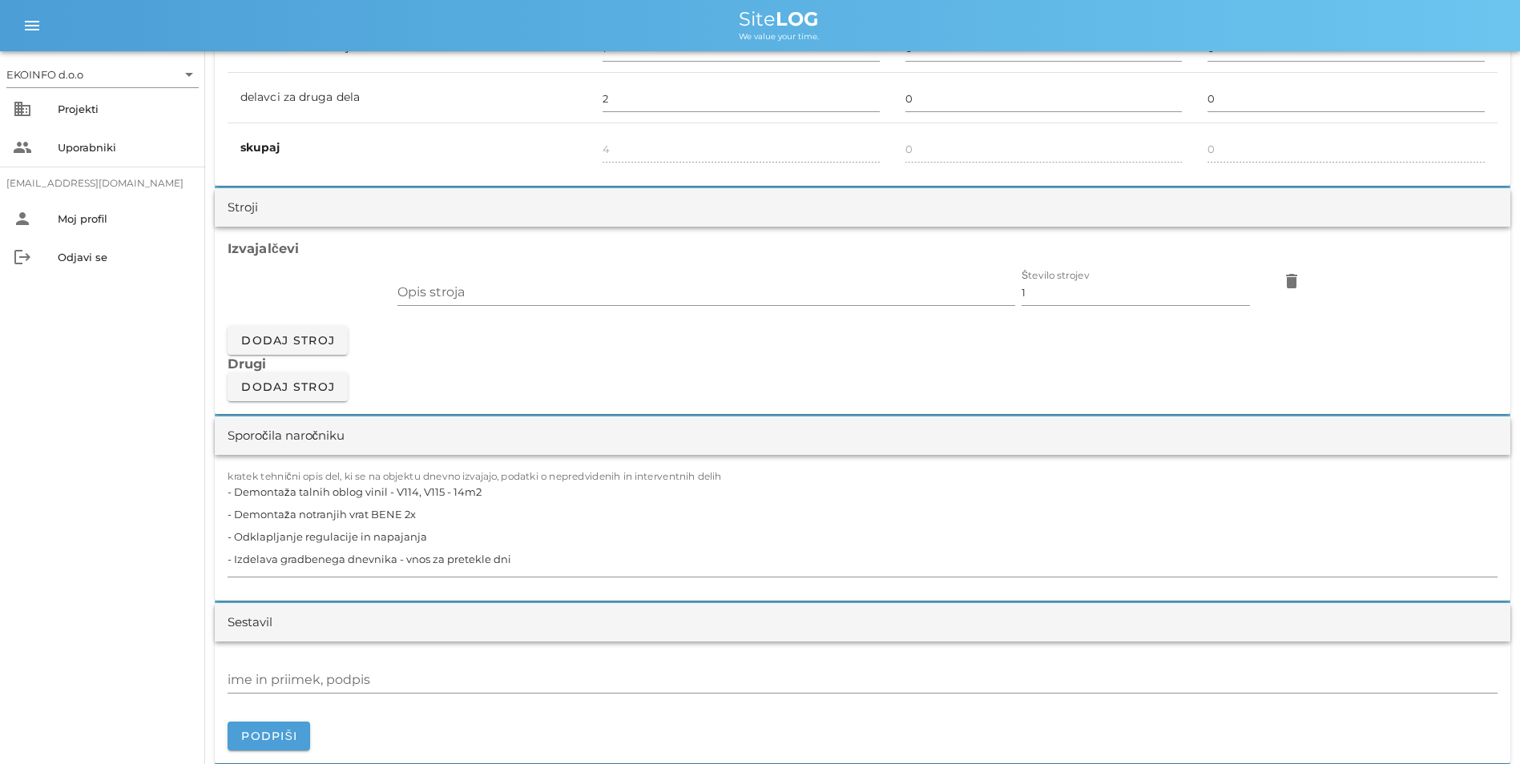
scroll to position [1362, 0]
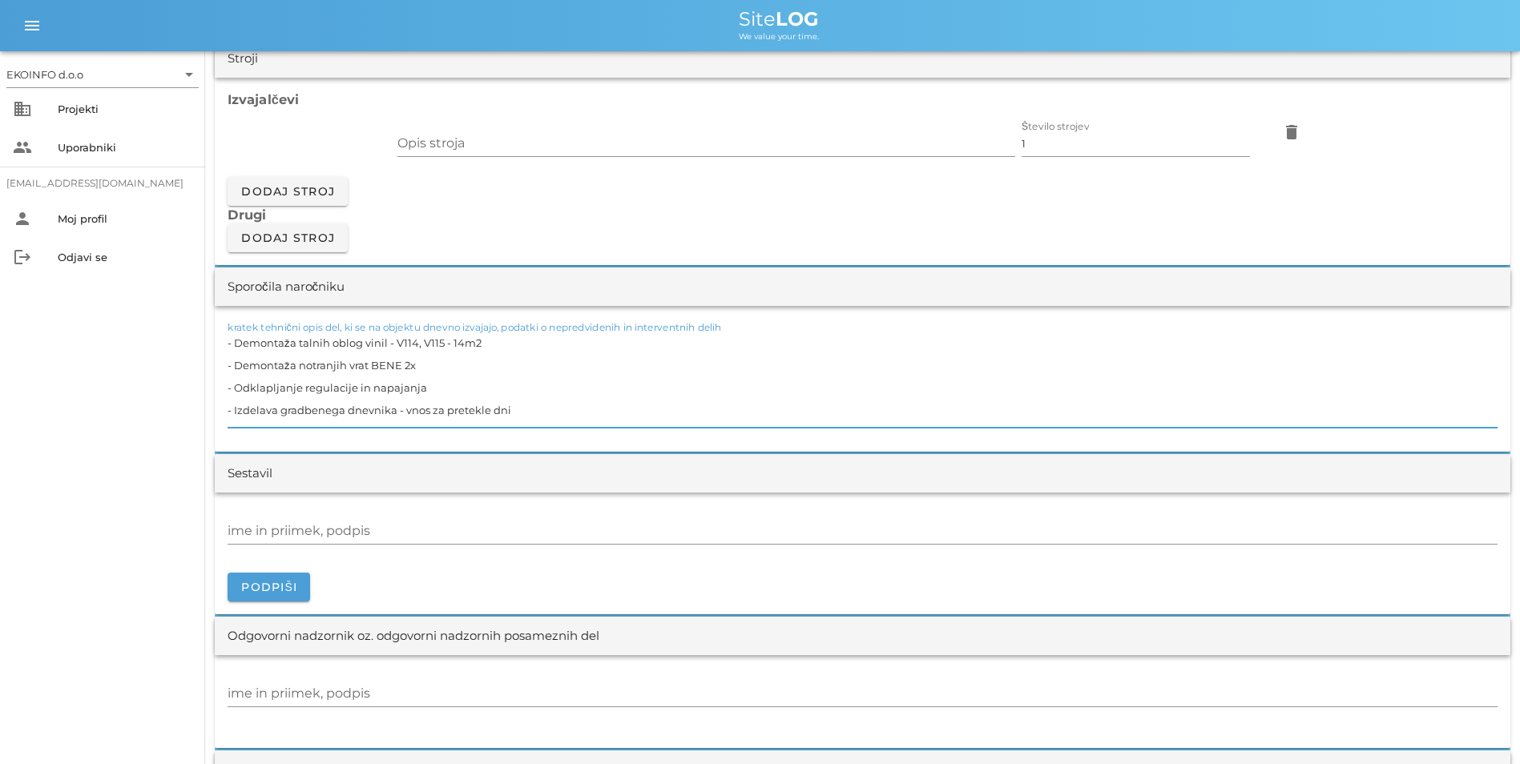
drag, startPoint x: 505, startPoint y: 344, endPoint x: 223, endPoint y: 331, distance: 282.3
click at [223, 331] on div "kratek tehnični opis del, ki se na objektu dnevno izvajajo, podatki o nepredvid…" at bounding box center [862, 379] width 1295 height 146
click at [436, 347] on textarea "- Demontaža notranjih vrat BENE 2x - Odklapljanje regulacije in napajanja - Izd…" at bounding box center [863, 380] width 1270 height 96
click at [437, 365] on textarea "- Demontaža notranjih vrat BENE 2x - Odklapljanje regulacije in napajanja - Izd…" at bounding box center [863, 380] width 1270 height 96
click at [534, 390] on textarea "- Demontaža notranjih vrat BENE 2x - Odklapljanje regulacije in napajanja - Izd…" at bounding box center [863, 380] width 1270 height 96
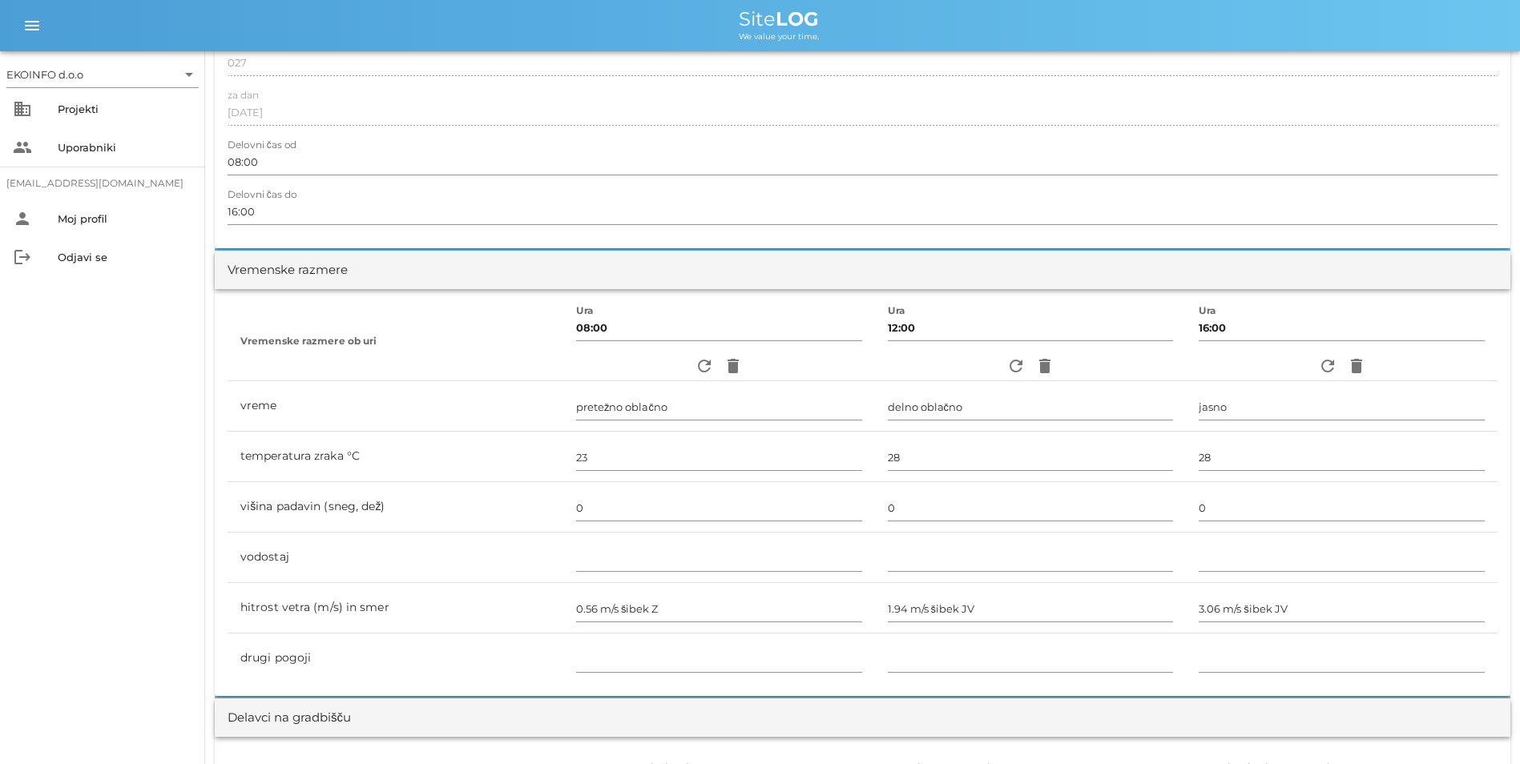
scroll to position [80, 0]
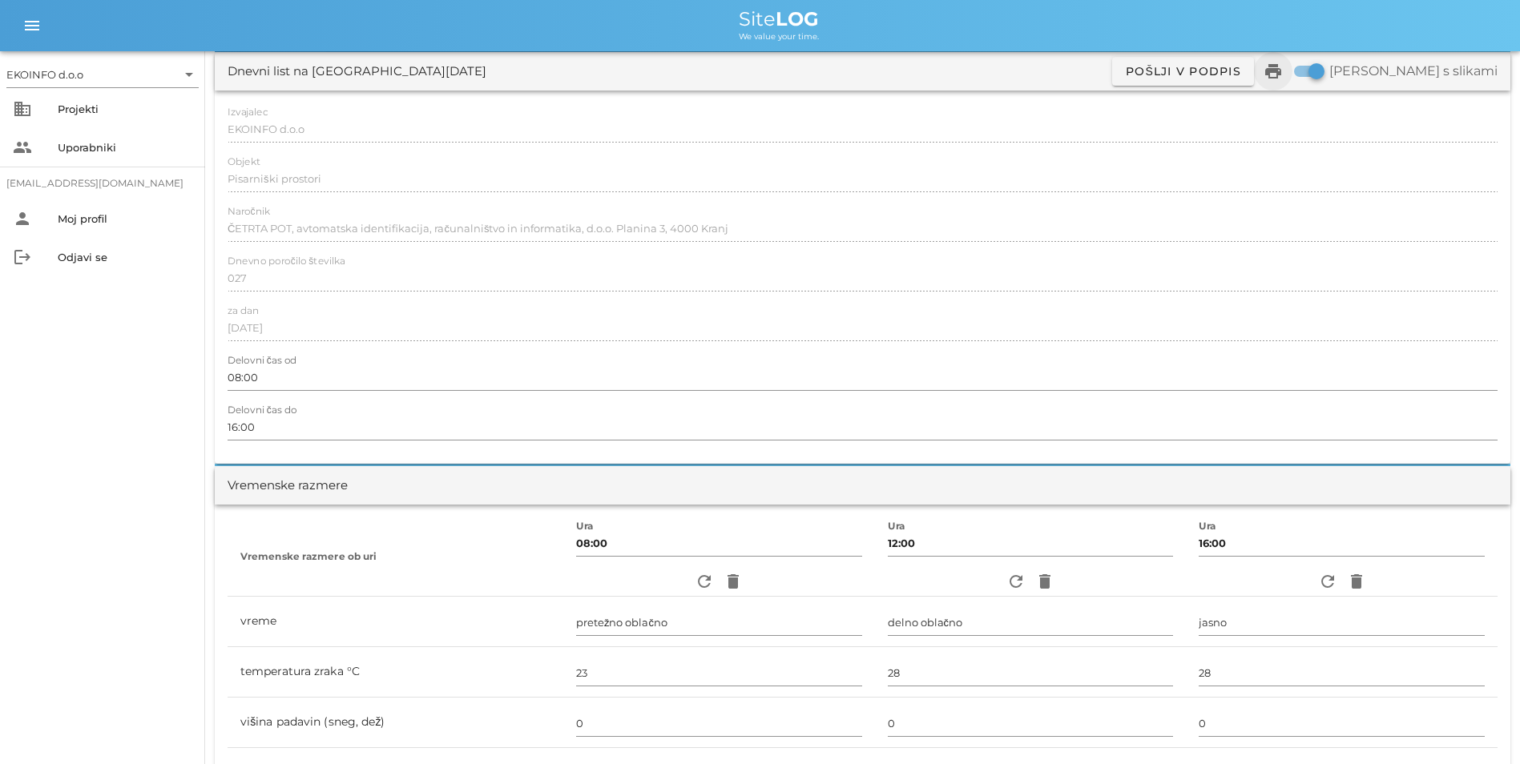
type textarea "- Demontaža notranjih vrat BENE 2x - Odklapljanje regulacije in napajanja - Izd…"
click at [1283, 68] on icon "print" at bounding box center [1272, 71] width 19 height 19
